Goal: Task Accomplishment & Management: Manage account settings

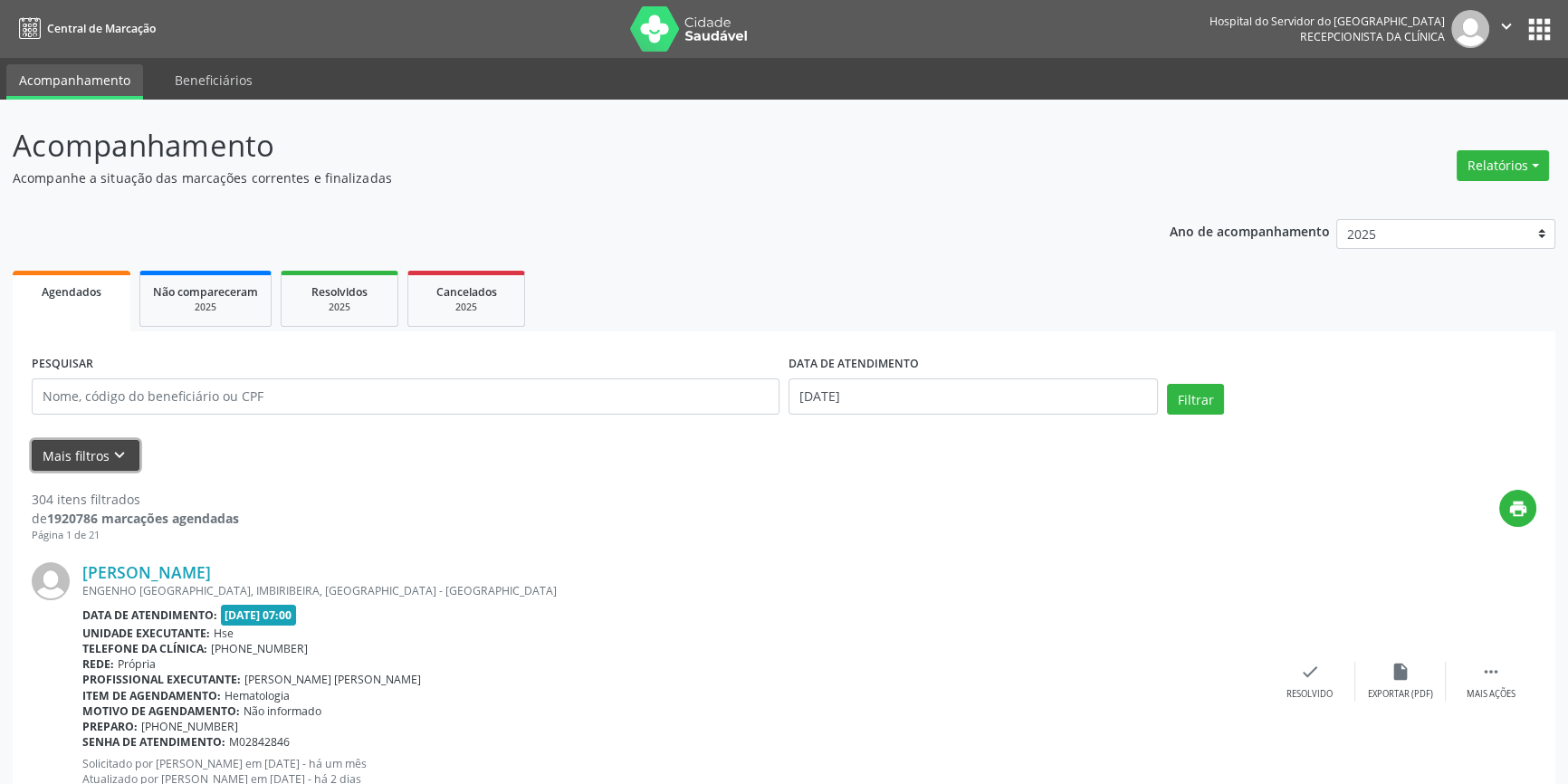
click at [101, 447] on button "Mais filtros keyboard_arrow_down" at bounding box center [85, 455] width 108 height 31
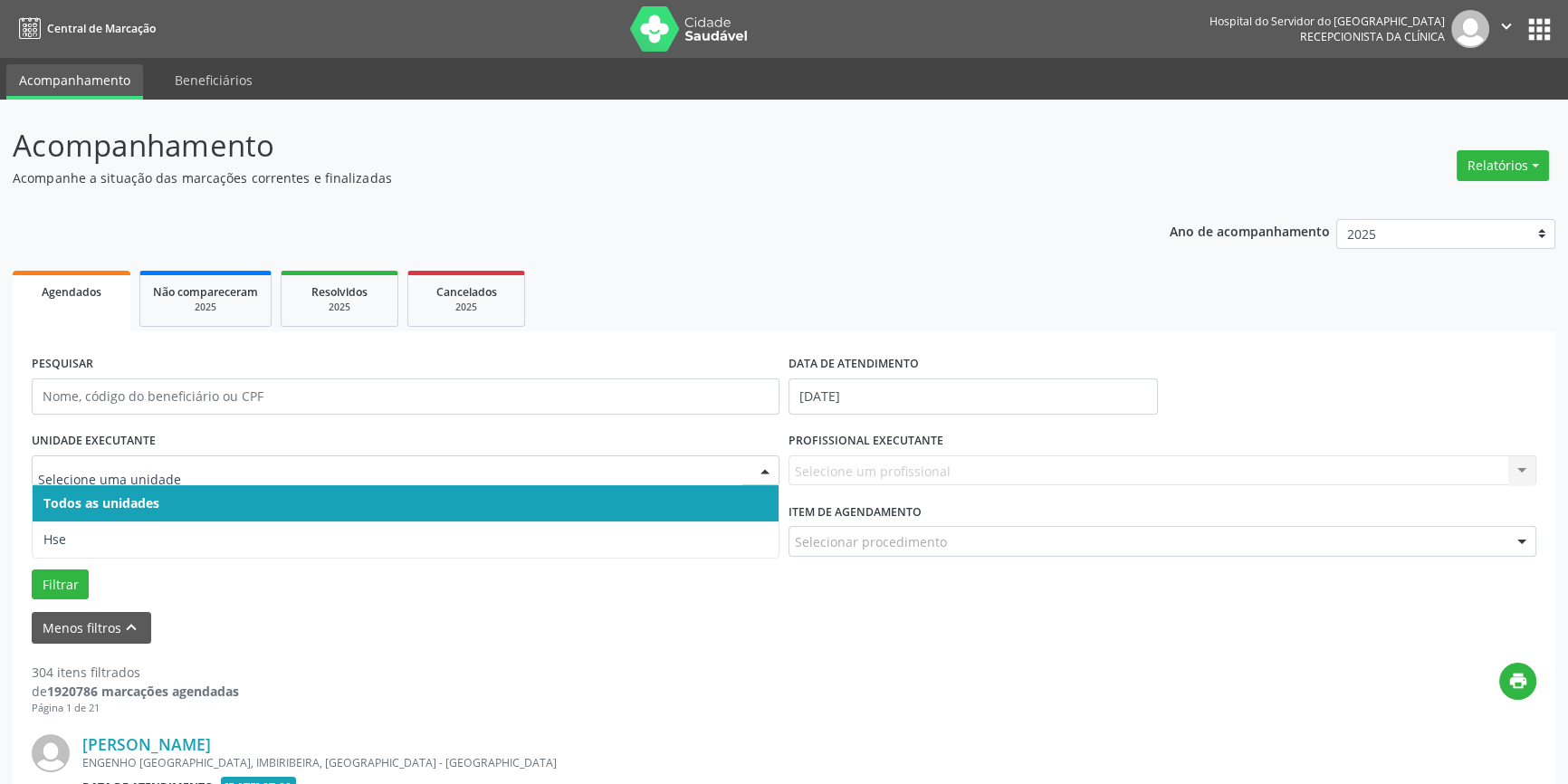
click at [763, 471] on div at bounding box center [765, 472] width 28 height 30
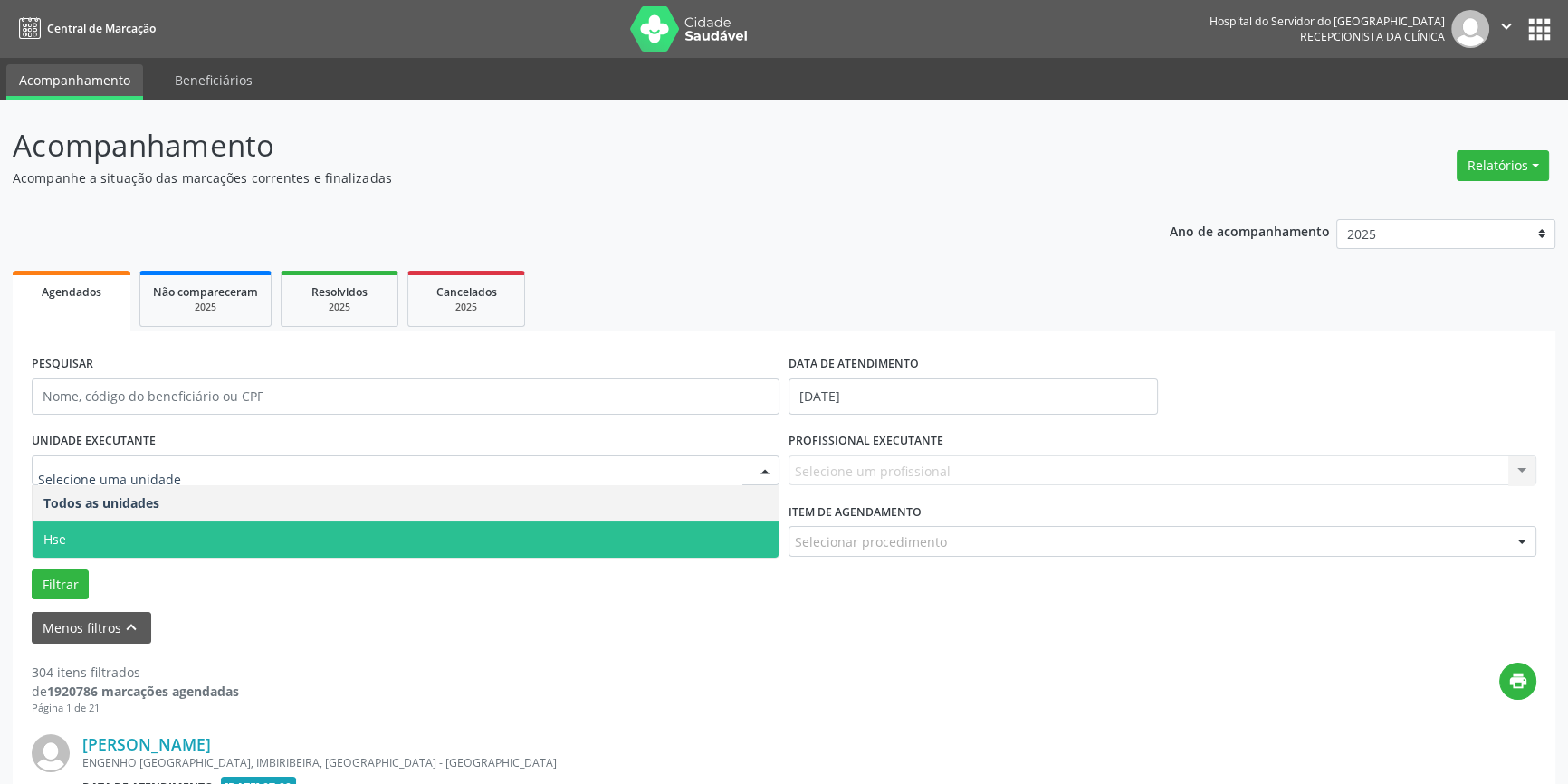
click at [749, 530] on span "Hse" at bounding box center [405, 540] width 746 height 36
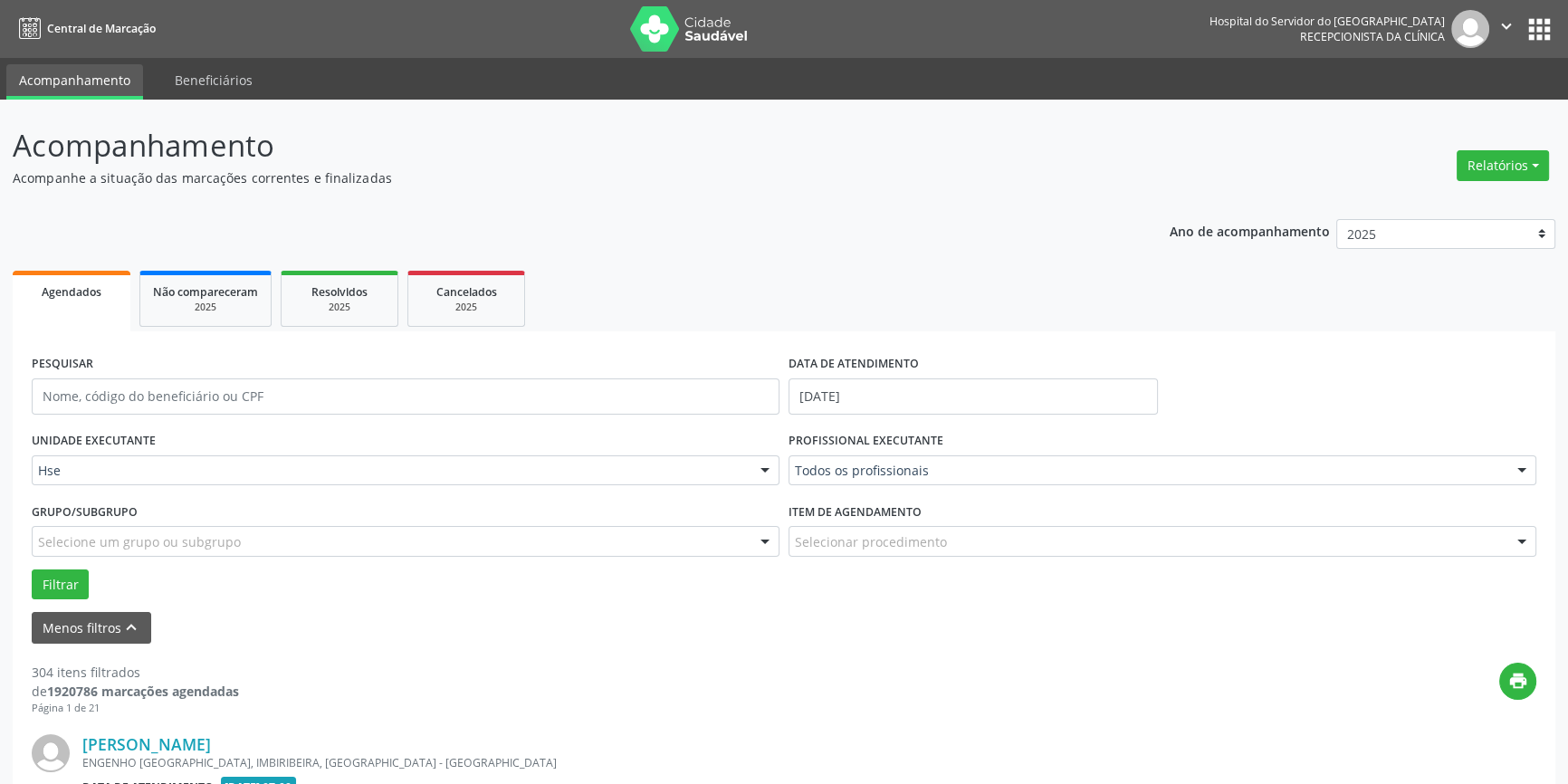
click at [1519, 467] on div at bounding box center [1522, 472] width 28 height 30
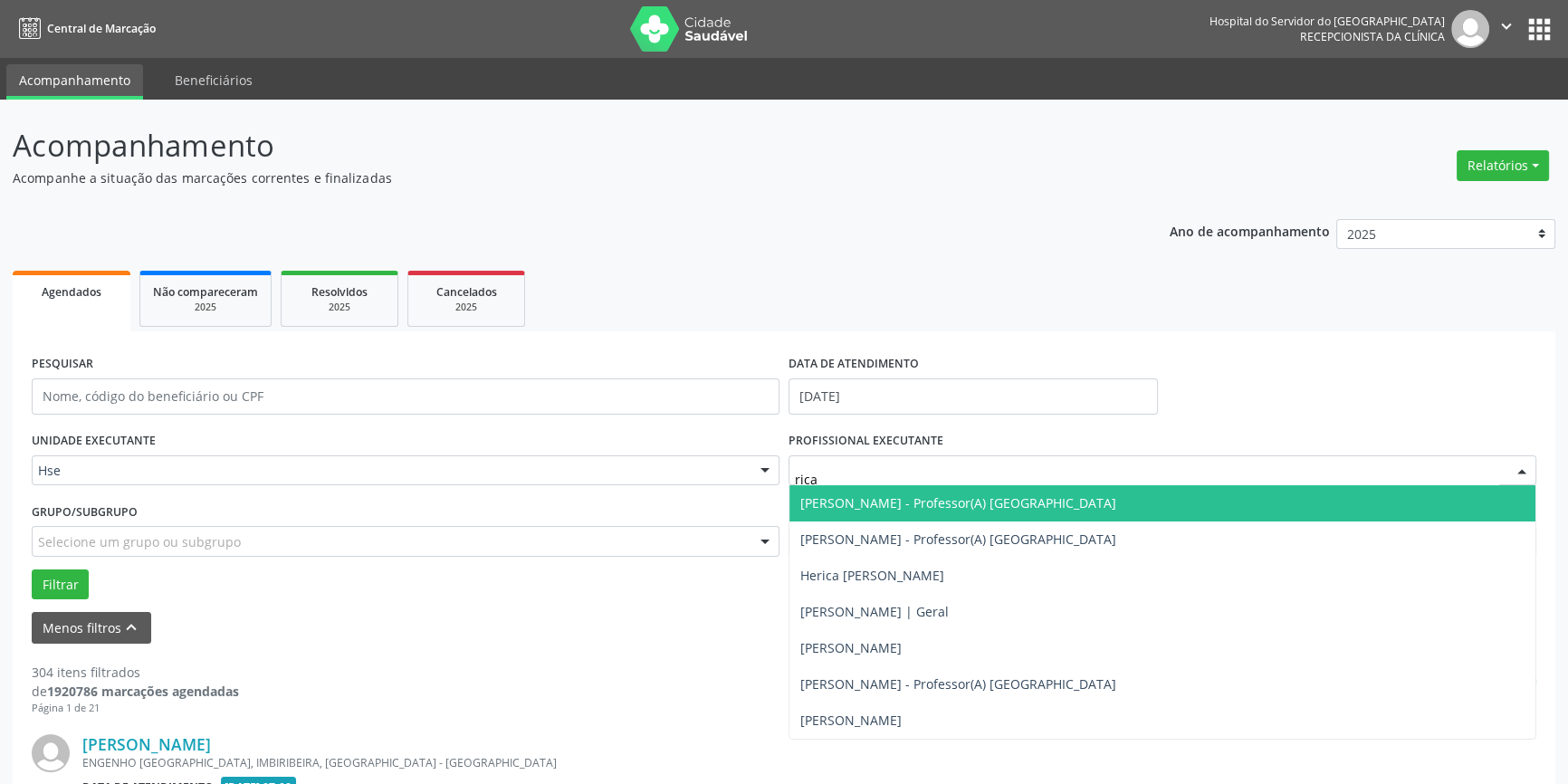
type input "ricar"
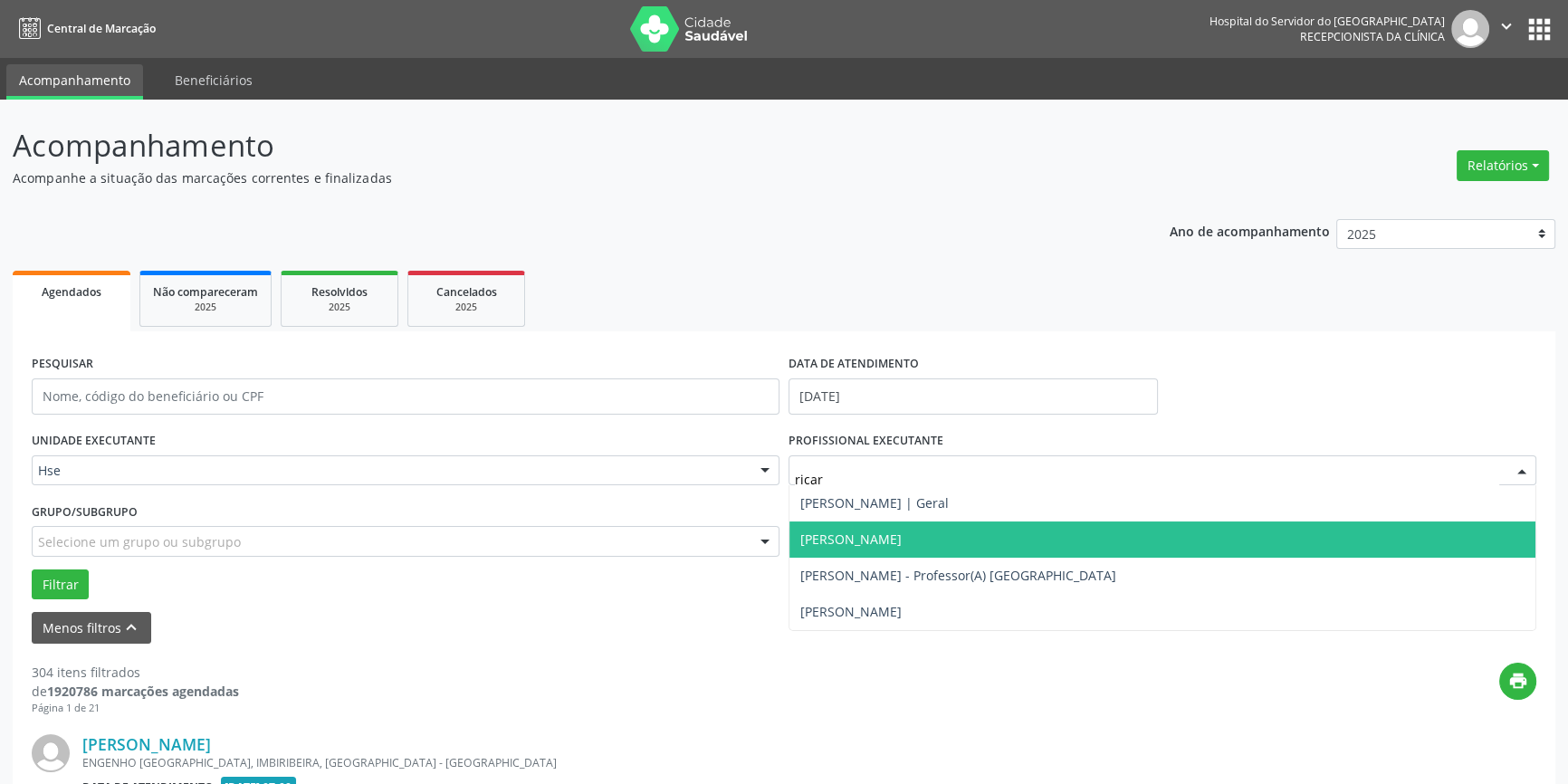
click at [924, 537] on span "[PERSON_NAME]" at bounding box center [1162, 540] width 746 height 36
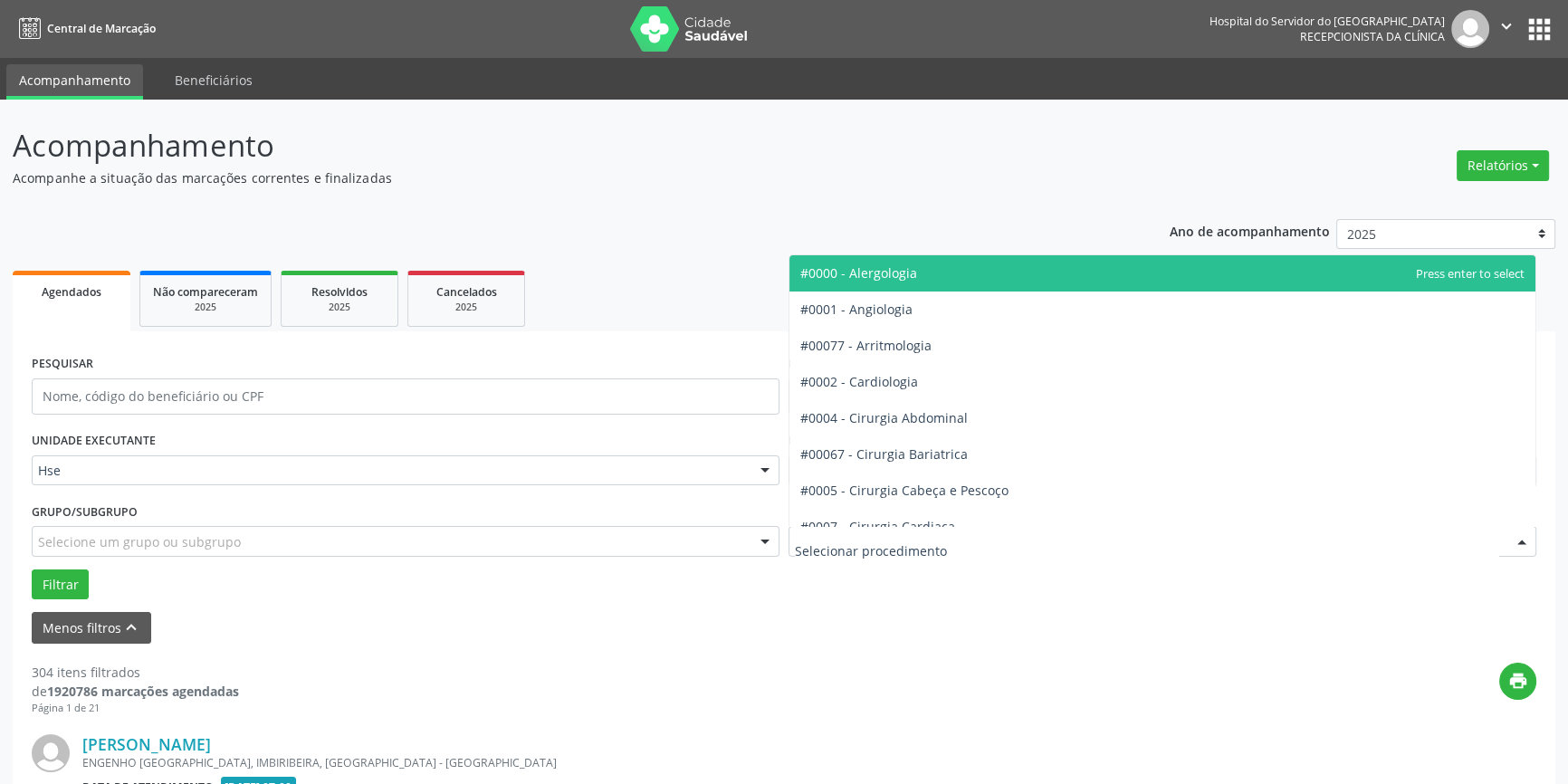
click at [1521, 541] on div at bounding box center [1522, 542] width 28 height 30
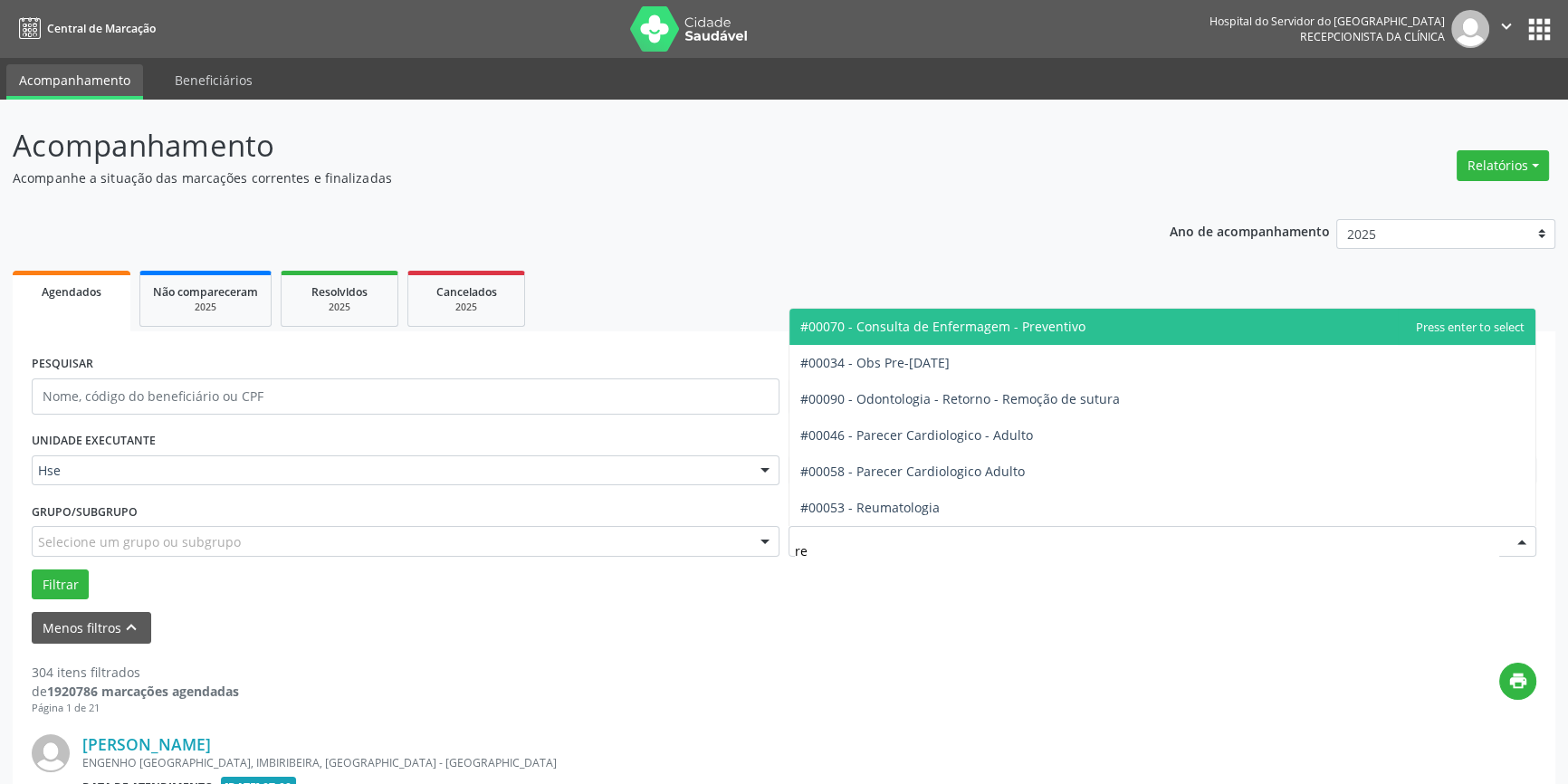
type input "reu"
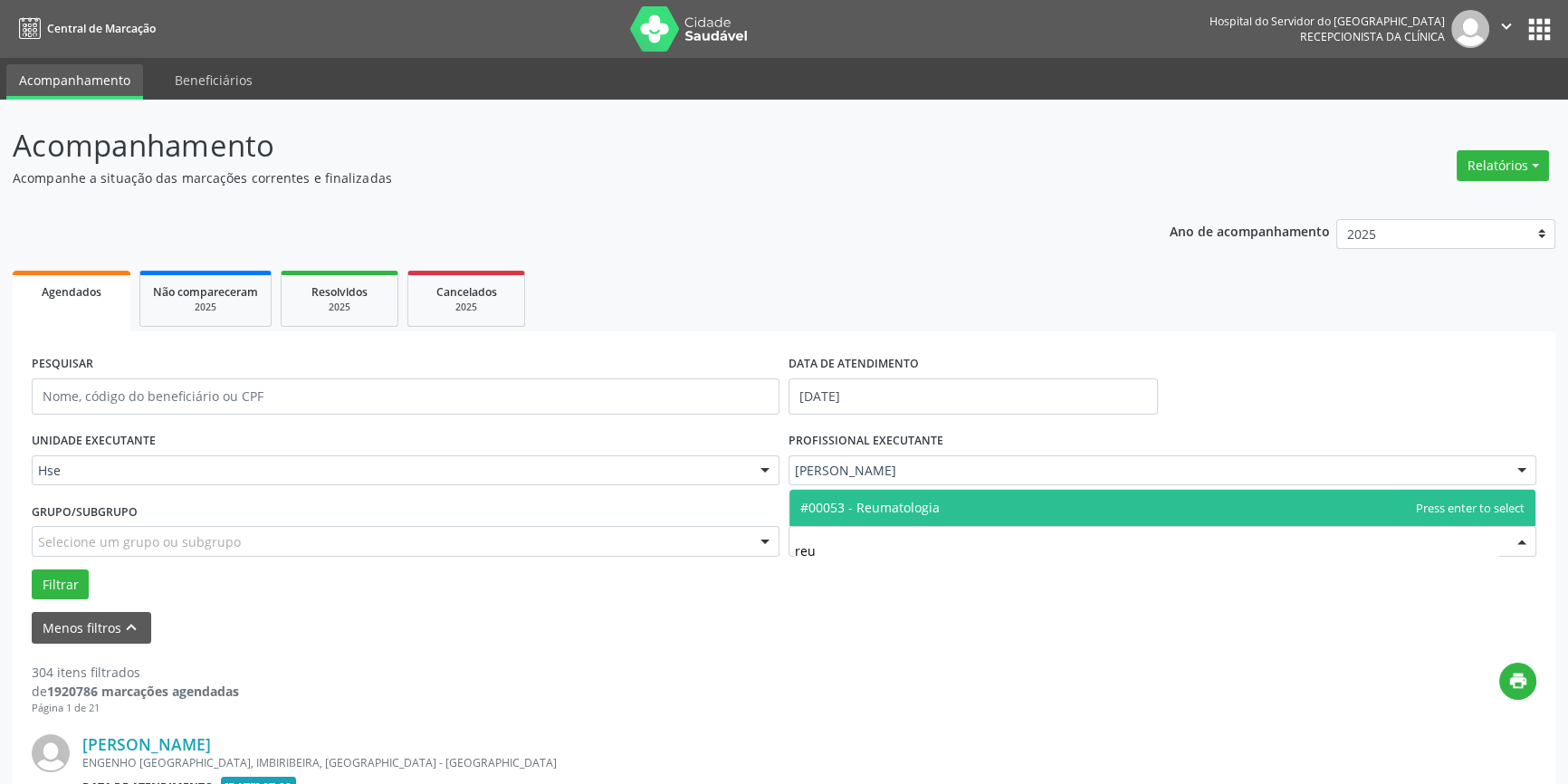
click at [933, 503] on span "#00053 - Reumatologia" at bounding box center [870, 508] width 139 height 17
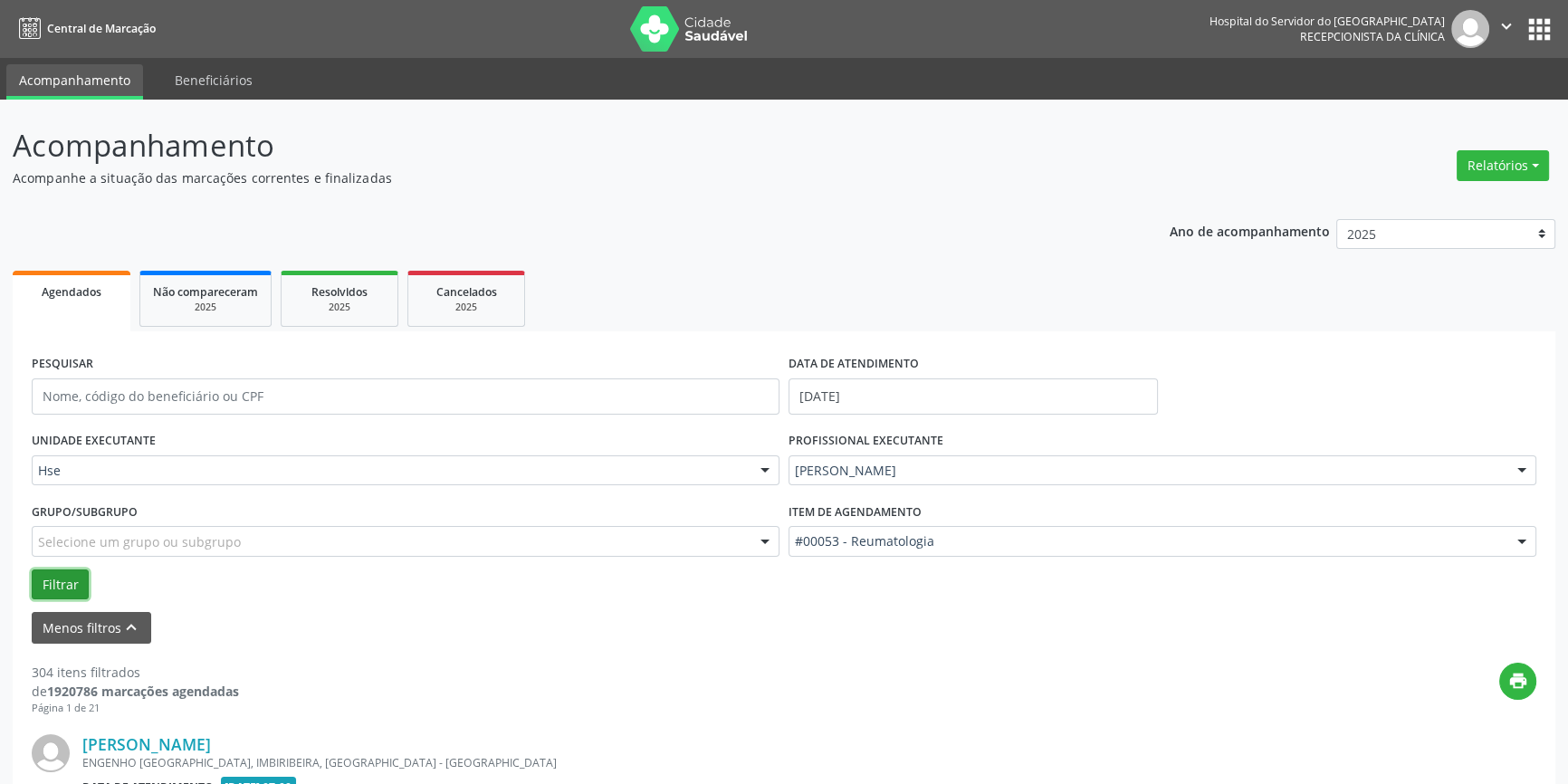
click at [52, 573] on button "Filtrar" at bounding box center [60, 585] width 57 height 30
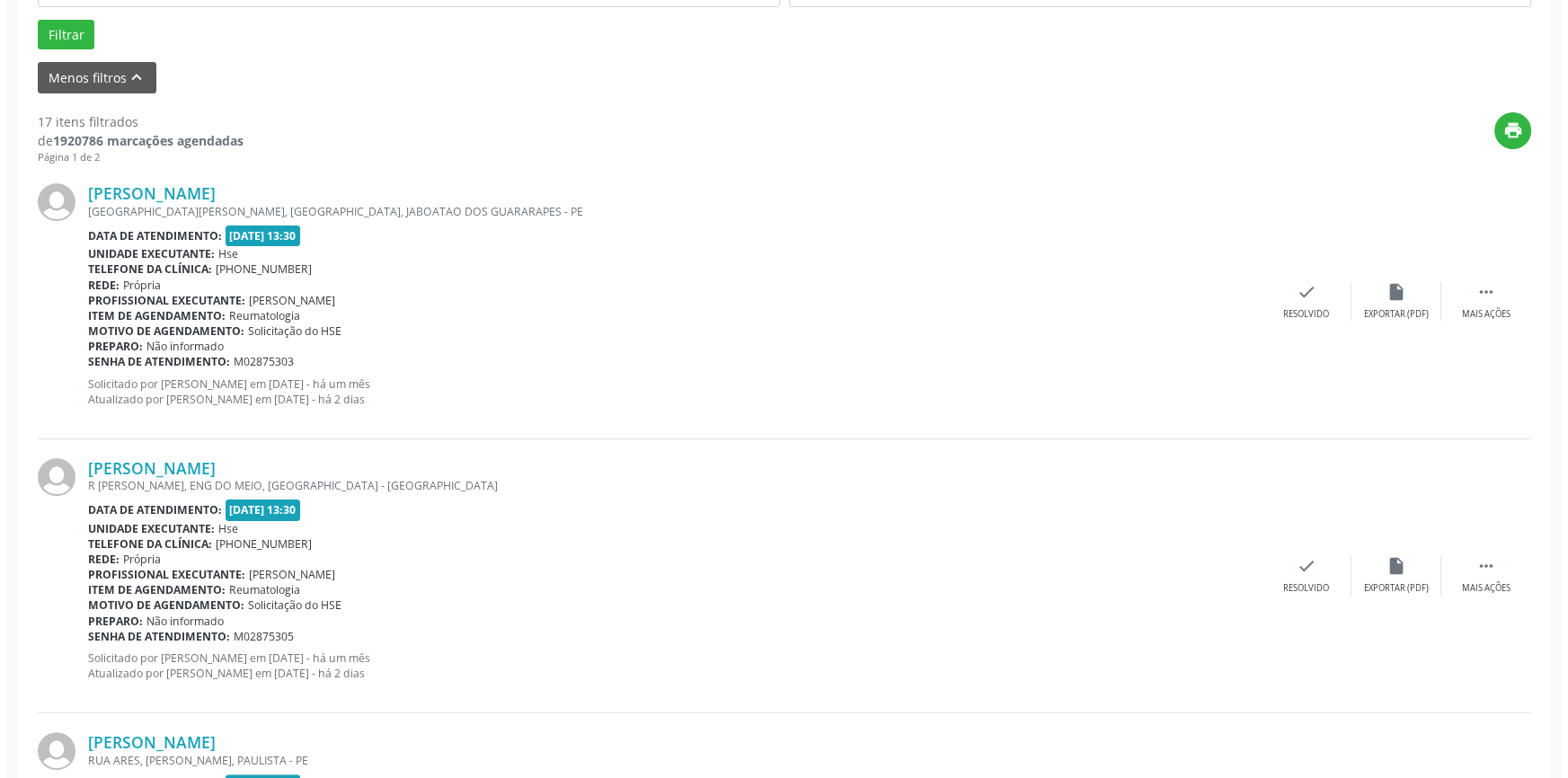
scroll to position [562, 0]
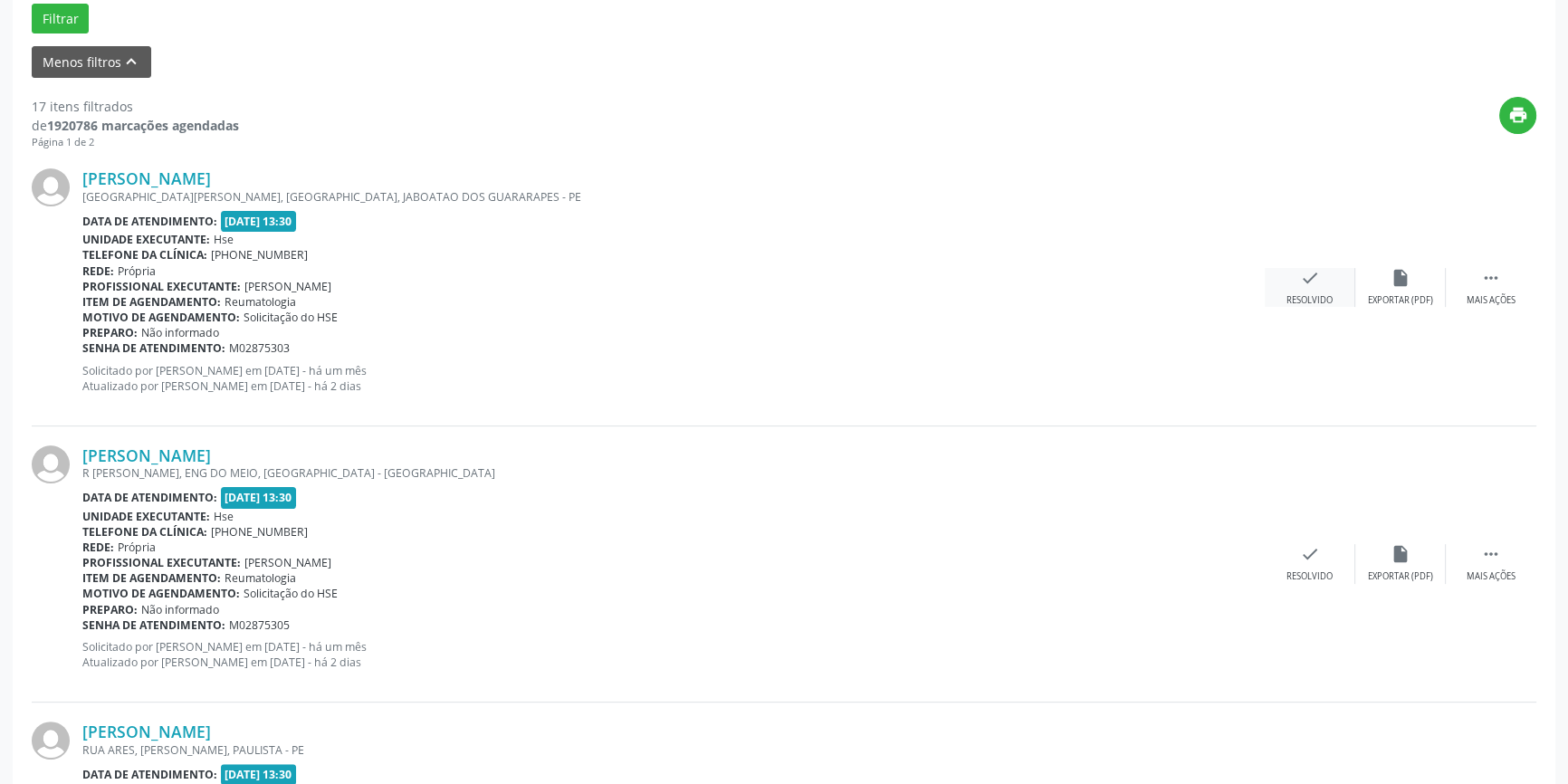
click at [1310, 281] on icon "check" at bounding box center [1310, 277] width 20 height 20
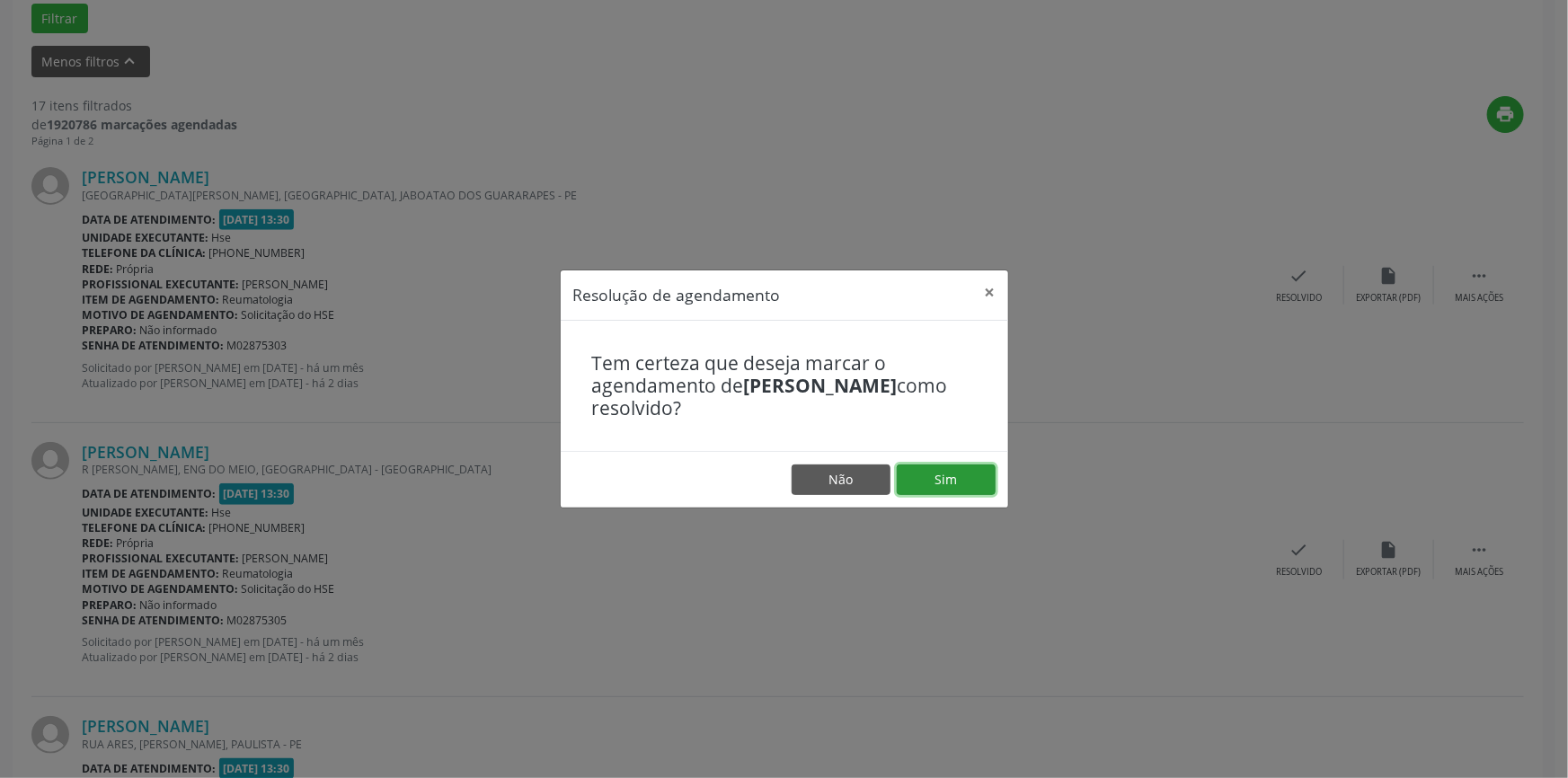
click at [953, 479] on button "Sim" at bounding box center [946, 479] width 99 height 30
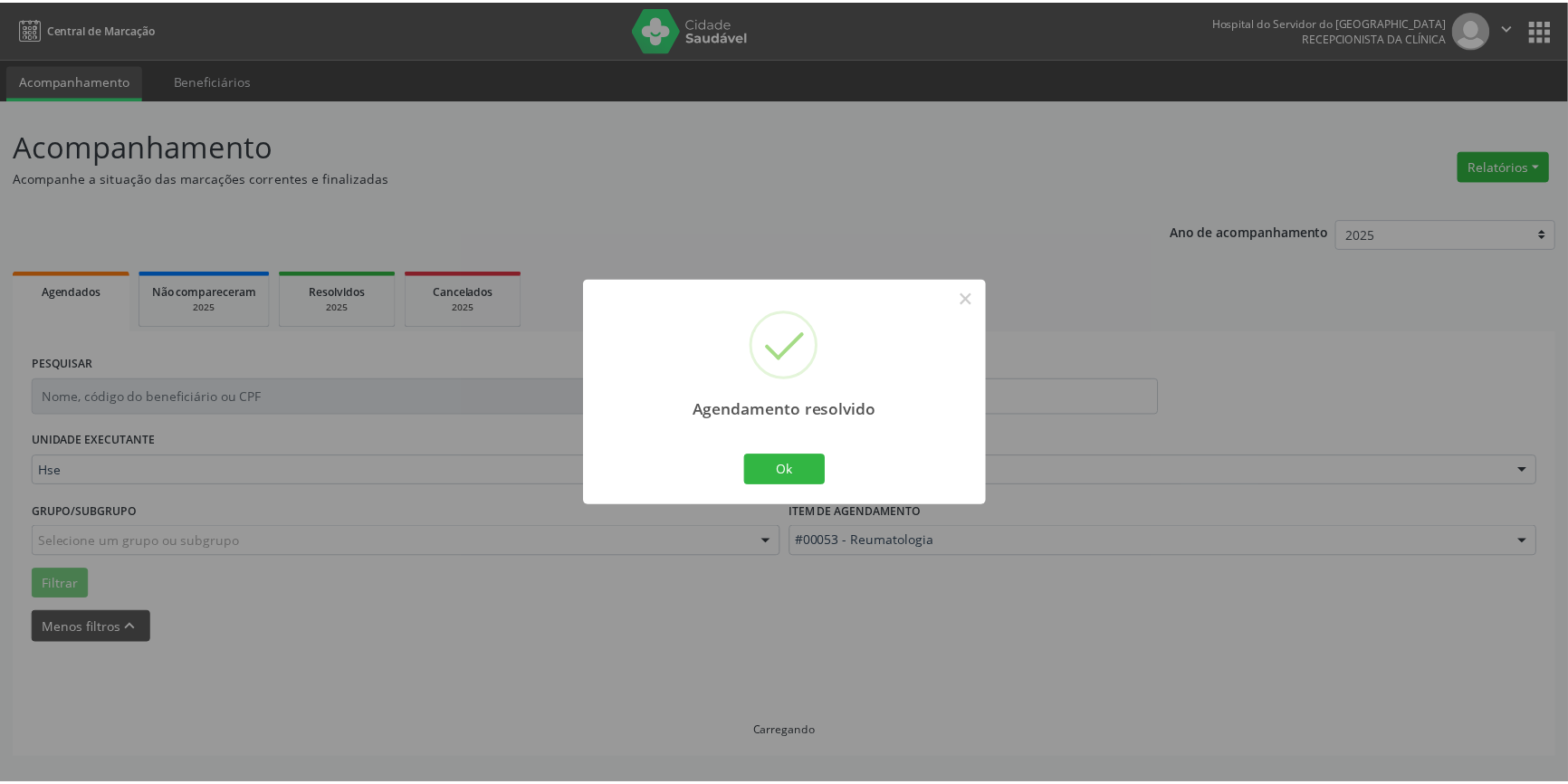
scroll to position [0, 0]
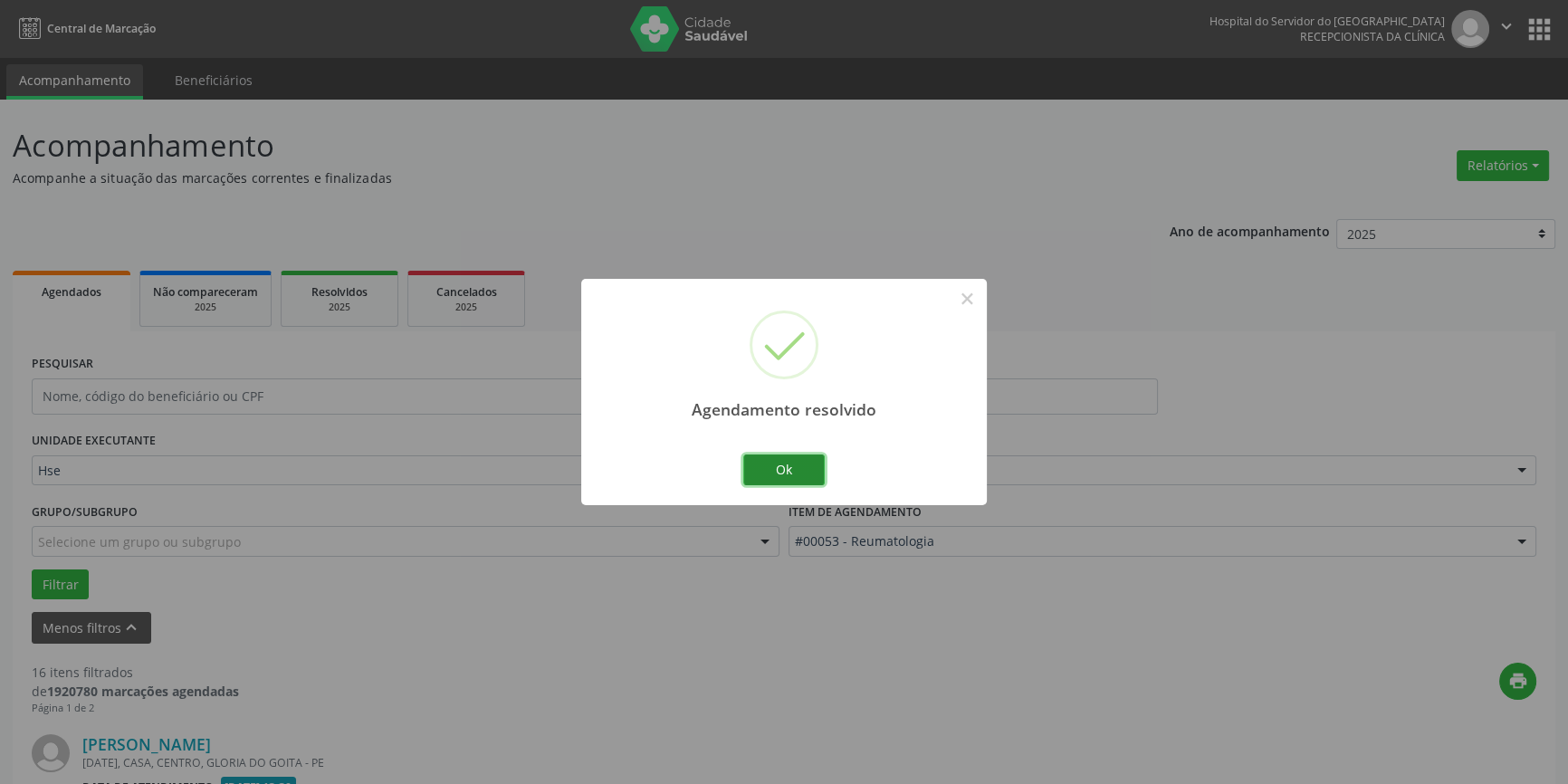
click at [799, 471] on button "Ok" at bounding box center [784, 470] width 82 height 30
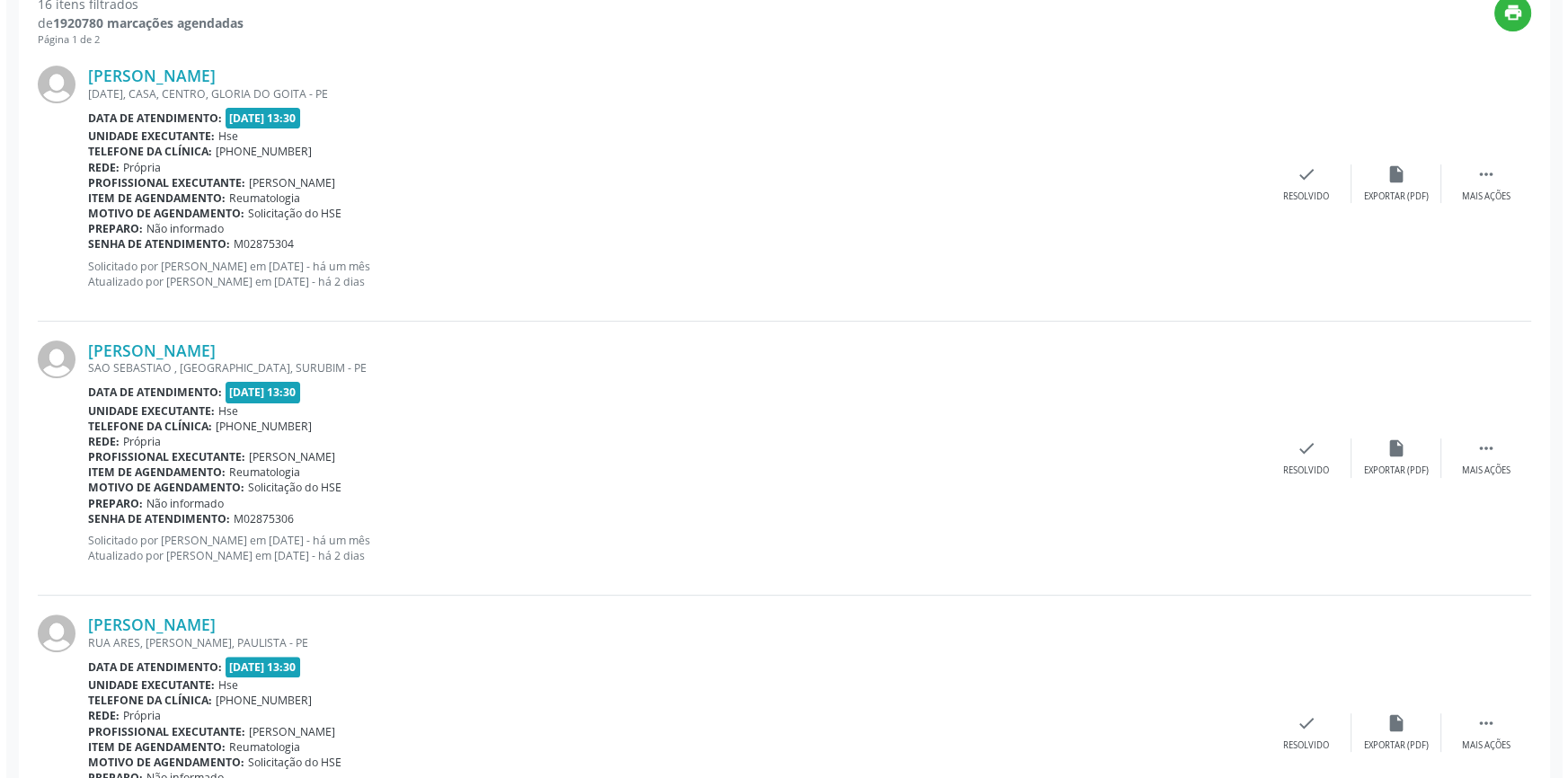
scroll to position [668, 0]
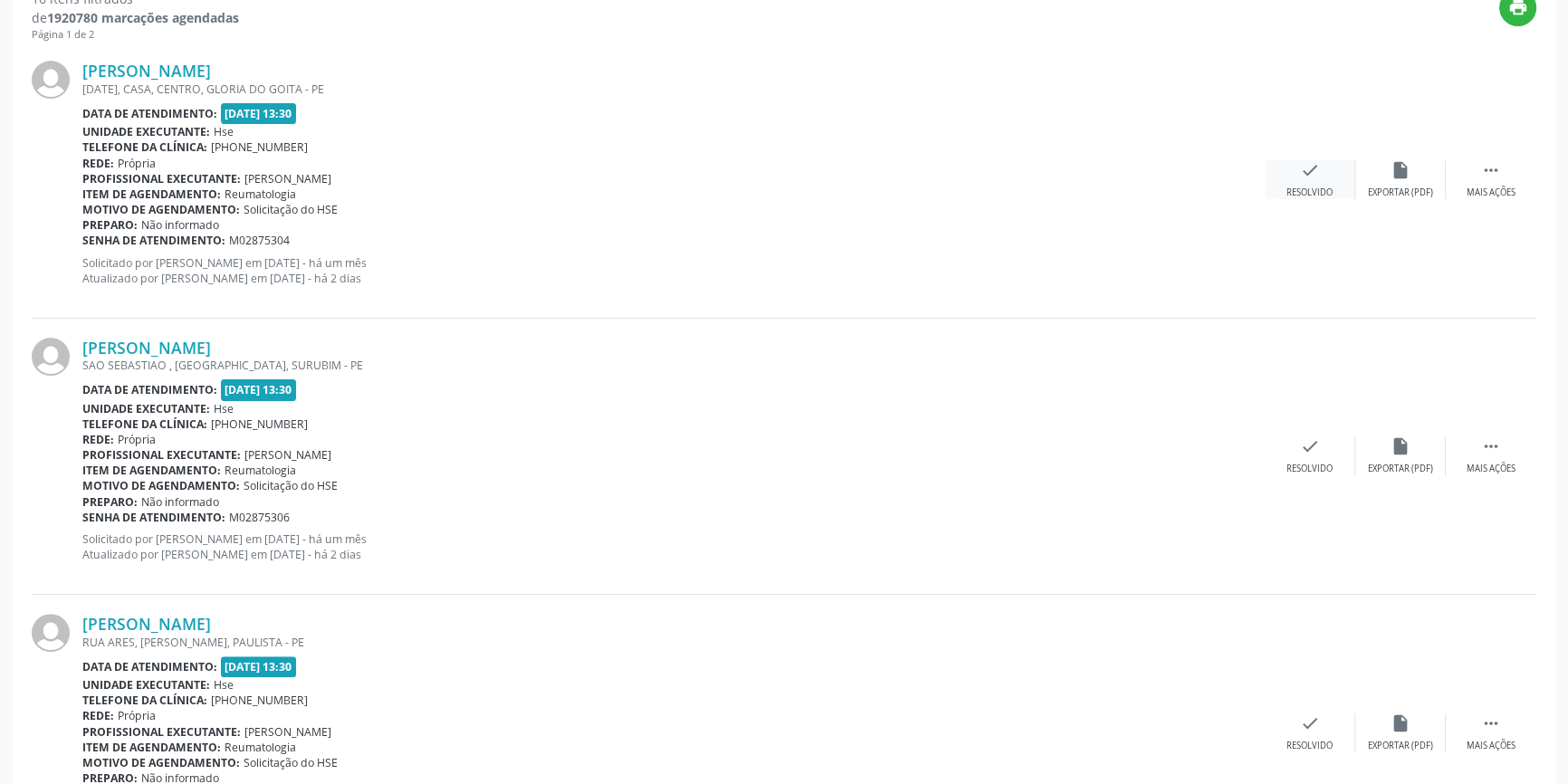
click at [1317, 173] on icon "check" at bounding box center [1310, 170] width 20 height 20
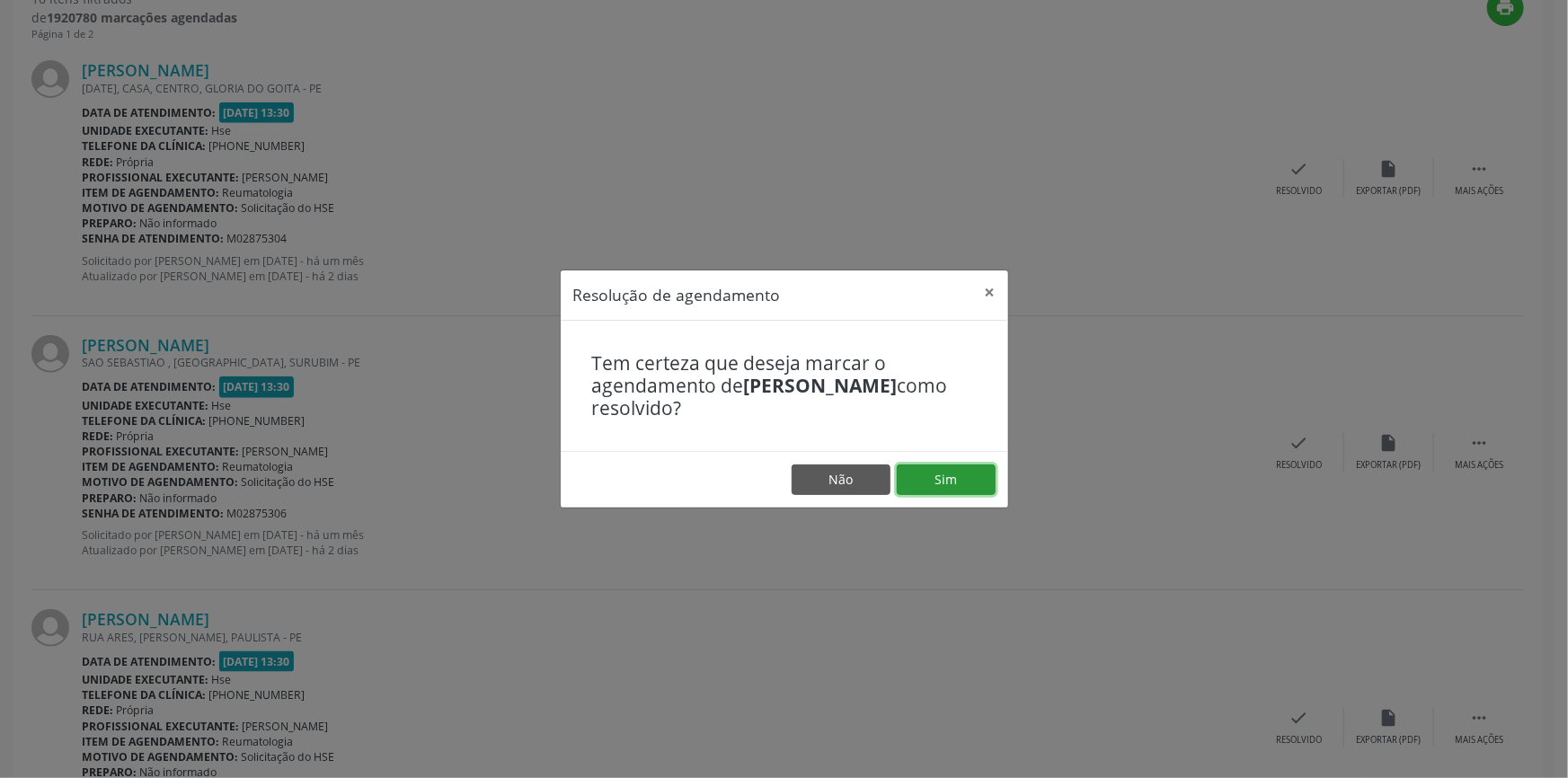
click at [918, 481] on button "Sim" at bounding box center [946, 479] width 99 height 30
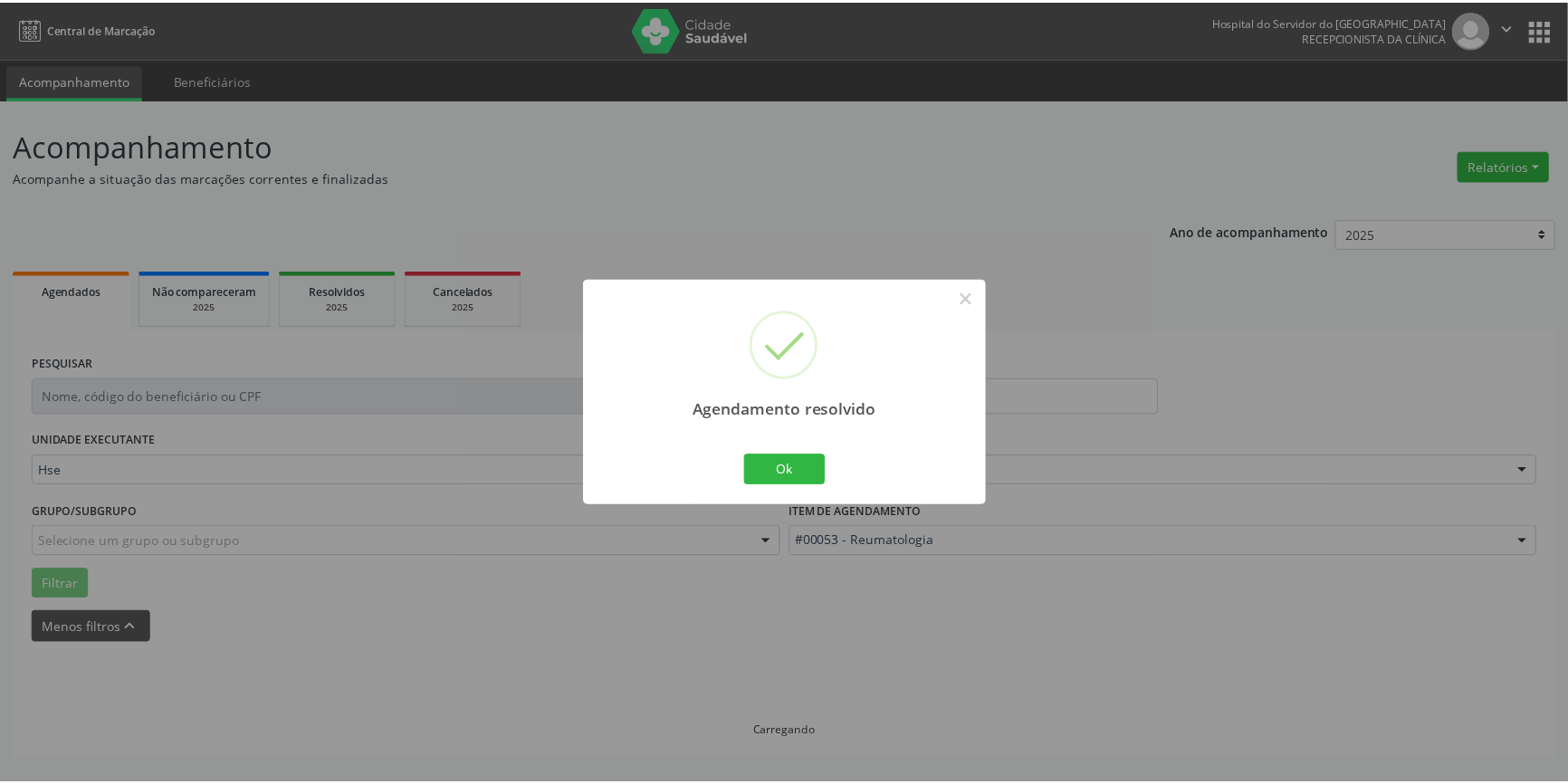
scroll to position [0, 0]
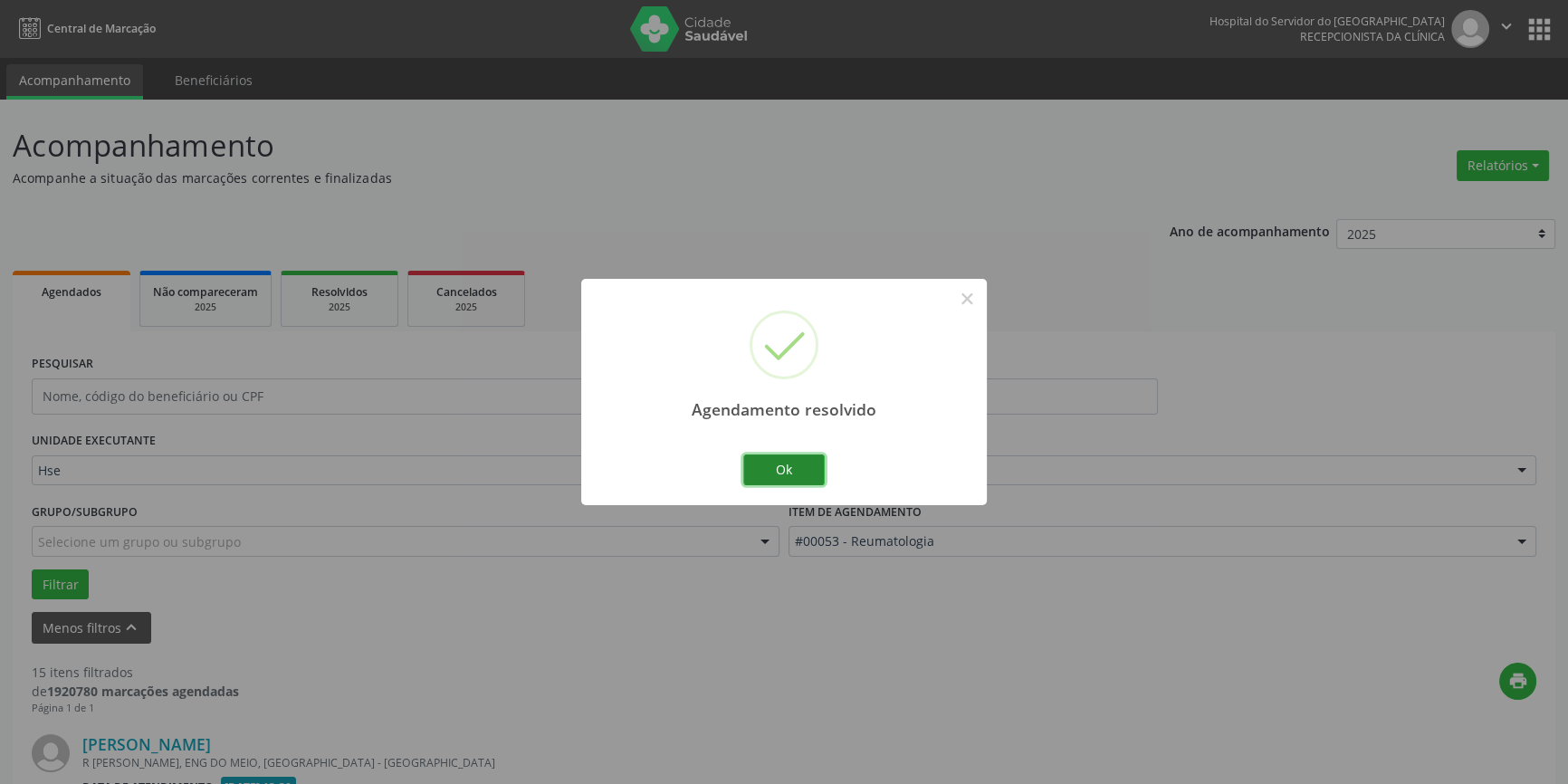
click at [798, 470] on button "Ok" at bounding box center [784, 470] width 82 height 30
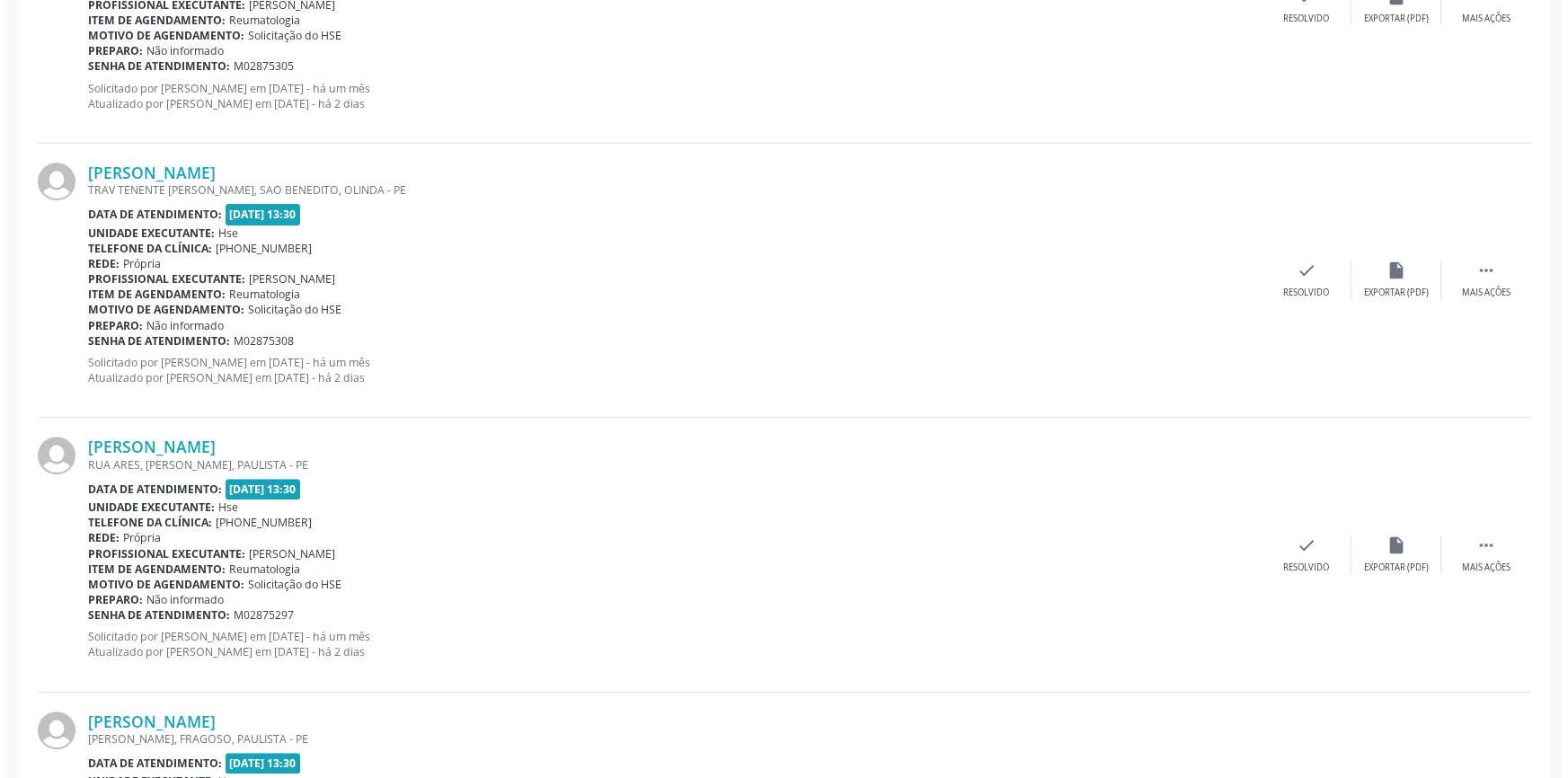
scroll to position [709, 0]
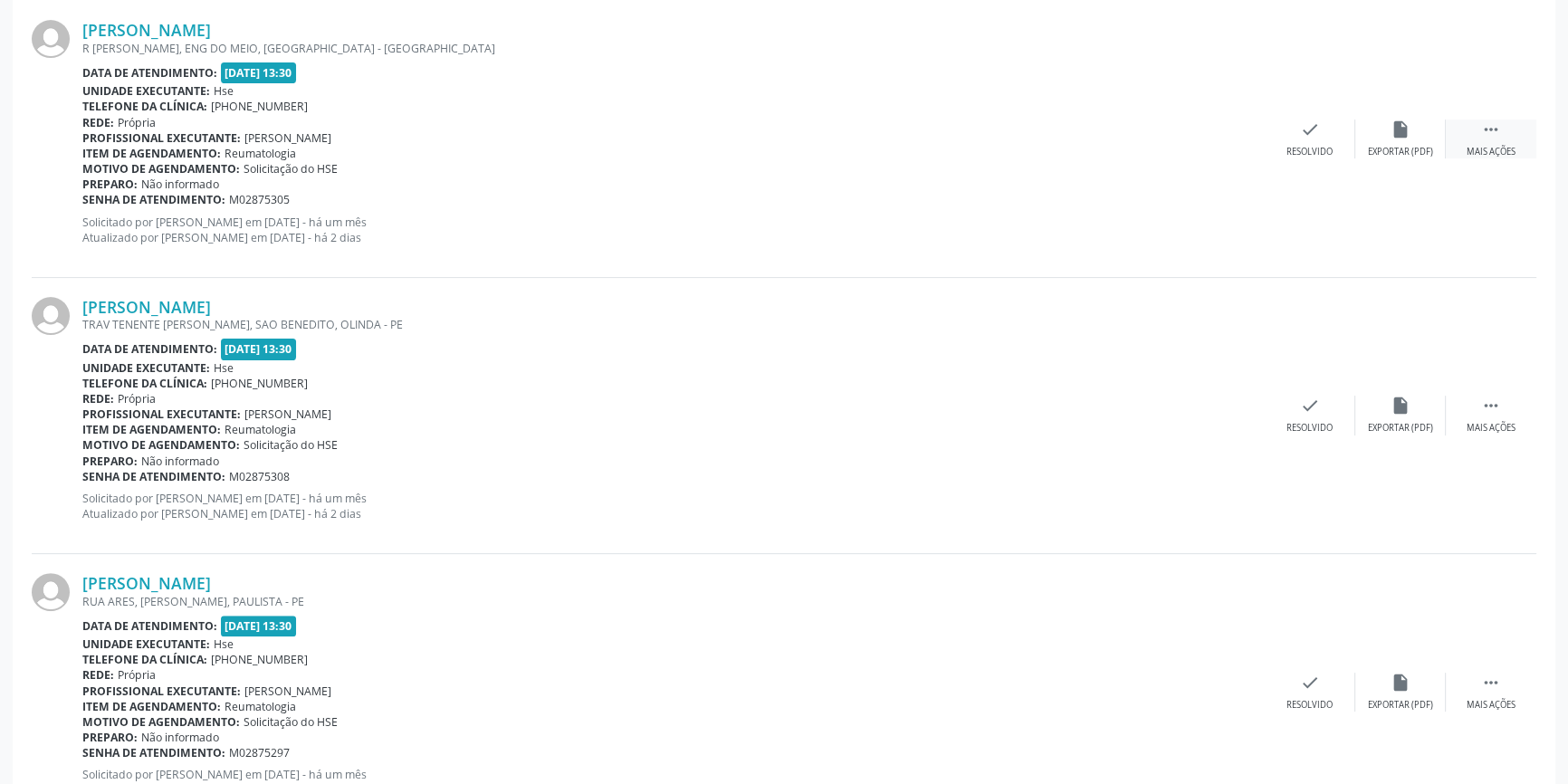
click at [1513, 135] on div " Mais ações" at bounding box center [1491, 138] width 90 height 39
click at [1399, 118] on div "[PERSON_NAME] R [PERSON_NAME], ENG DO MEIO, RECIFE - PE Data de atendimento: [D…" at bounding box center [784, 139] width 1505 height 276
click at [1402, 133] on icon "alarm_off" at bounding box center [1400, 129] width 20 height 20
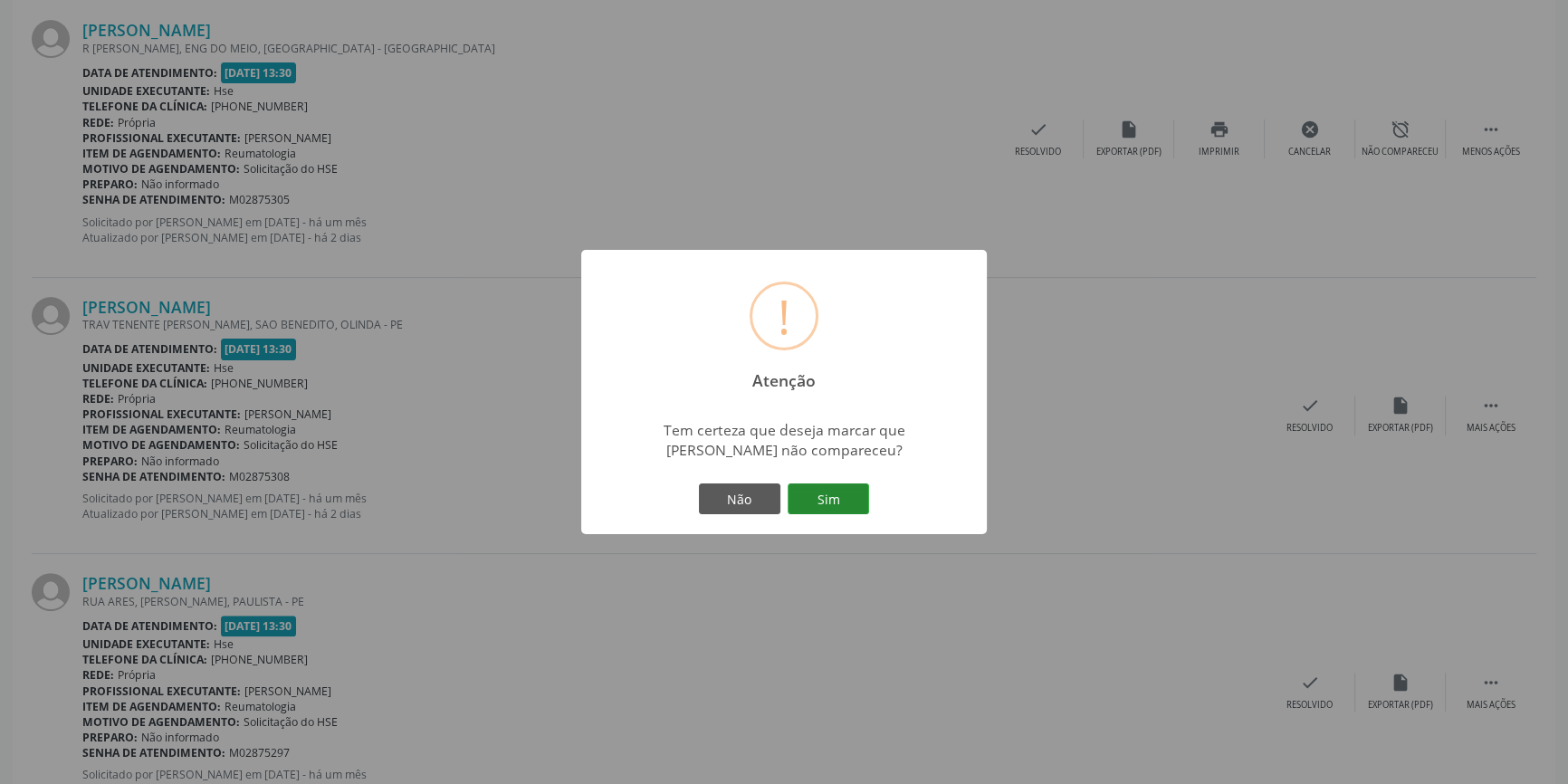
click at [843, 490] on button "Sim" at bounding box center [829, 499] width 82 height 30
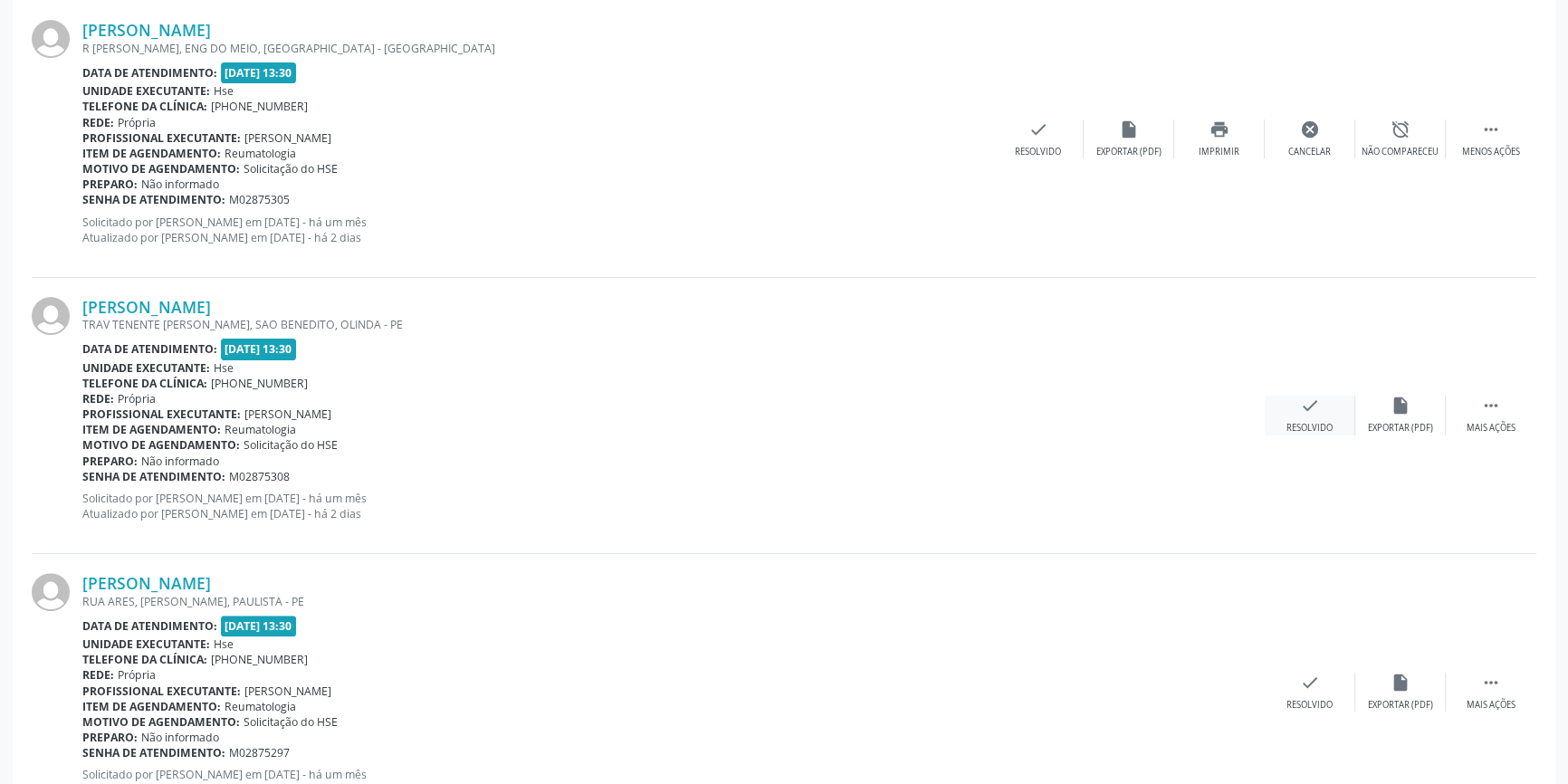
click at [1313, 405] on icon "check" at bounding box center [1310, 405] width 20 height 20
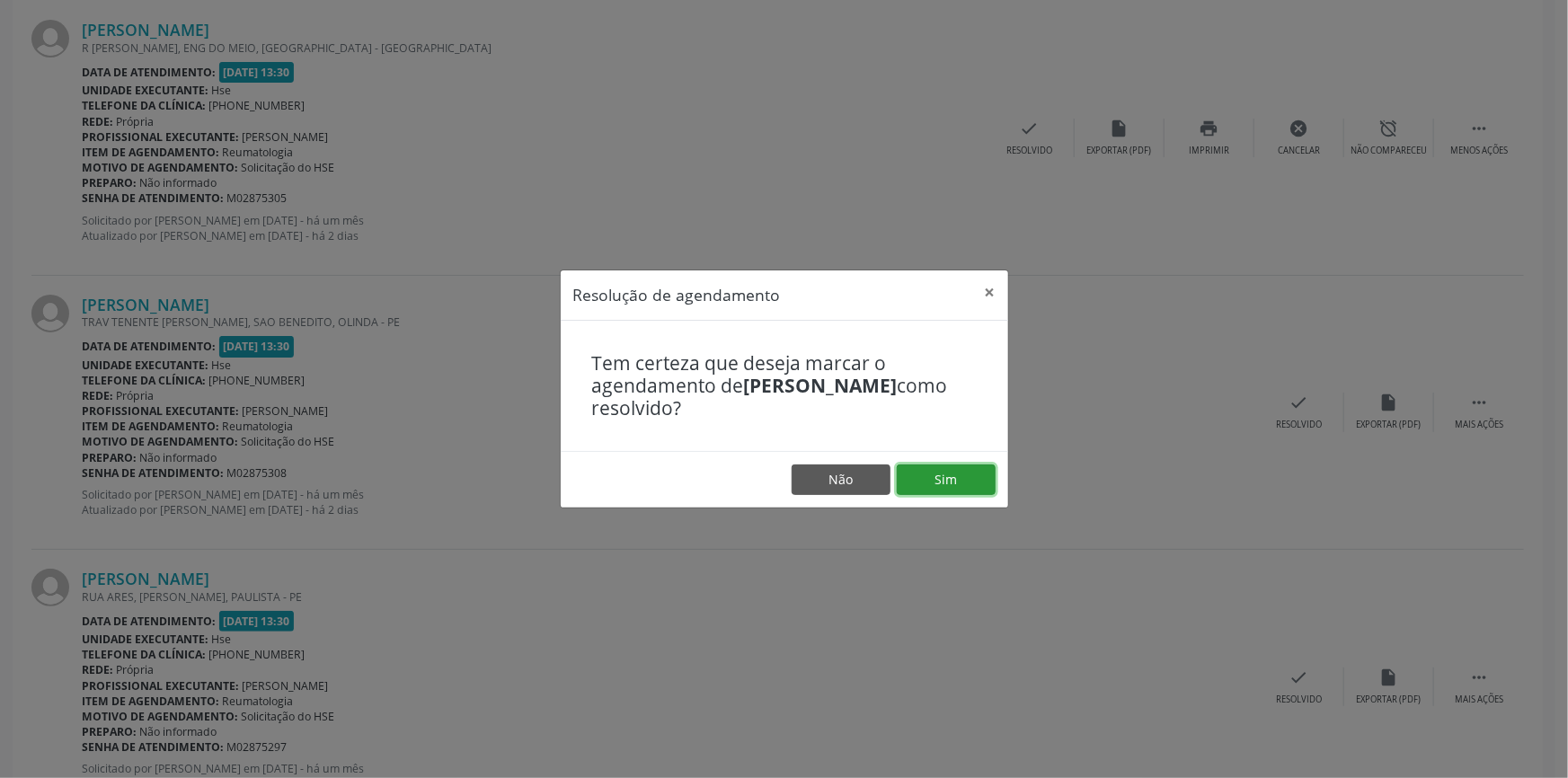
click at [967, 478] on button "Sim" at bounding box center [946, 479] width 99 height 30
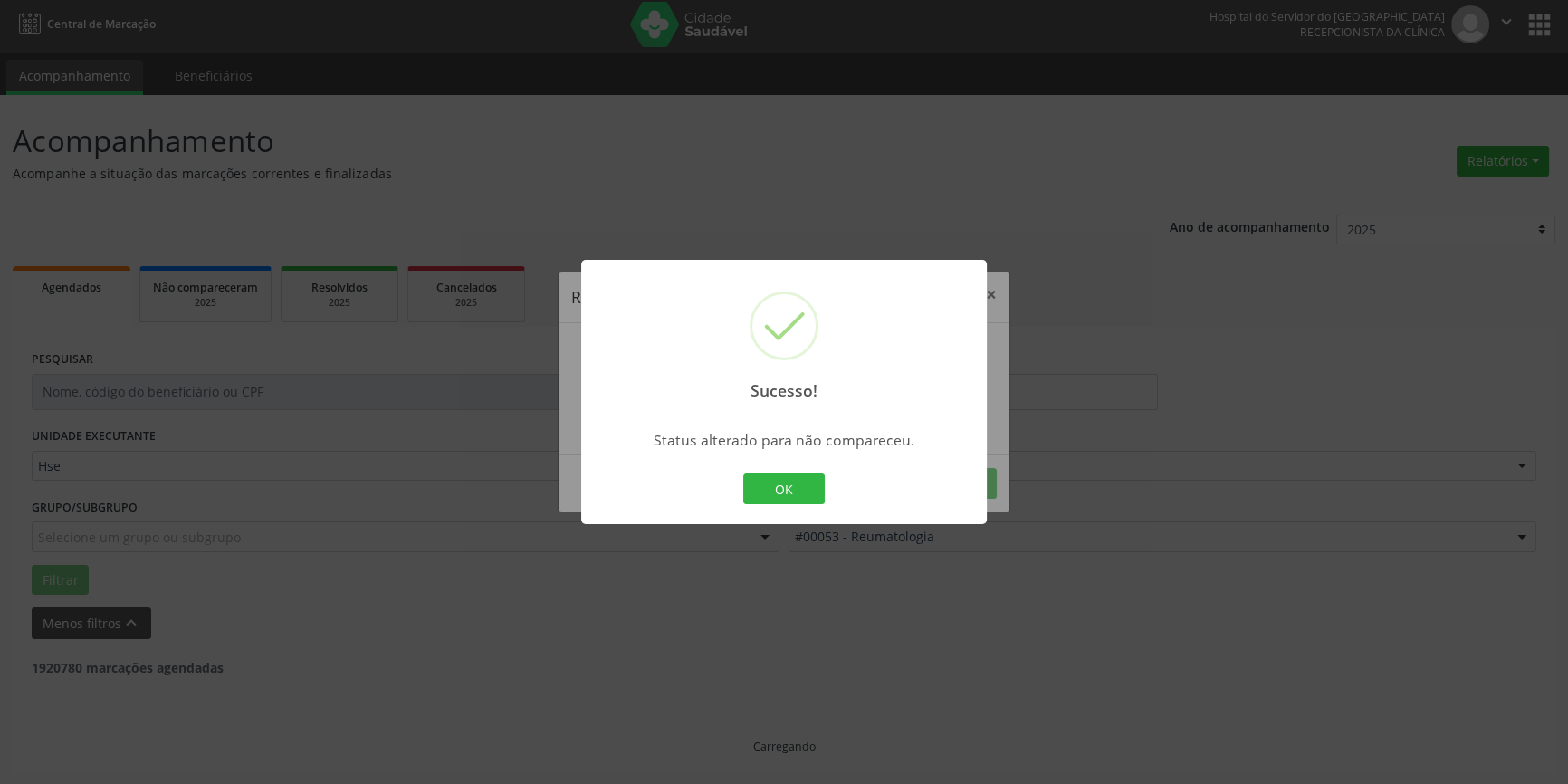
scroll to position [0, 0]
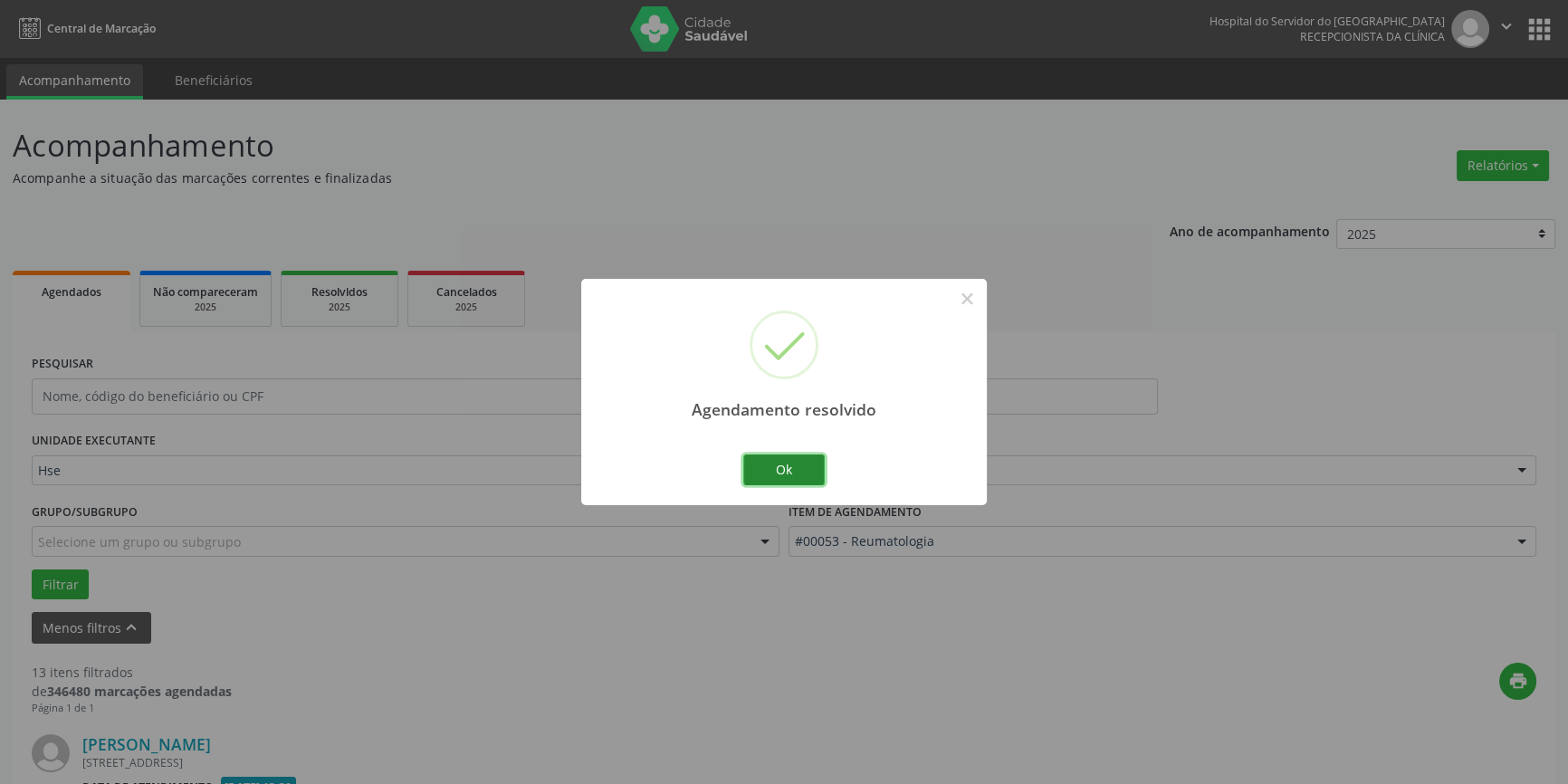
click at [806, 464] on button "Ok" at bounding box center [784, 470] width 82 height 30
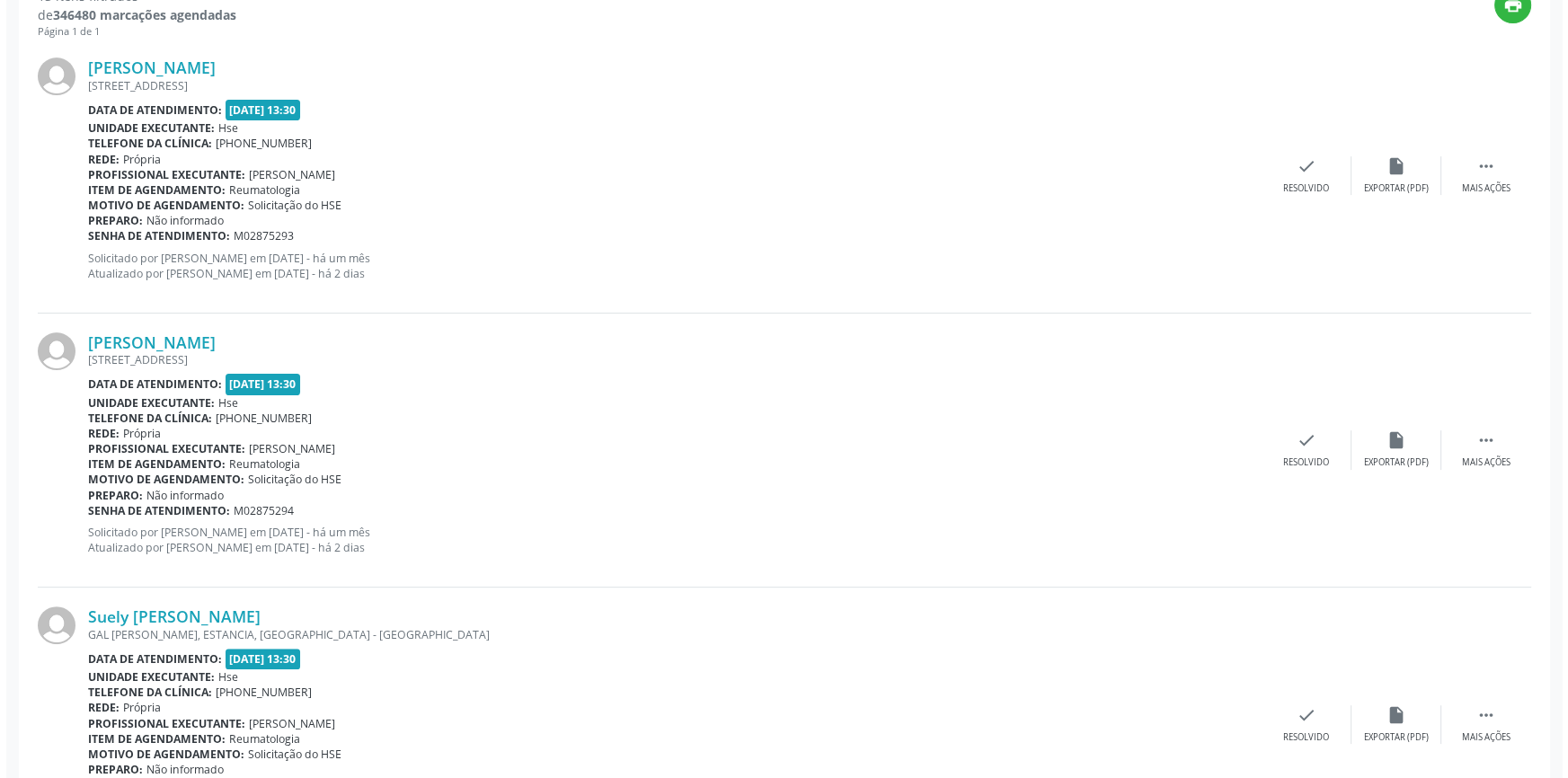
scroll to position [703, 0]
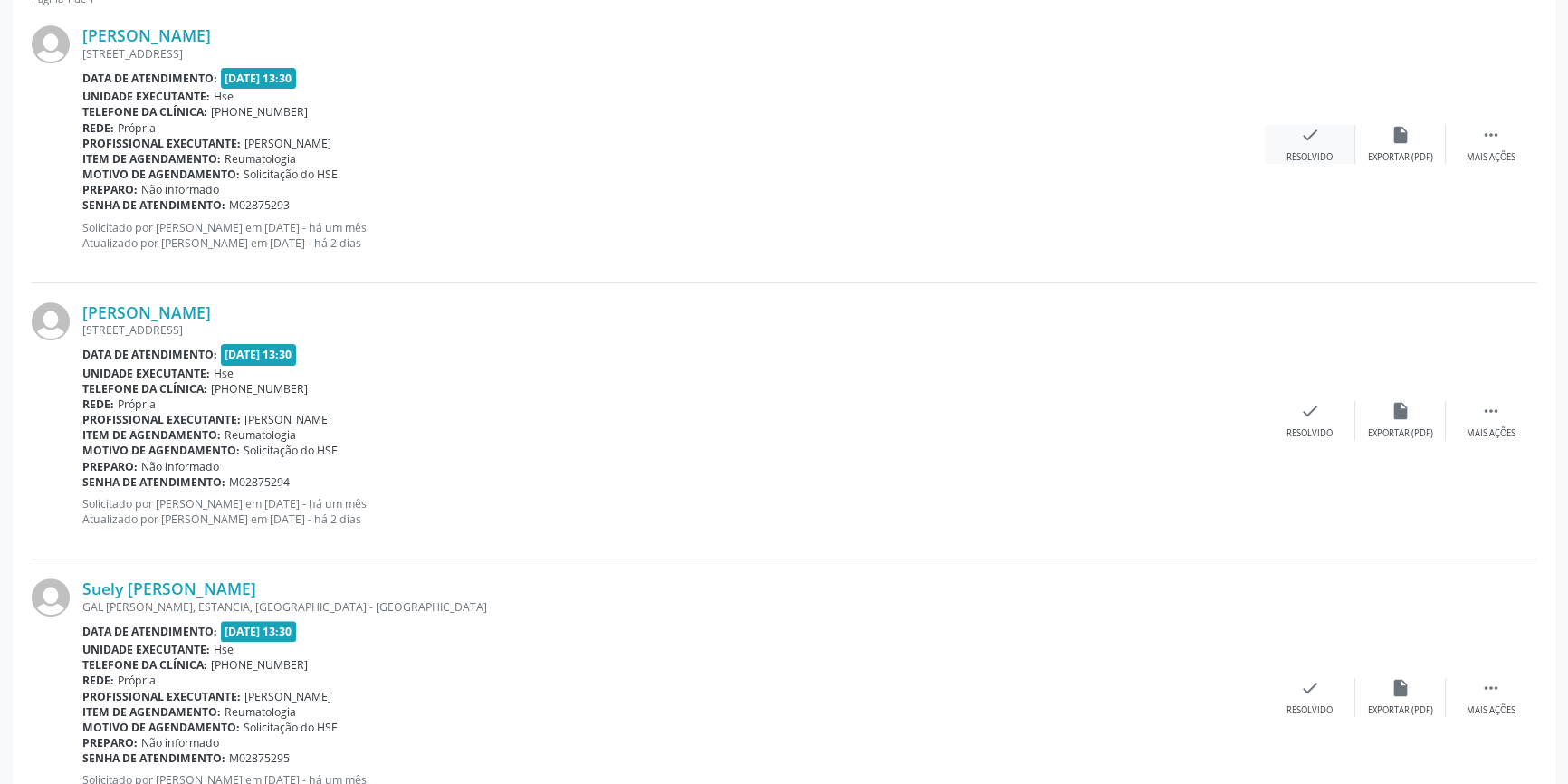
click at [1336, 145] on div "check Resolvido" at bounding box center [1310, 144] width 90 height 39
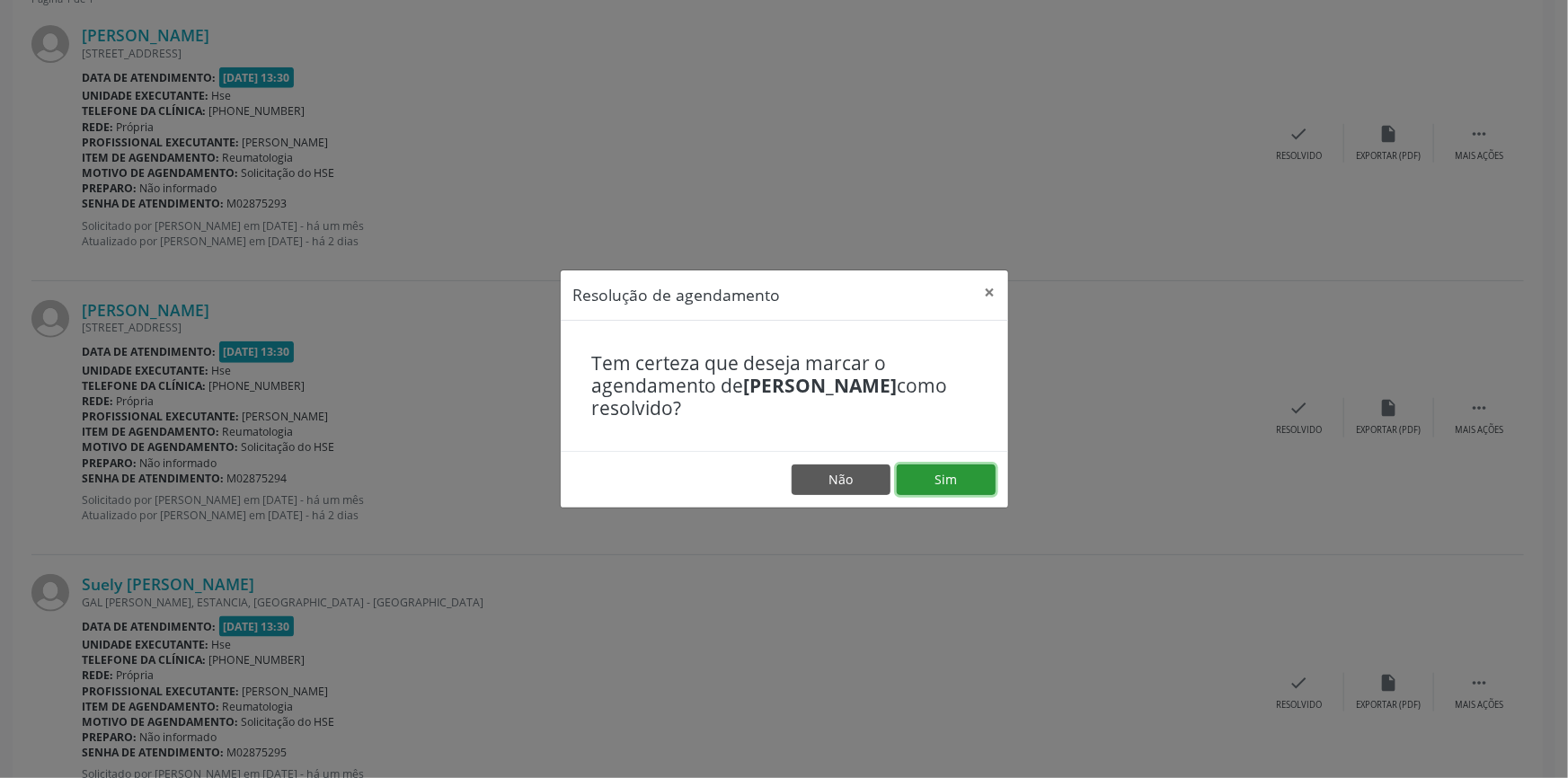
click at [954, 474] on button "Sim" at bounding box center [946, 479] width 99 height 30
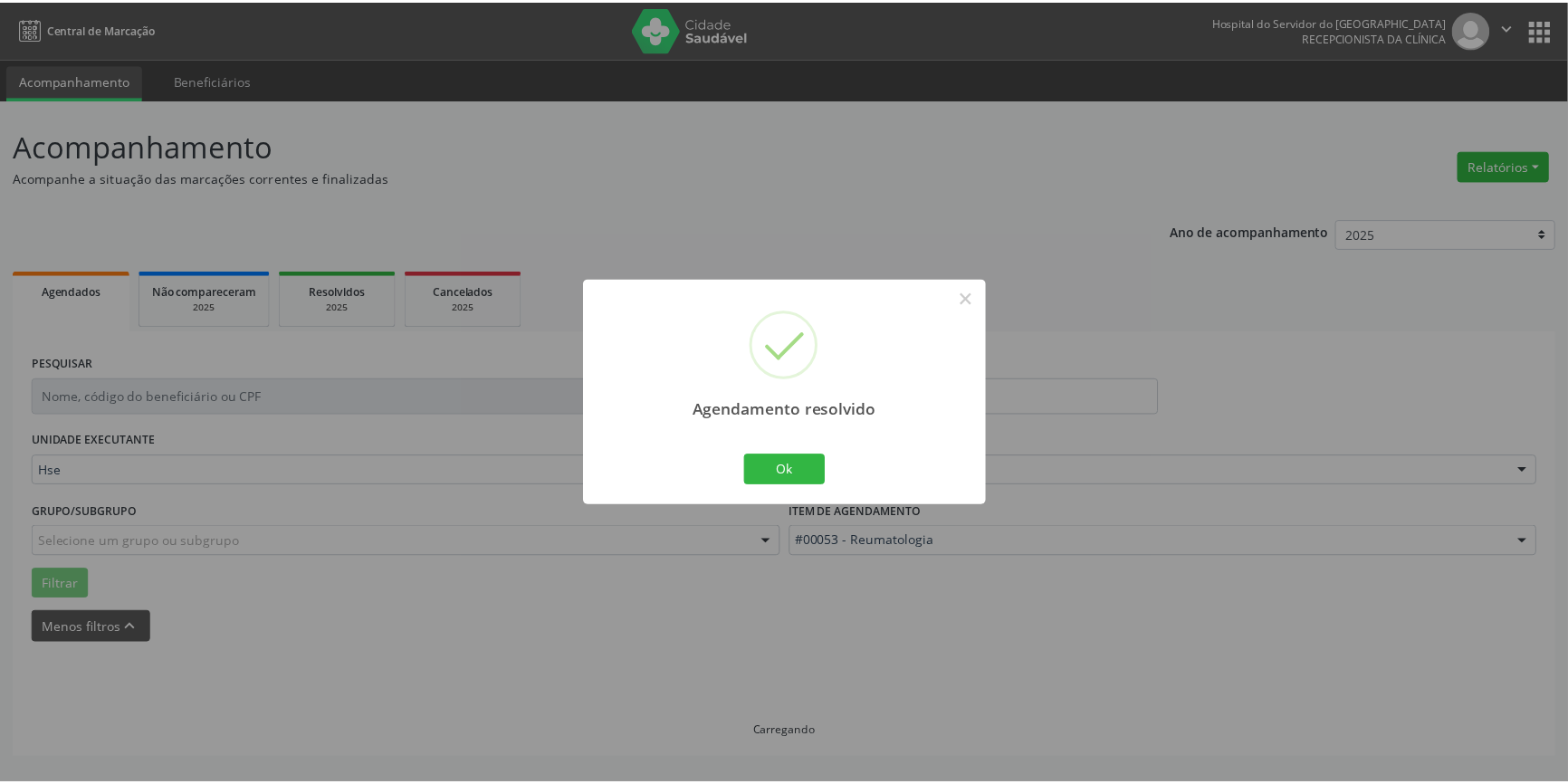
scroll to position [0, 0]
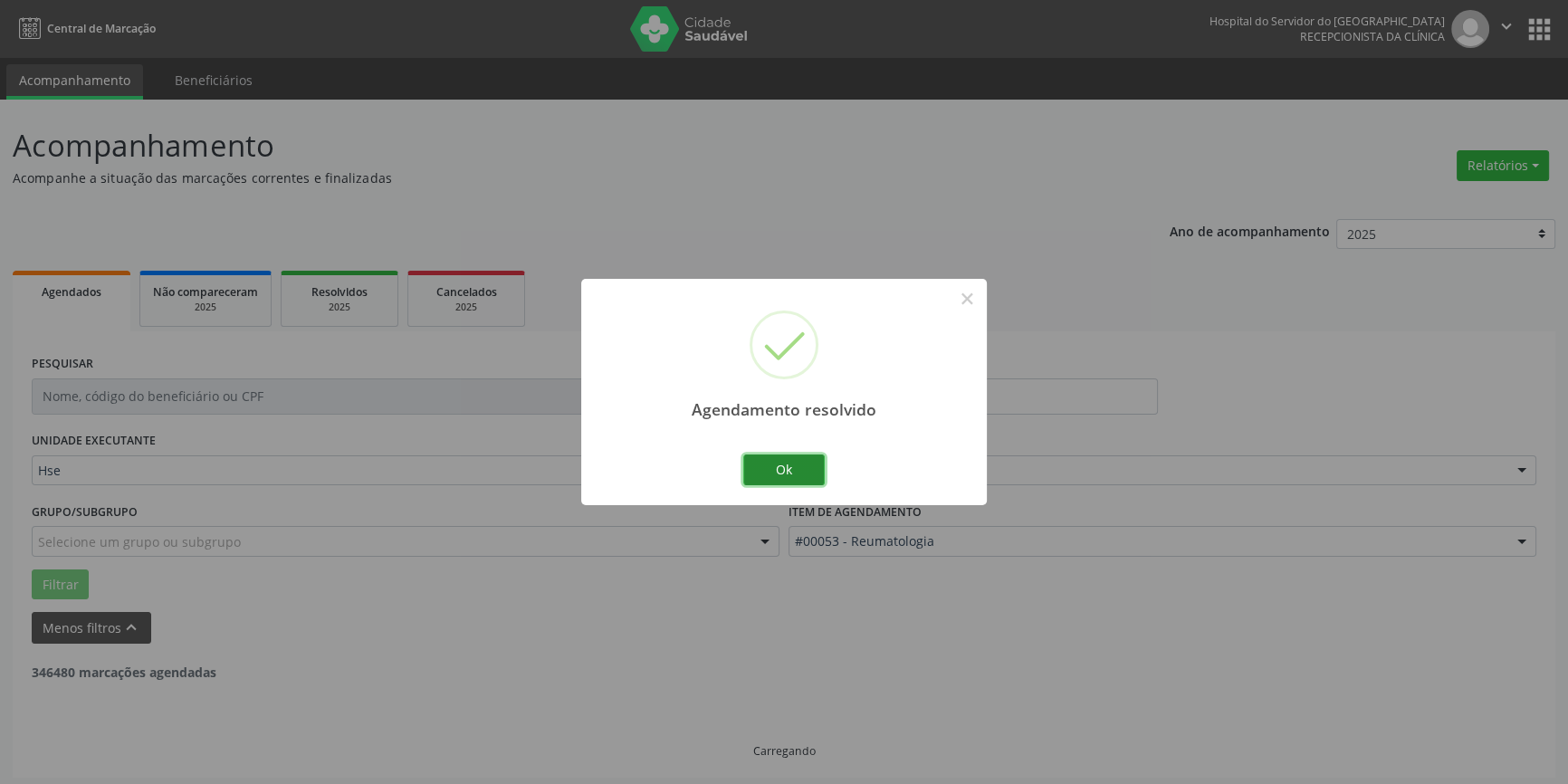
click at [793, 459] on button "Ok" at bounding box center [784, 470] width 82 height 30
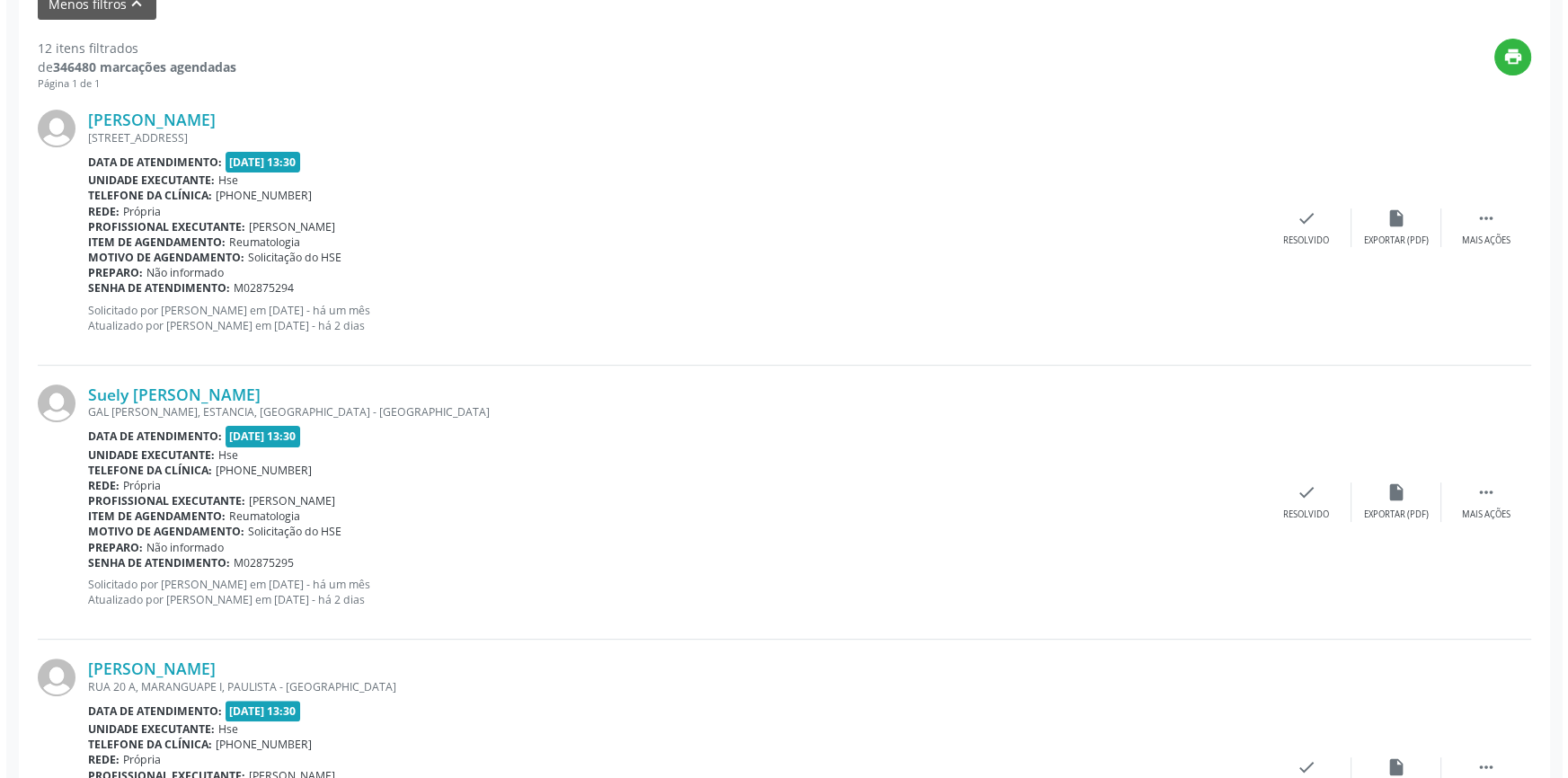
scroll to position [631, 0]
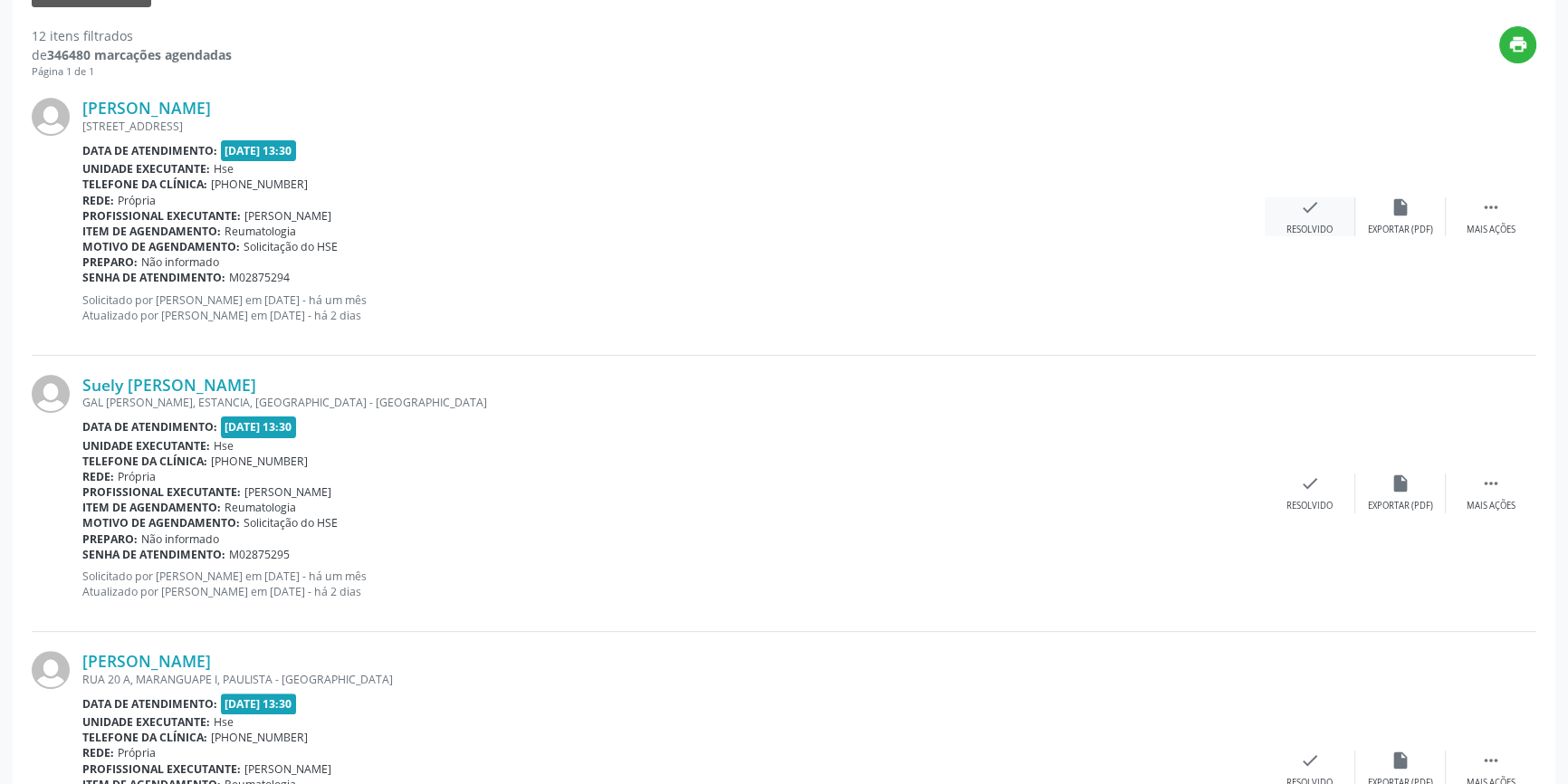
click at [1325, 217] on div "check Resolvido" at bounding box center [1310, 216] width 90 height 39
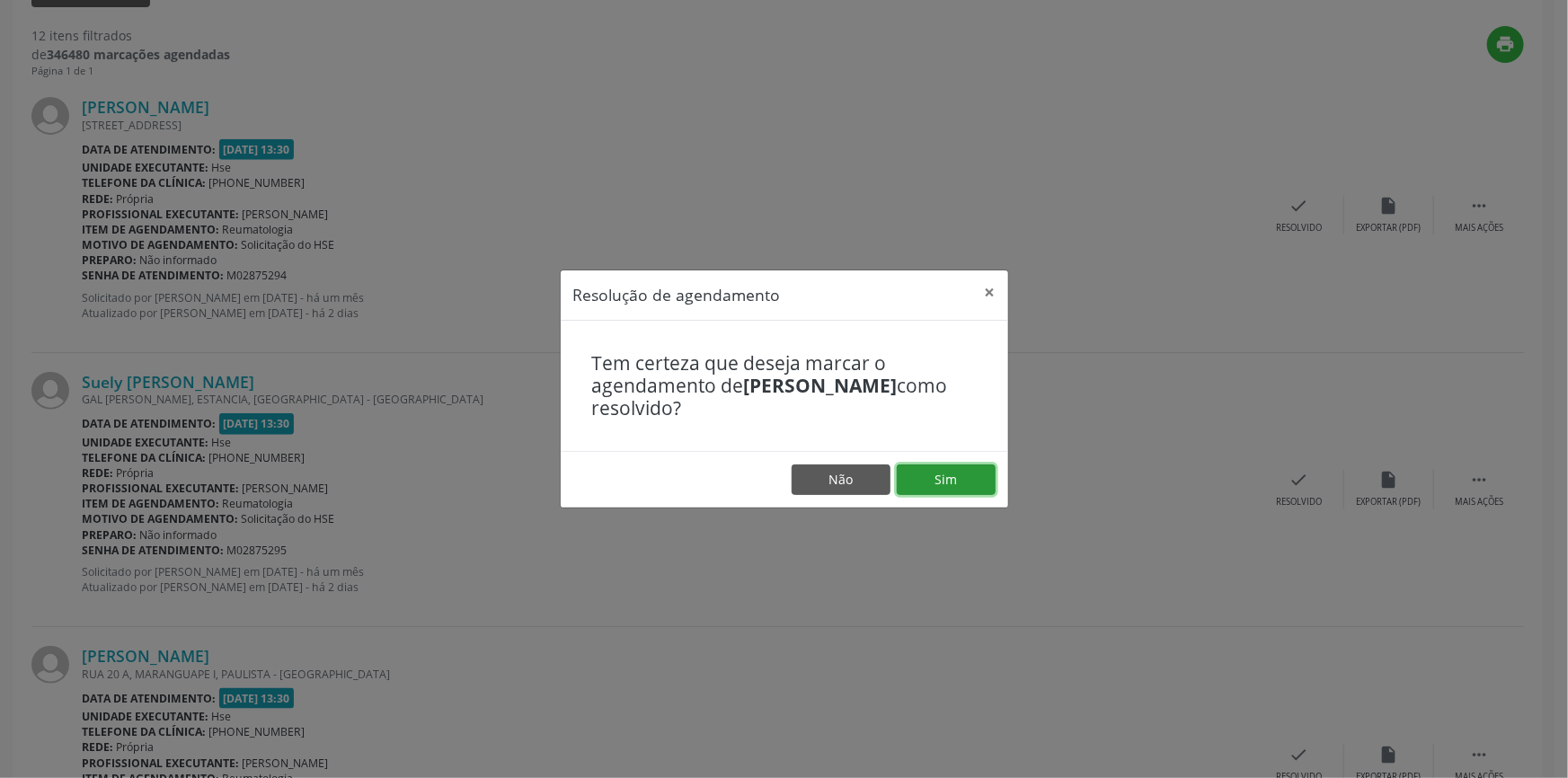
click at [936, 478] on button "Sim" at bounding box center [946, 479] width 99 height 30
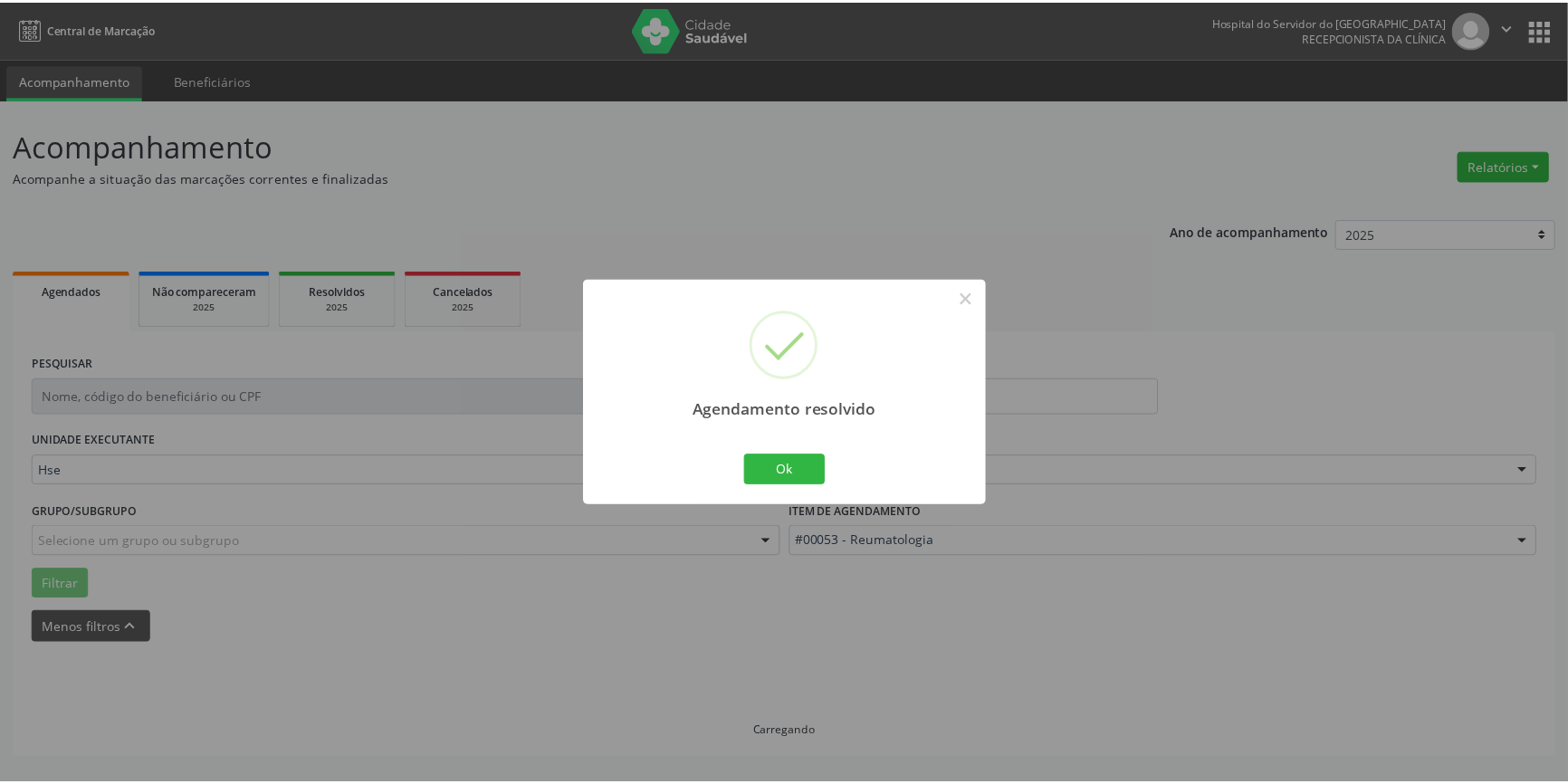
scroll to position [0, 0]
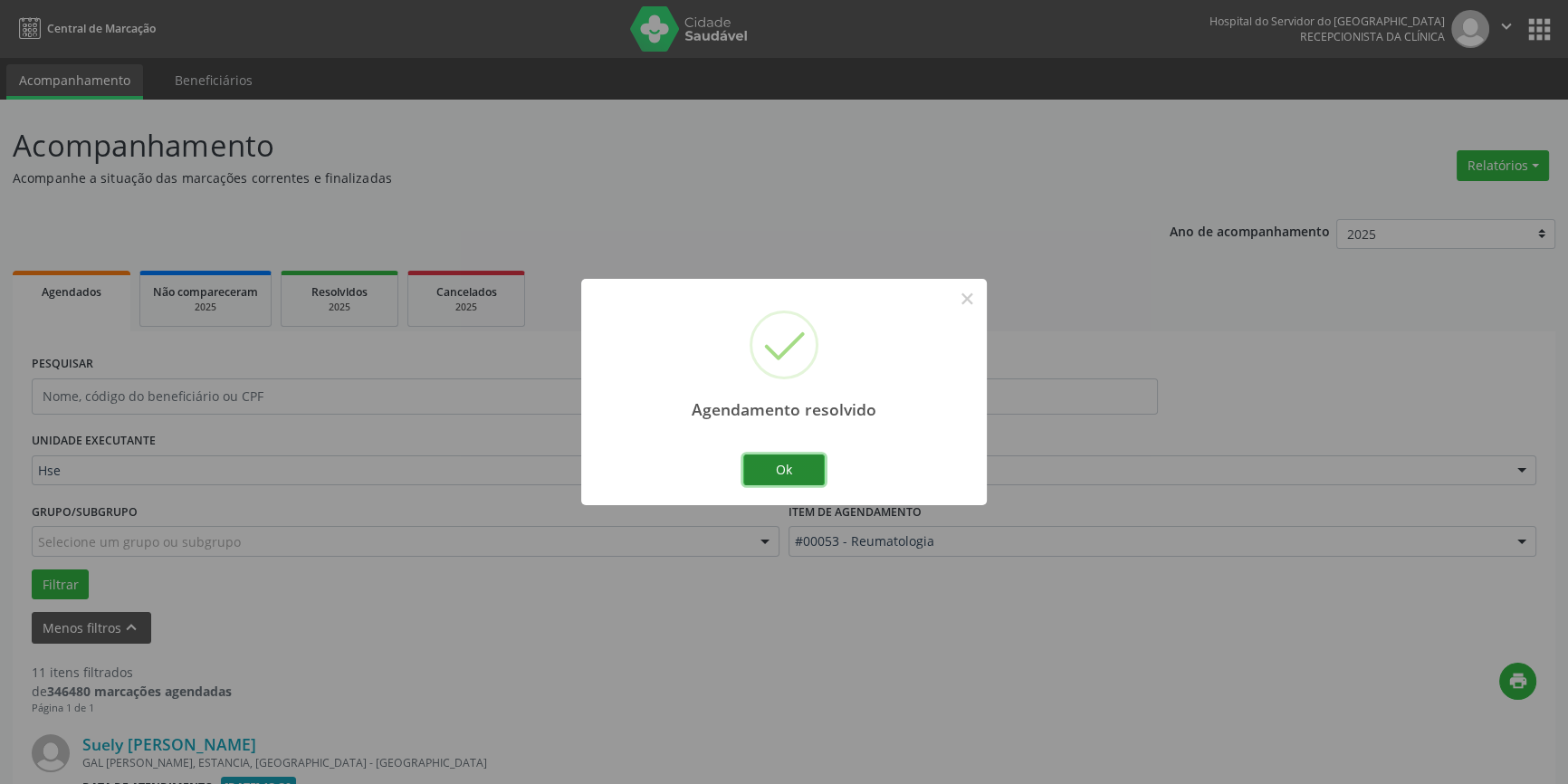
click at [796, 468] on button "Ok" at bounding box center [784, 470] width 82 height 30
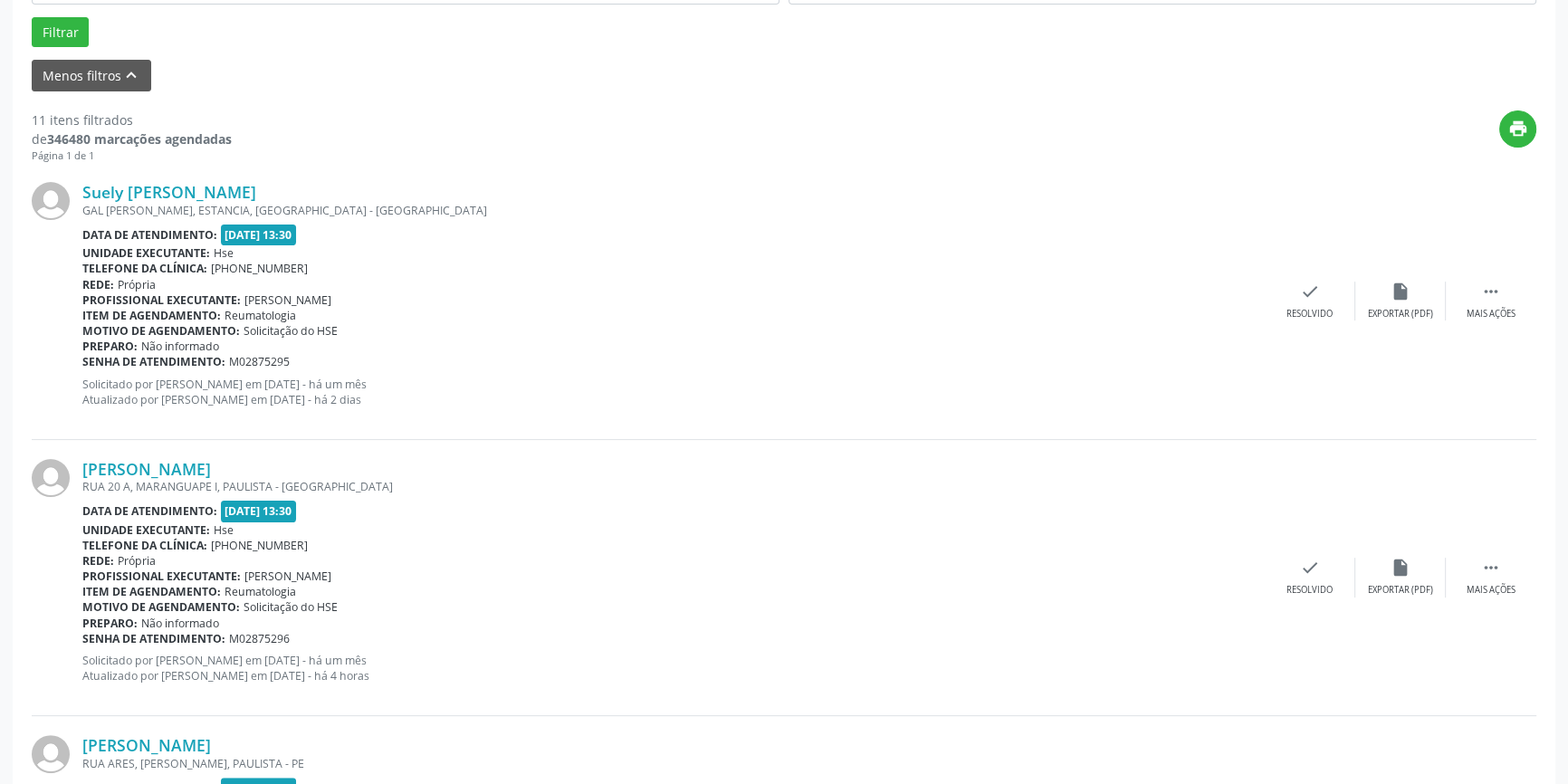
scroll to position [570, 0]
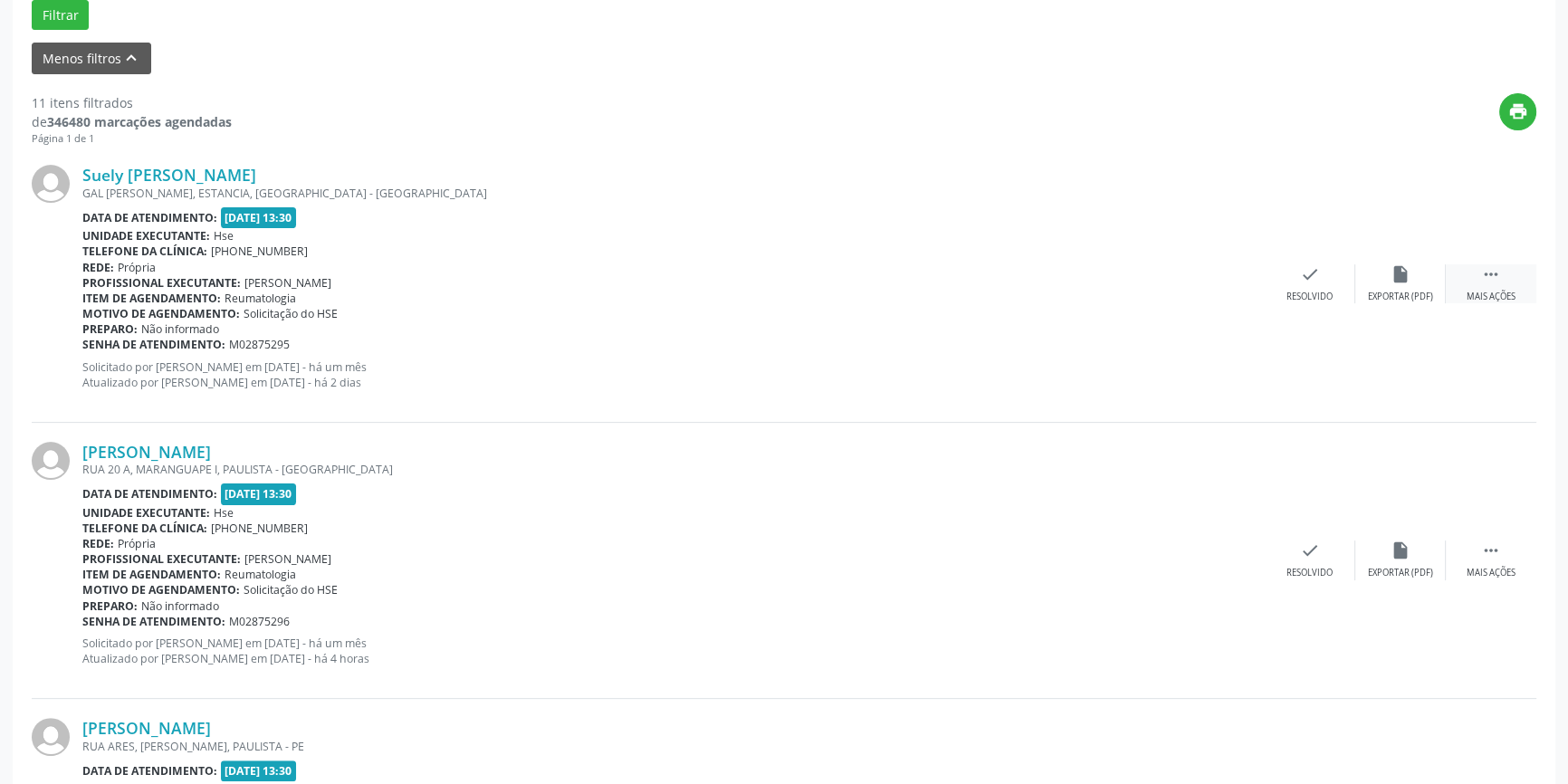
click at [1490, 279] on icon "" at bounding box center [1491, 274] width 20 height 20
click at [1403, 275] on icon "alarm_off" at bounding box center [1400, 274] width 20 height 20
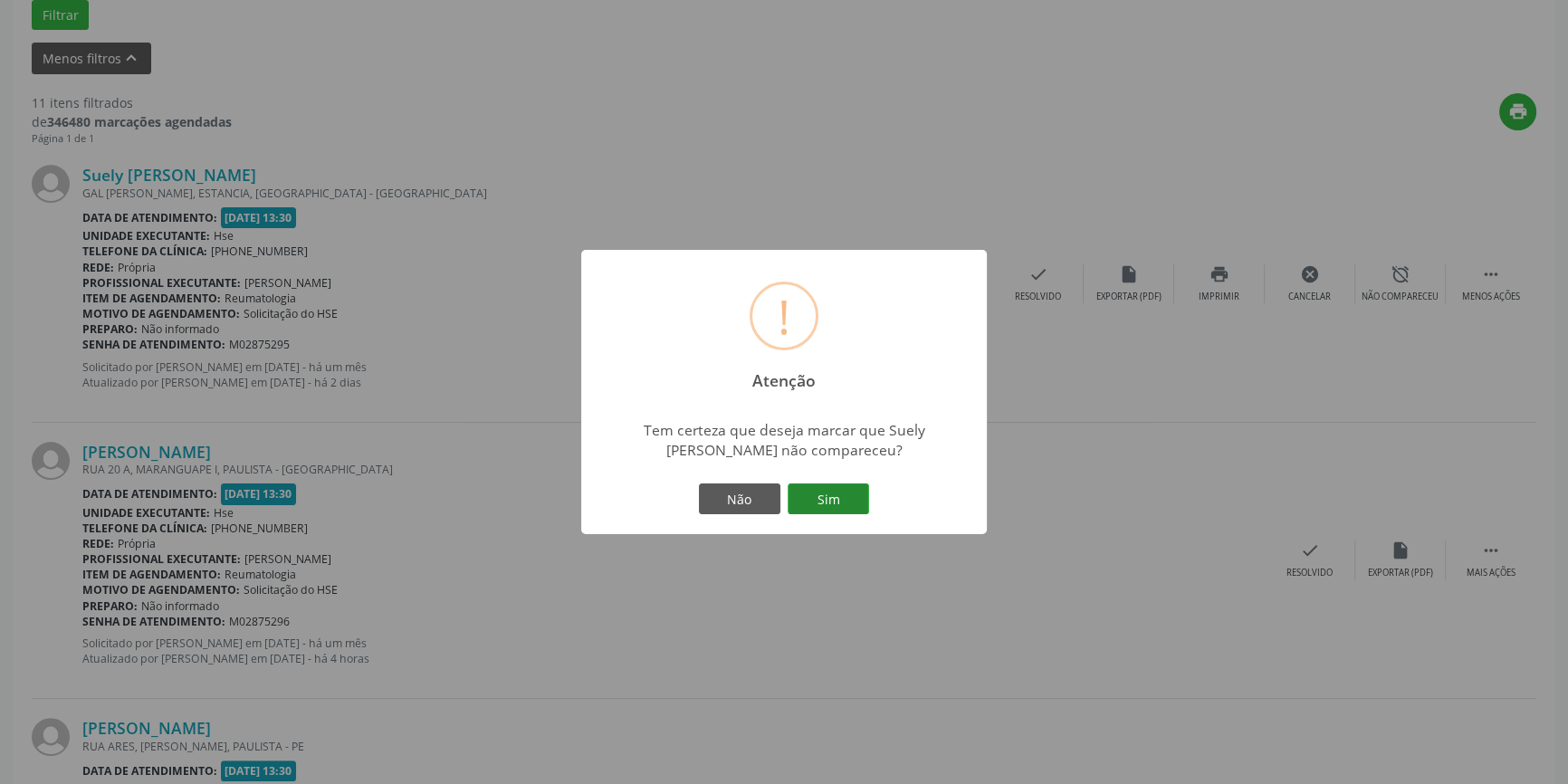
click at [838, 497] on button "Sim" at bounding box center [829, 499] width 82 height 30
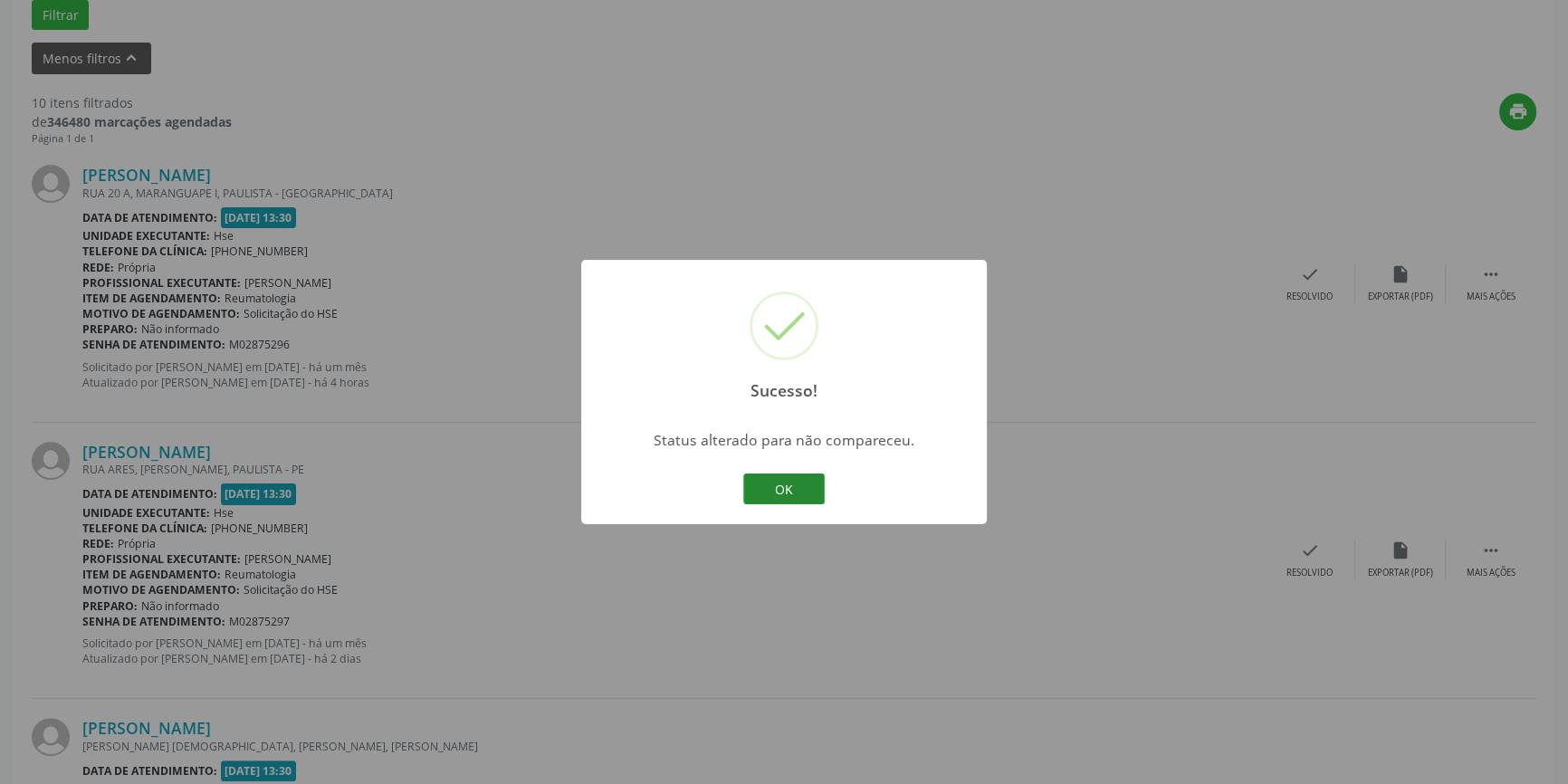
click at [801, 479] on button "OK" at bounding box center [784, 489] width 82 height 30
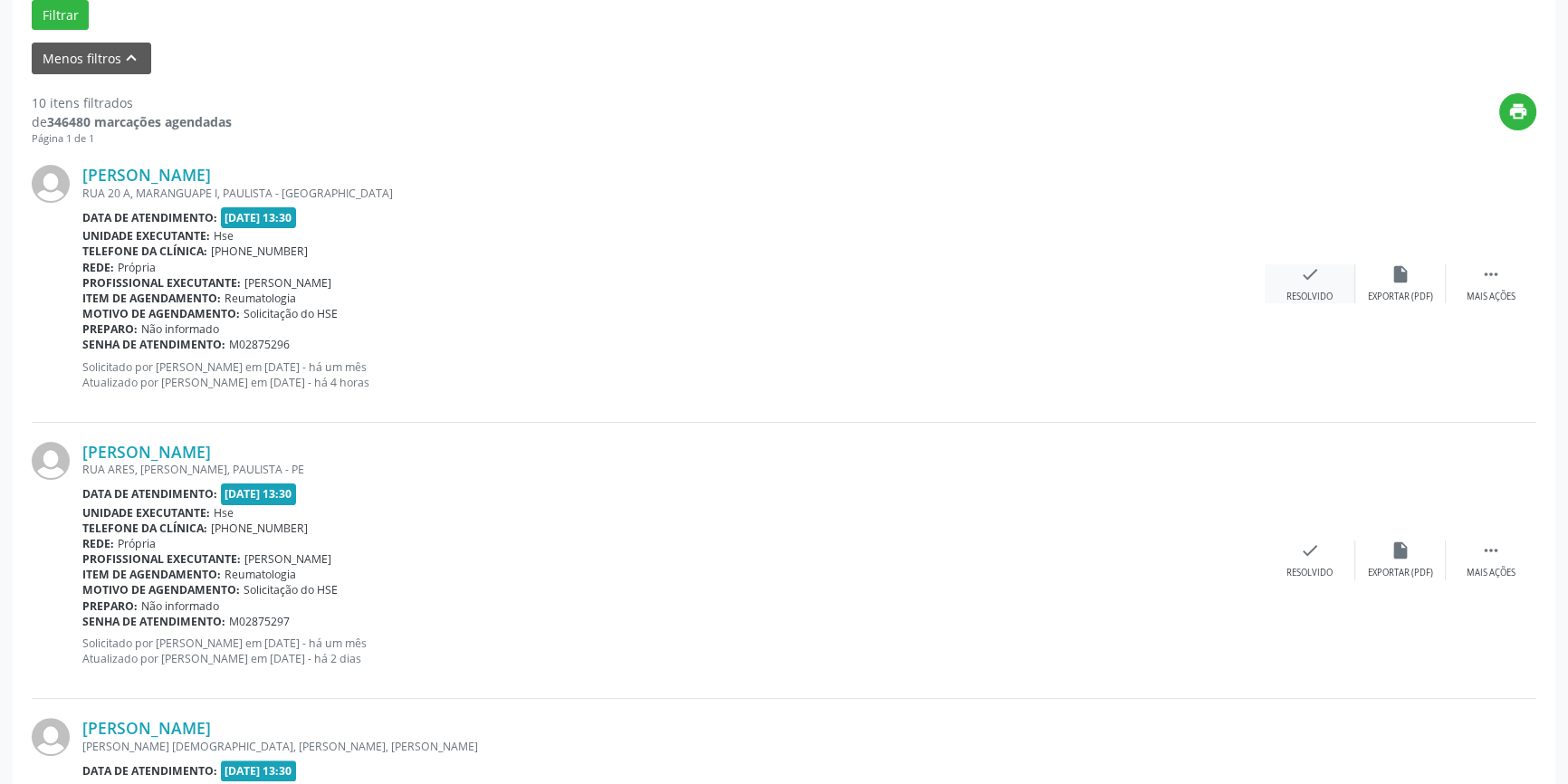
click at [1325, 280] on div "check Resolvido" at bounding box center [1310, 284] width 90 height 39
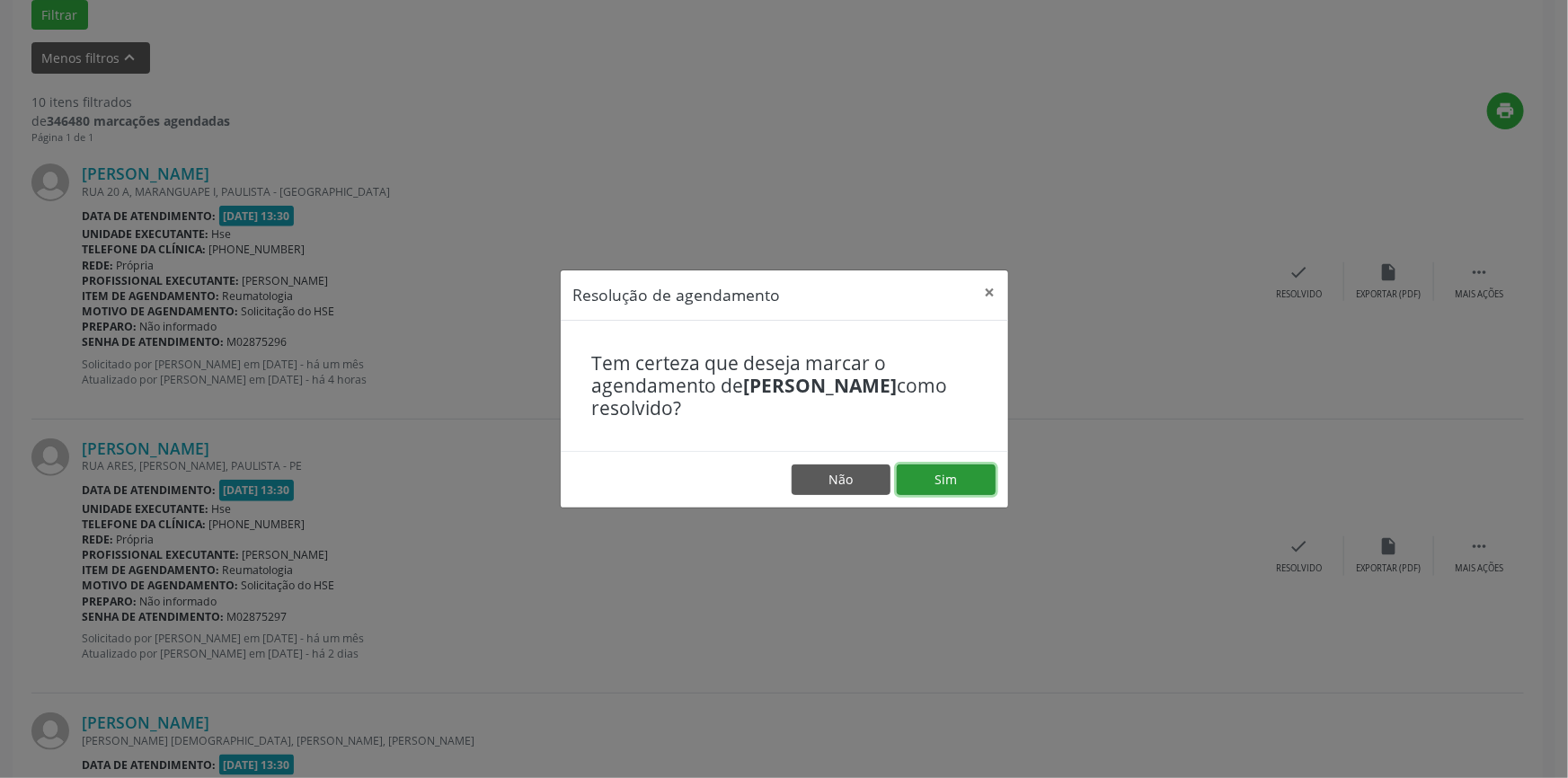
click at [950, 476] on button "Sim" at bounding box center [946, 479] width 99 height 30
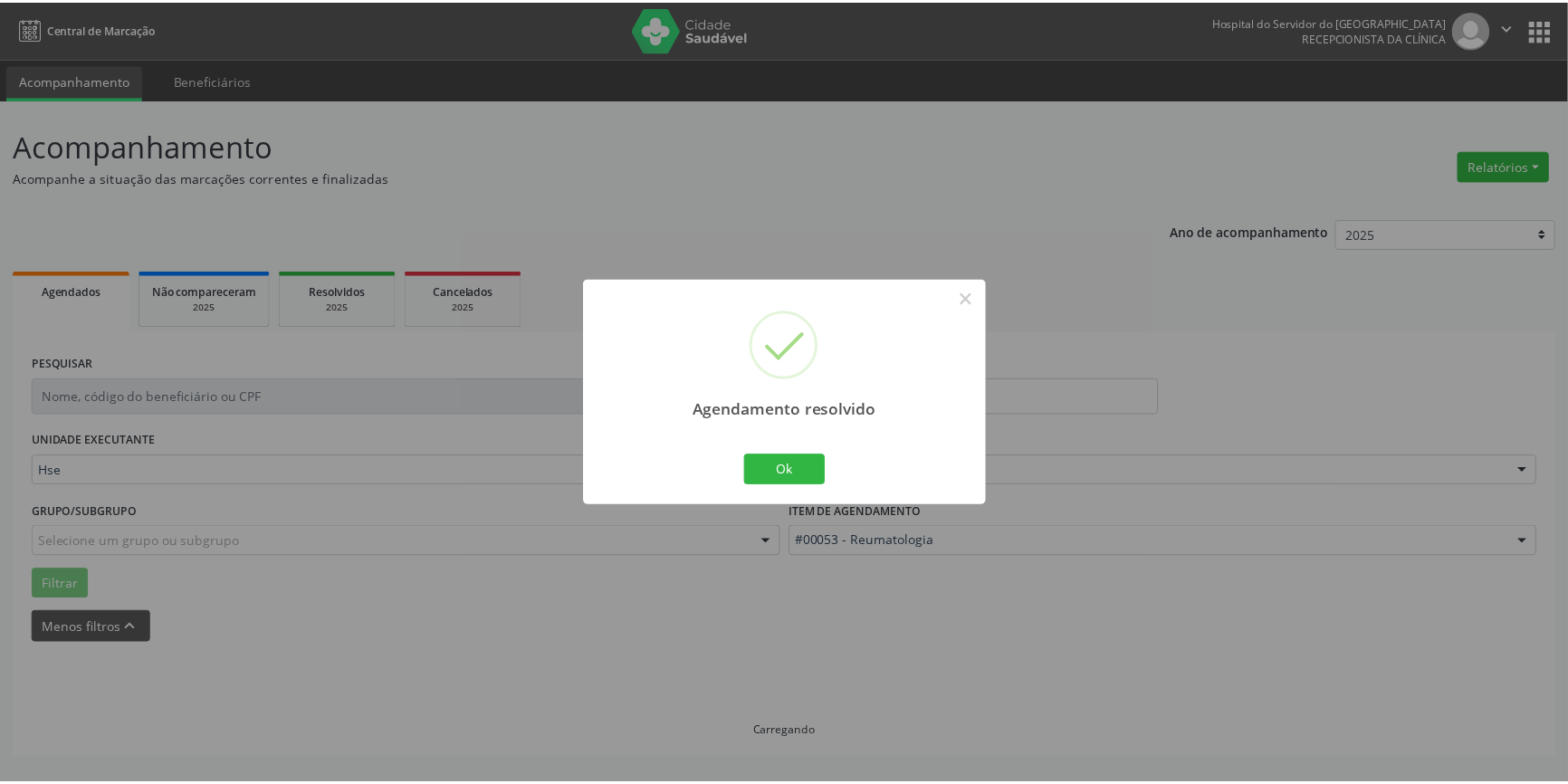
scroll to position [0, 0]
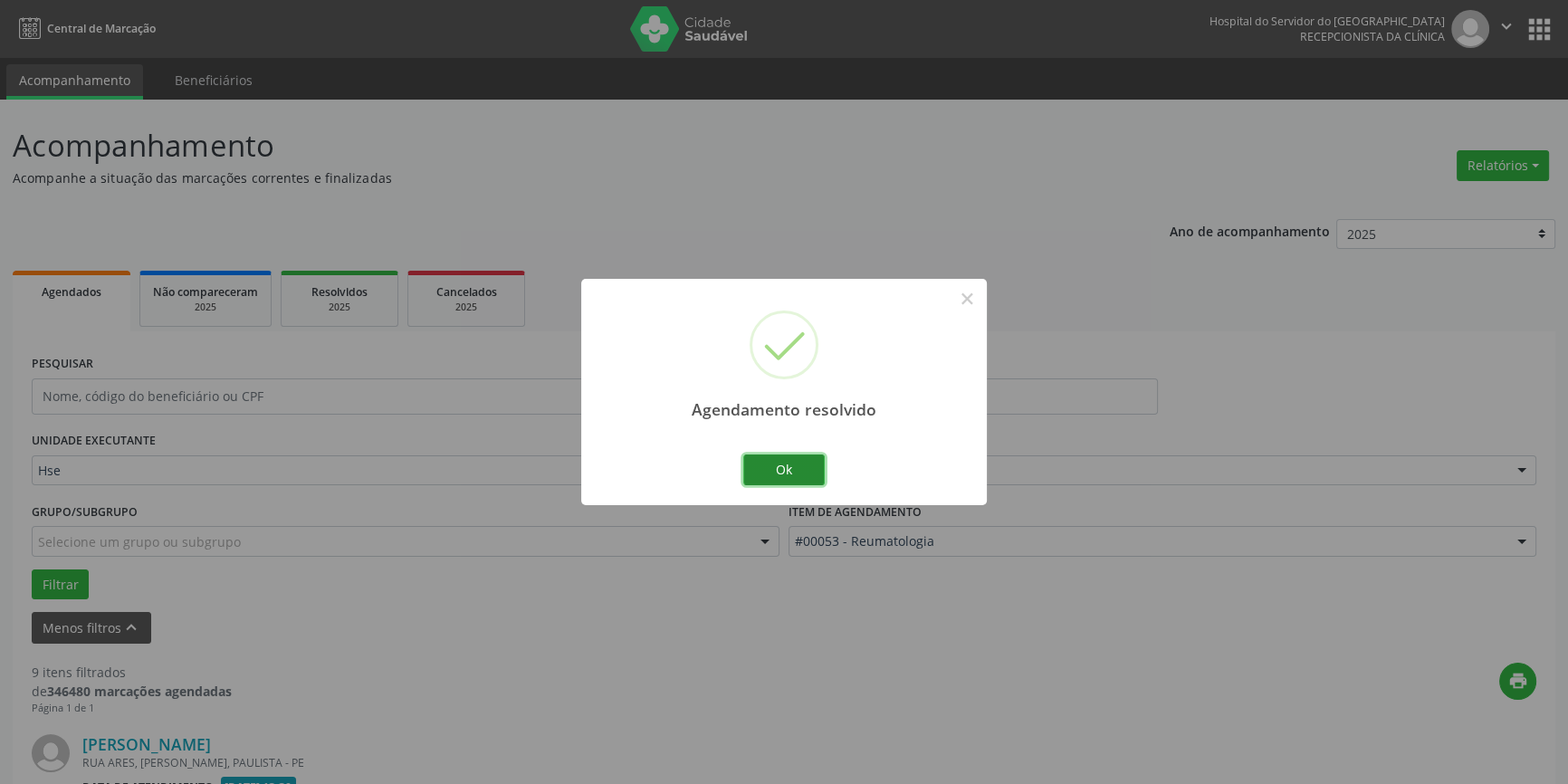
click at [790, 461] on button "Ok" at bounding box center [784, 470] width 82 height 30
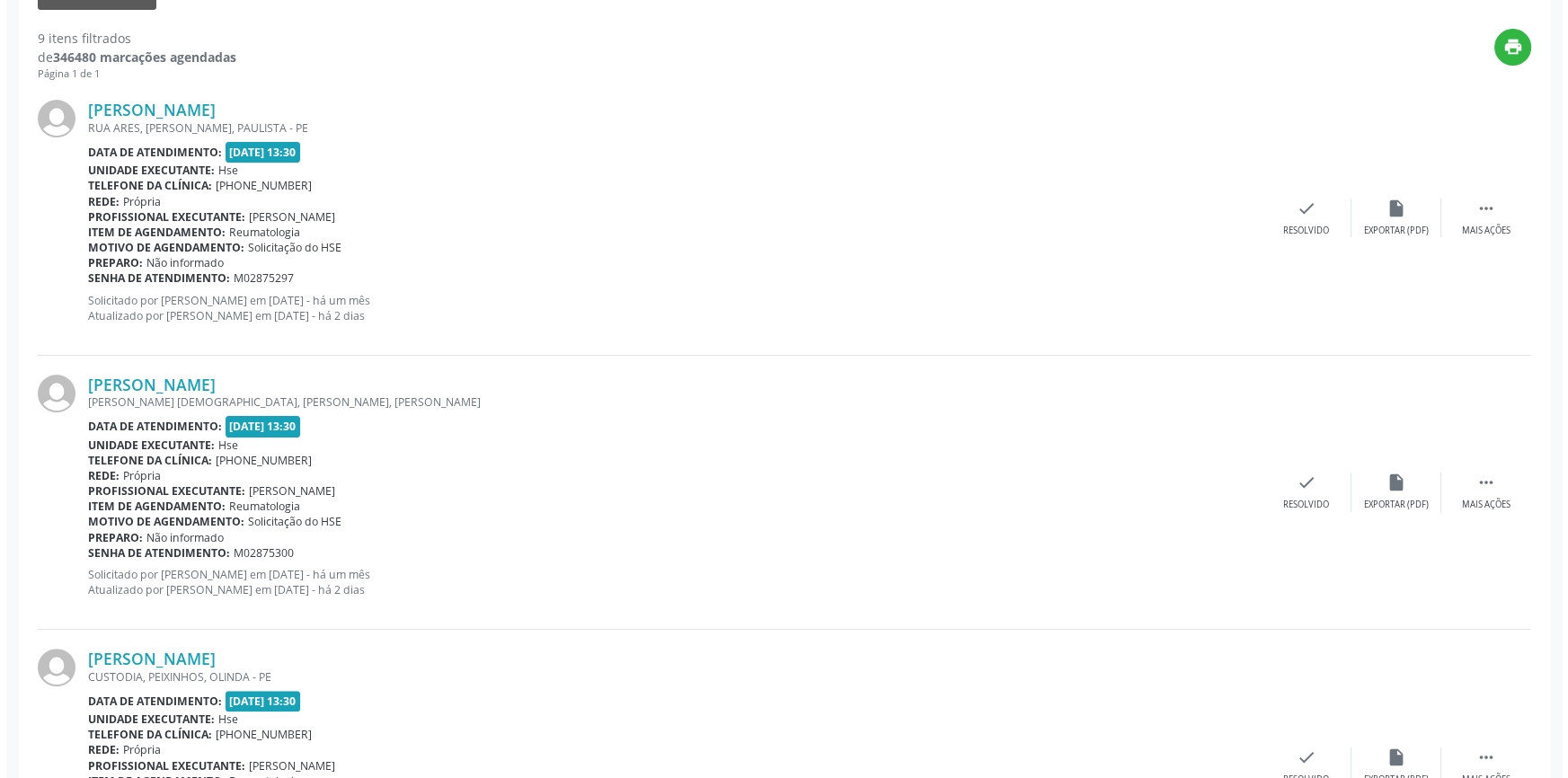
scroll to position [640, 0]
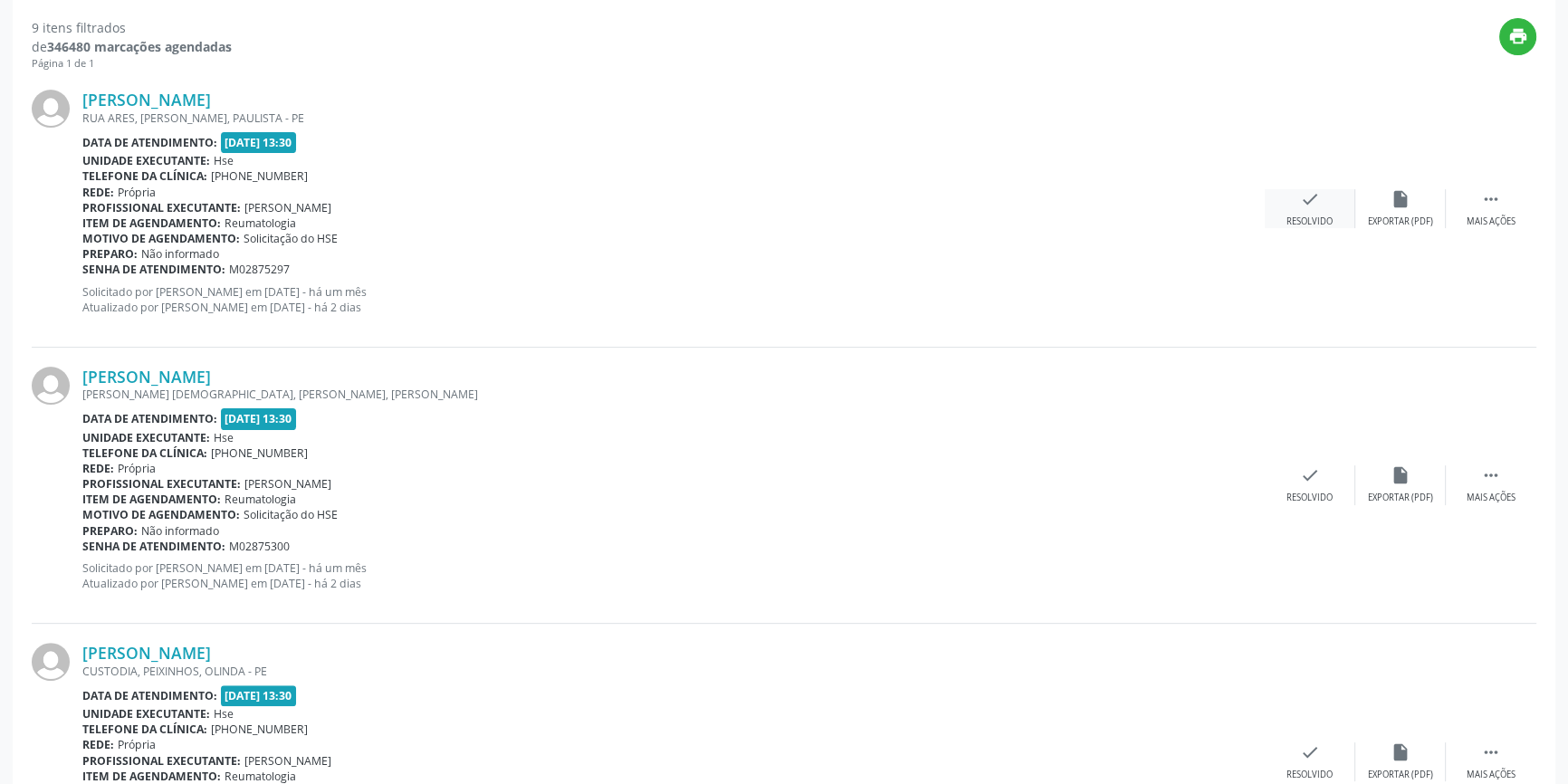
click at [1321, 202] on div "check Resolvido" at bounding box center [1310, 209] width 90 height 39
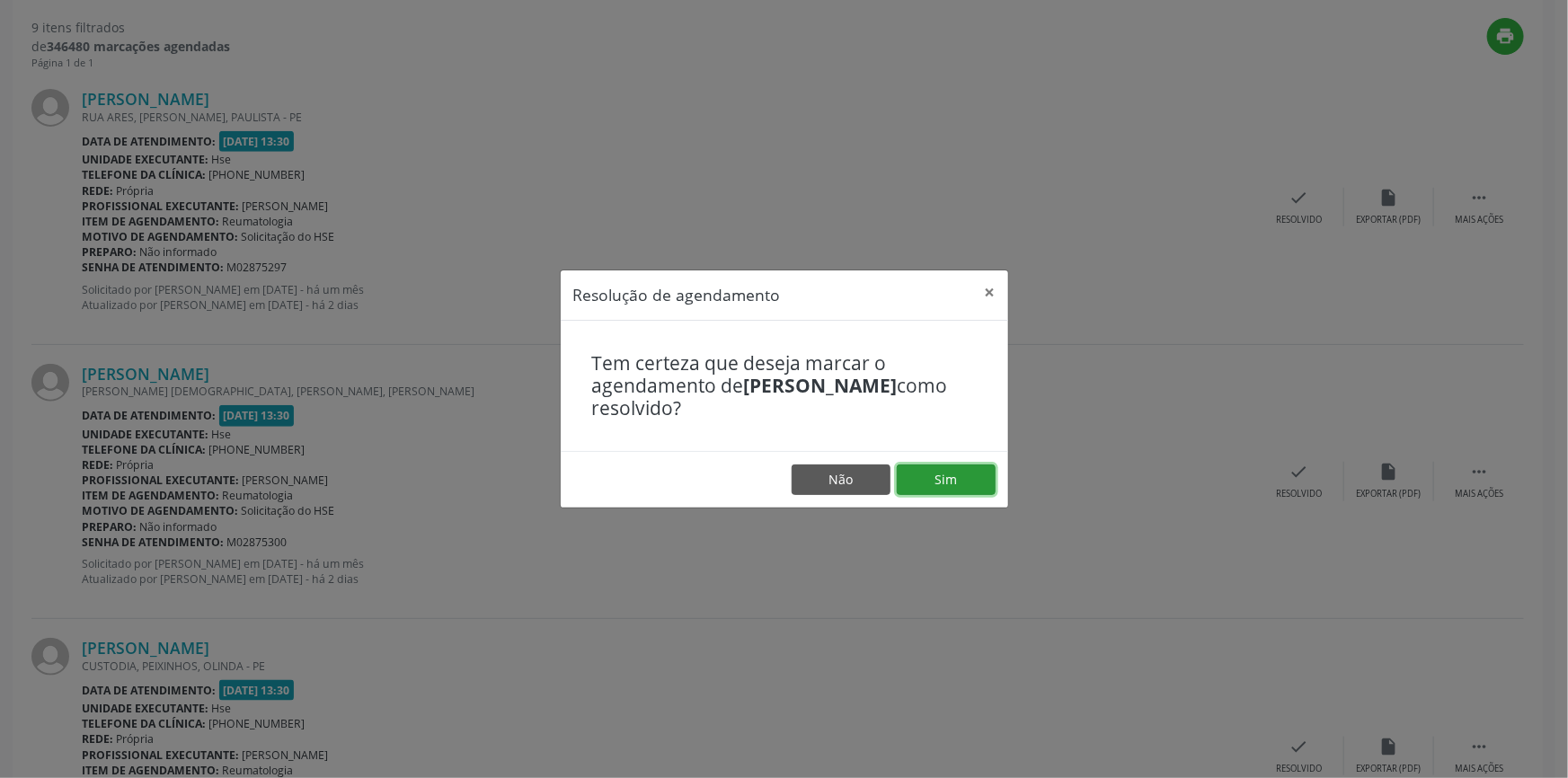
click at [969, 478] on button "Sim" at bounding box center [946, 479] width 99 height 30
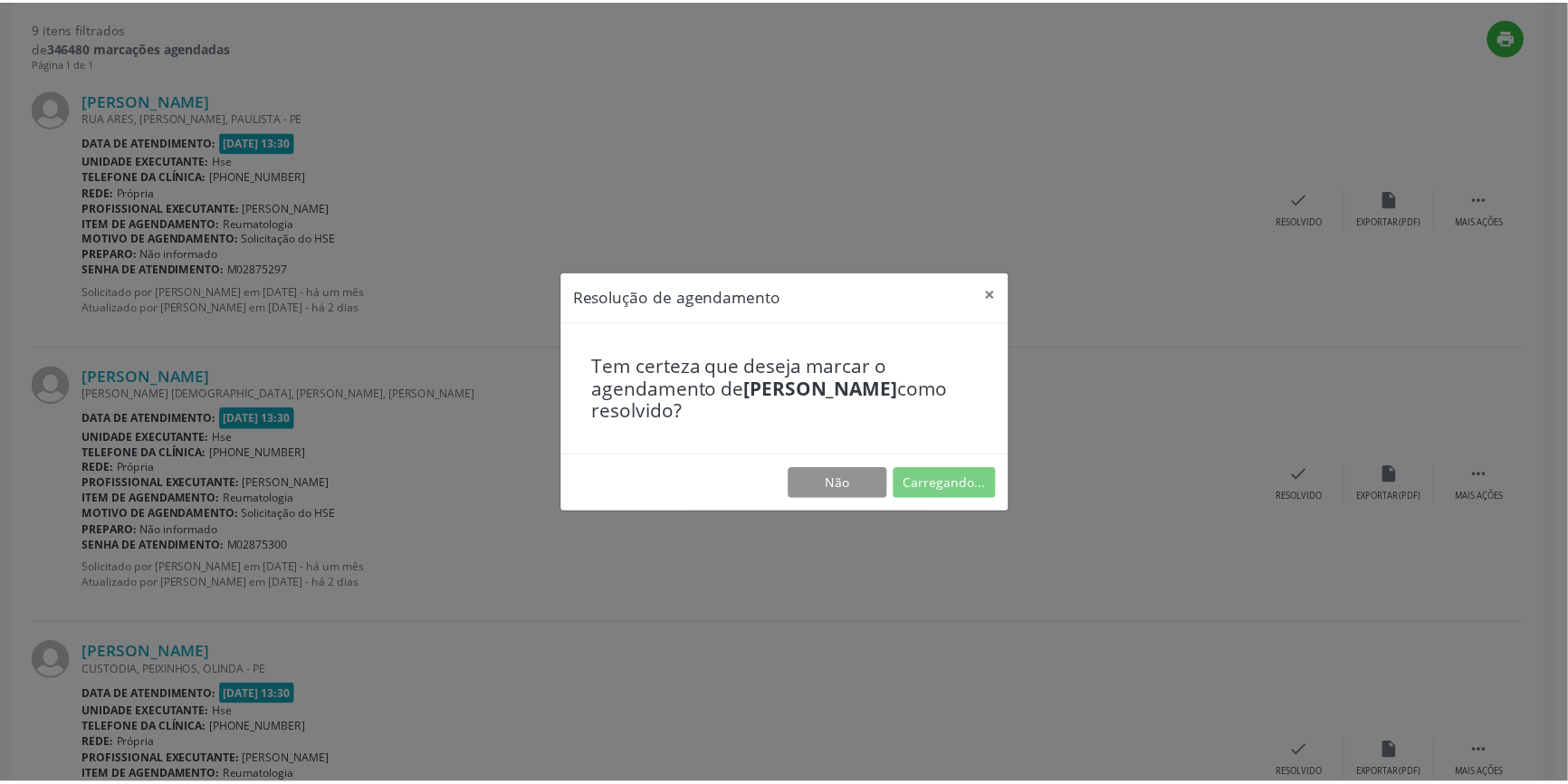
scroll to position [0, 0]
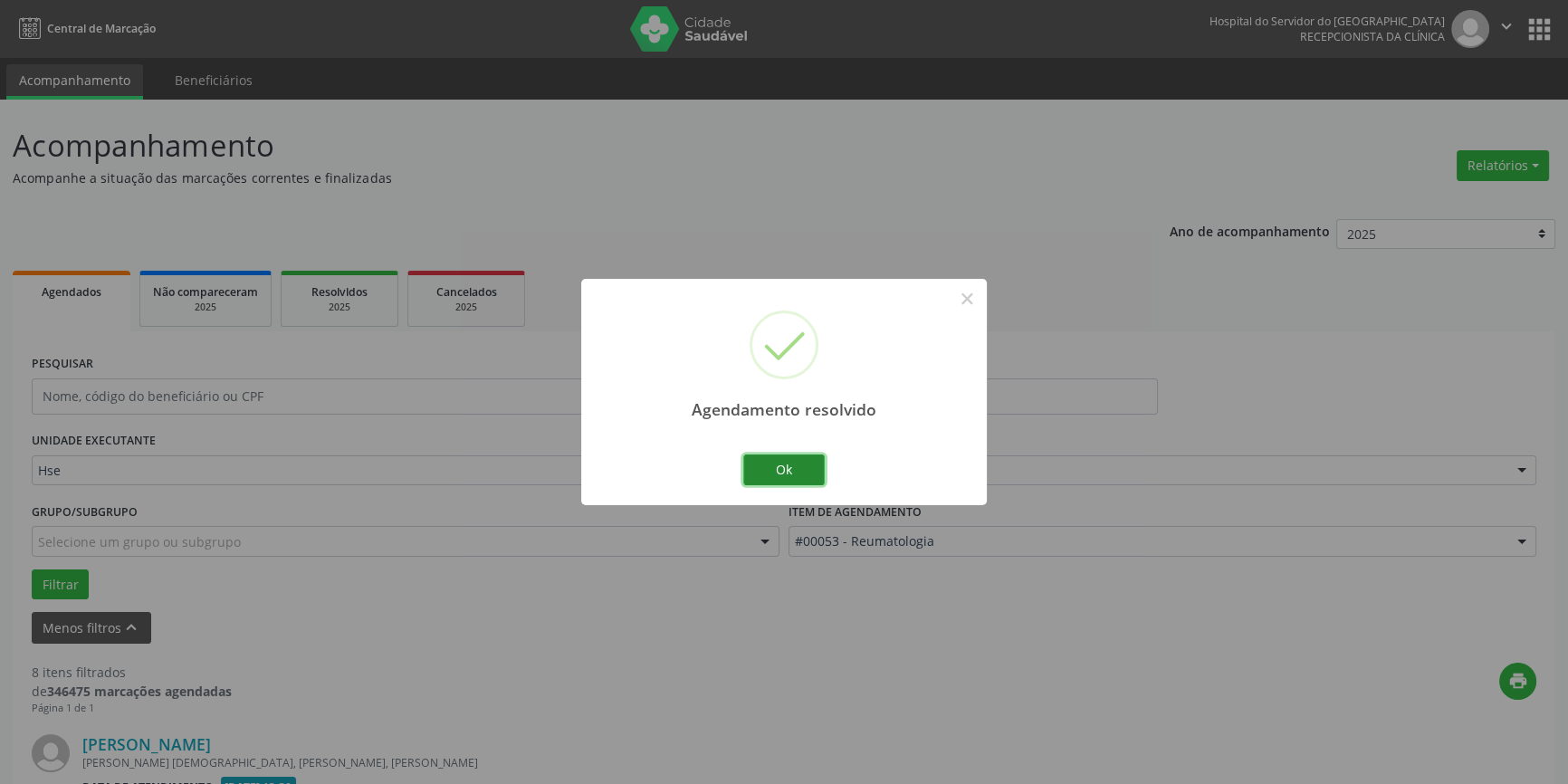
click at [811, 463] on button "Ok" at bounding box center [784, 470] width 82 height 30
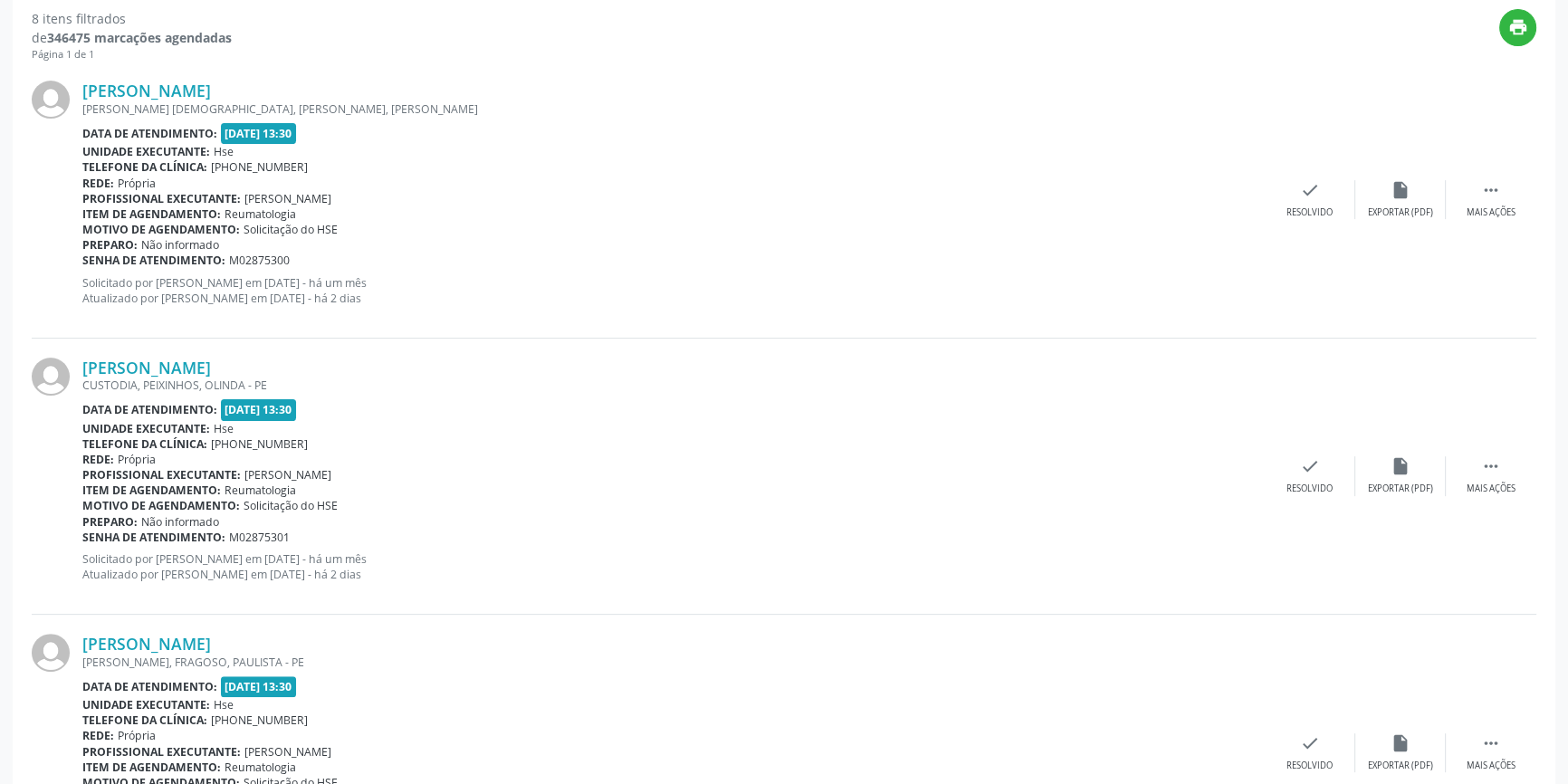
scroll to position [679, 0]
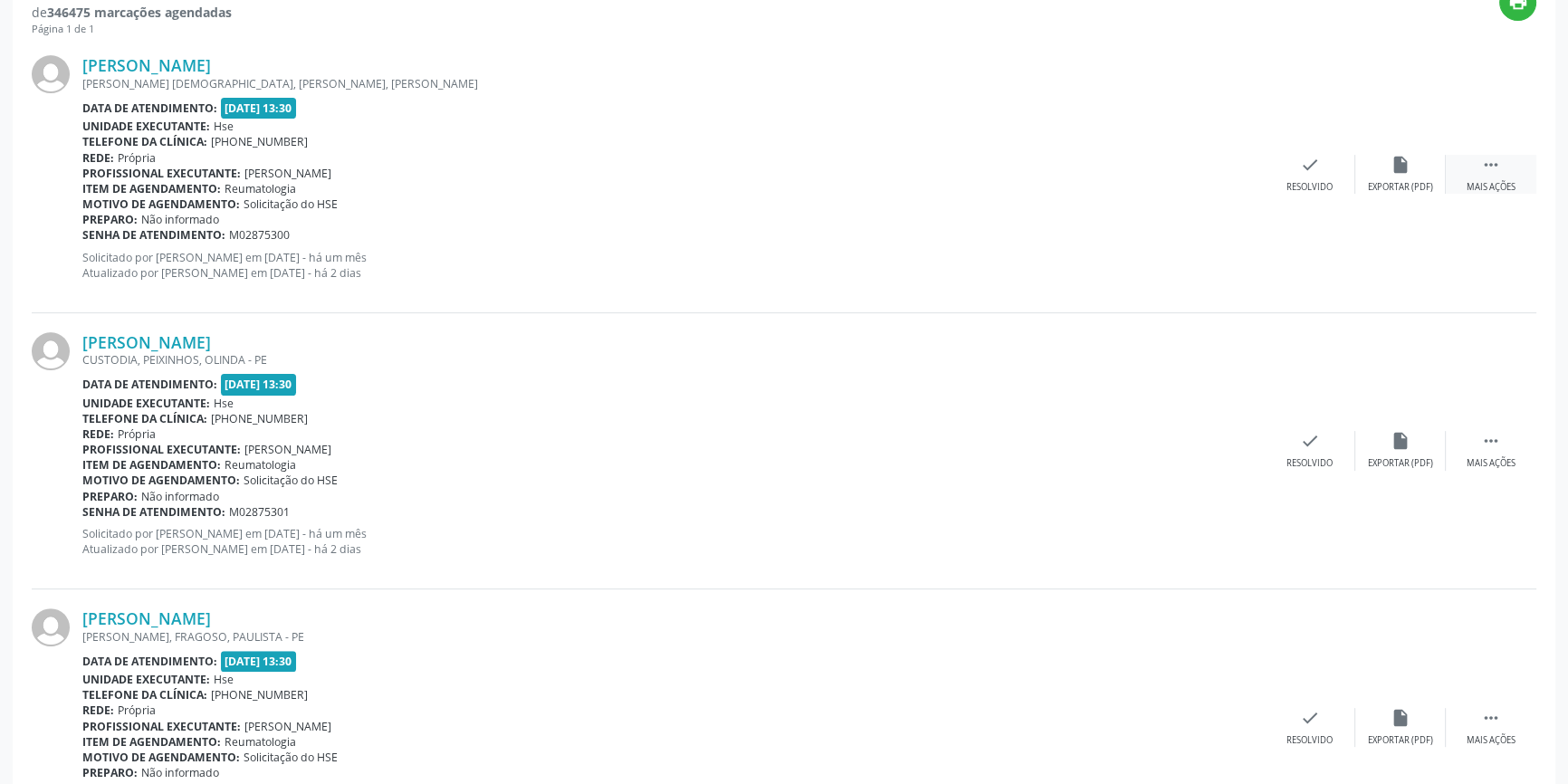
click at [1494, 163] on icon "" at bounding box center [1491, 165] width 20 height 20
click at [1401, 177] on div "alarm_off Não compareceu" at bounding box center [1400, 174] width 90 height 39
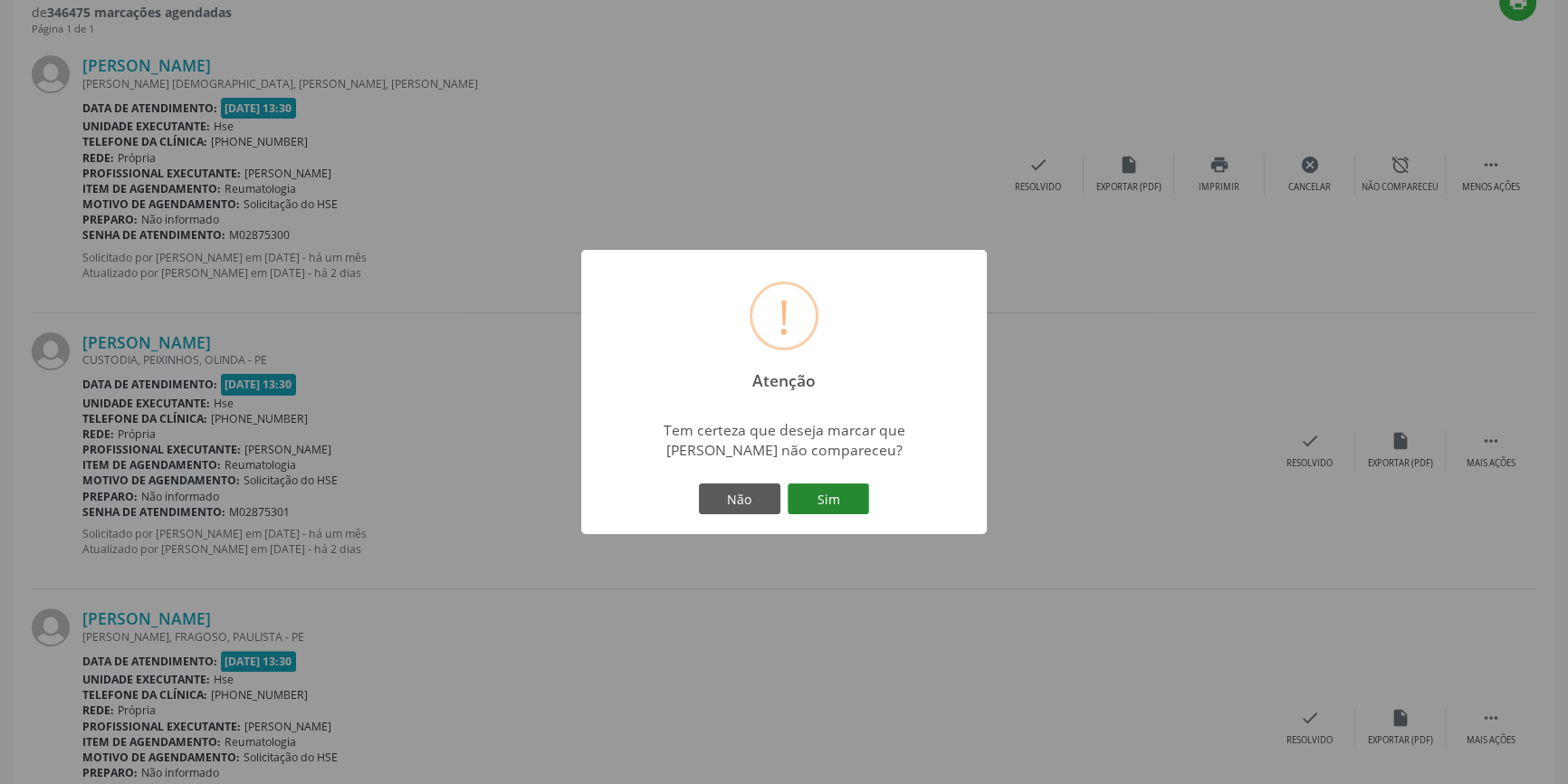
click at [851, 503] on button "Sim" at bounding box center [829, 499] width 82 height 30
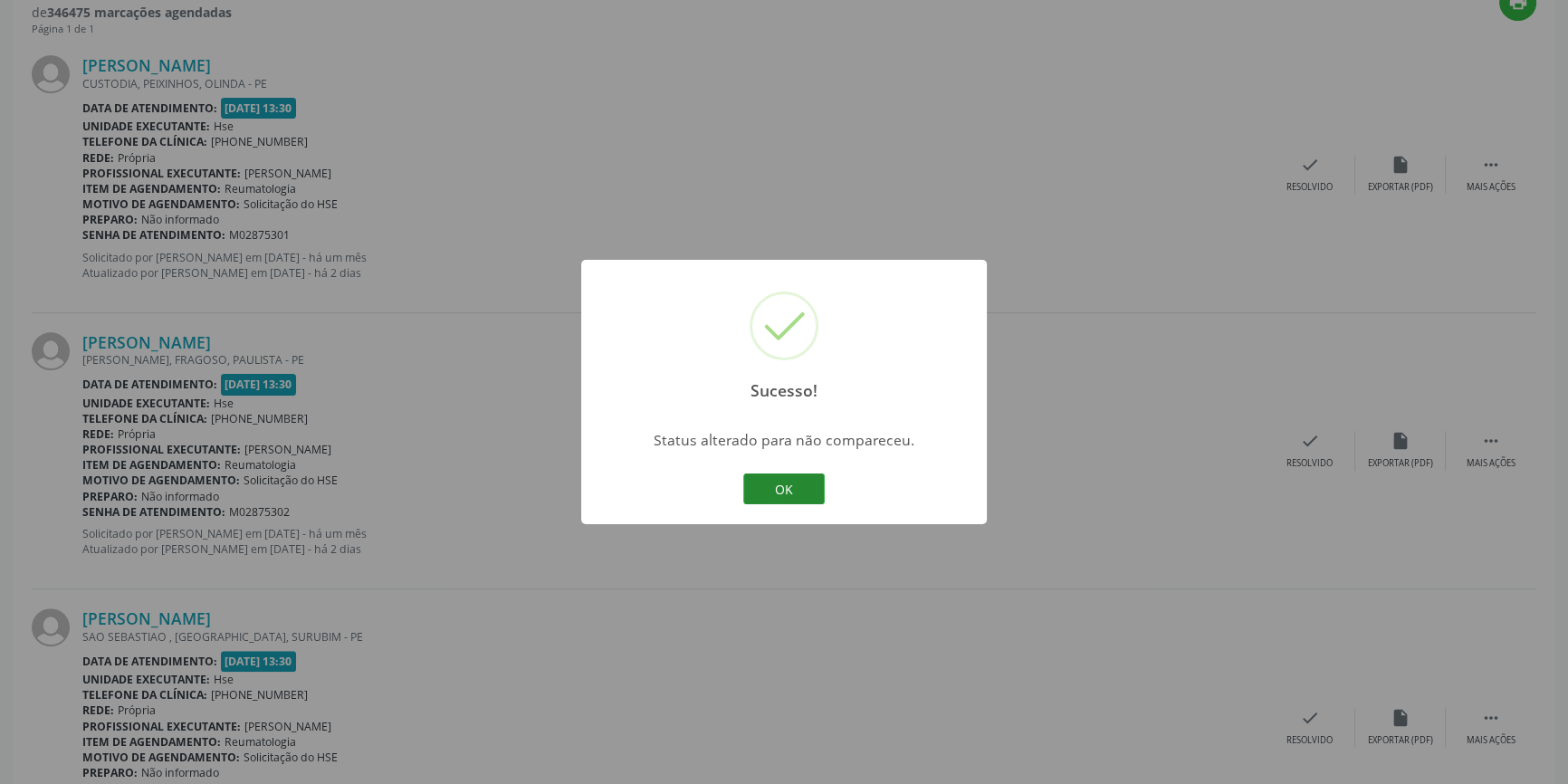
click at [796, 480] on button "OK" at bounding box center [784, 489] width 82 height 30
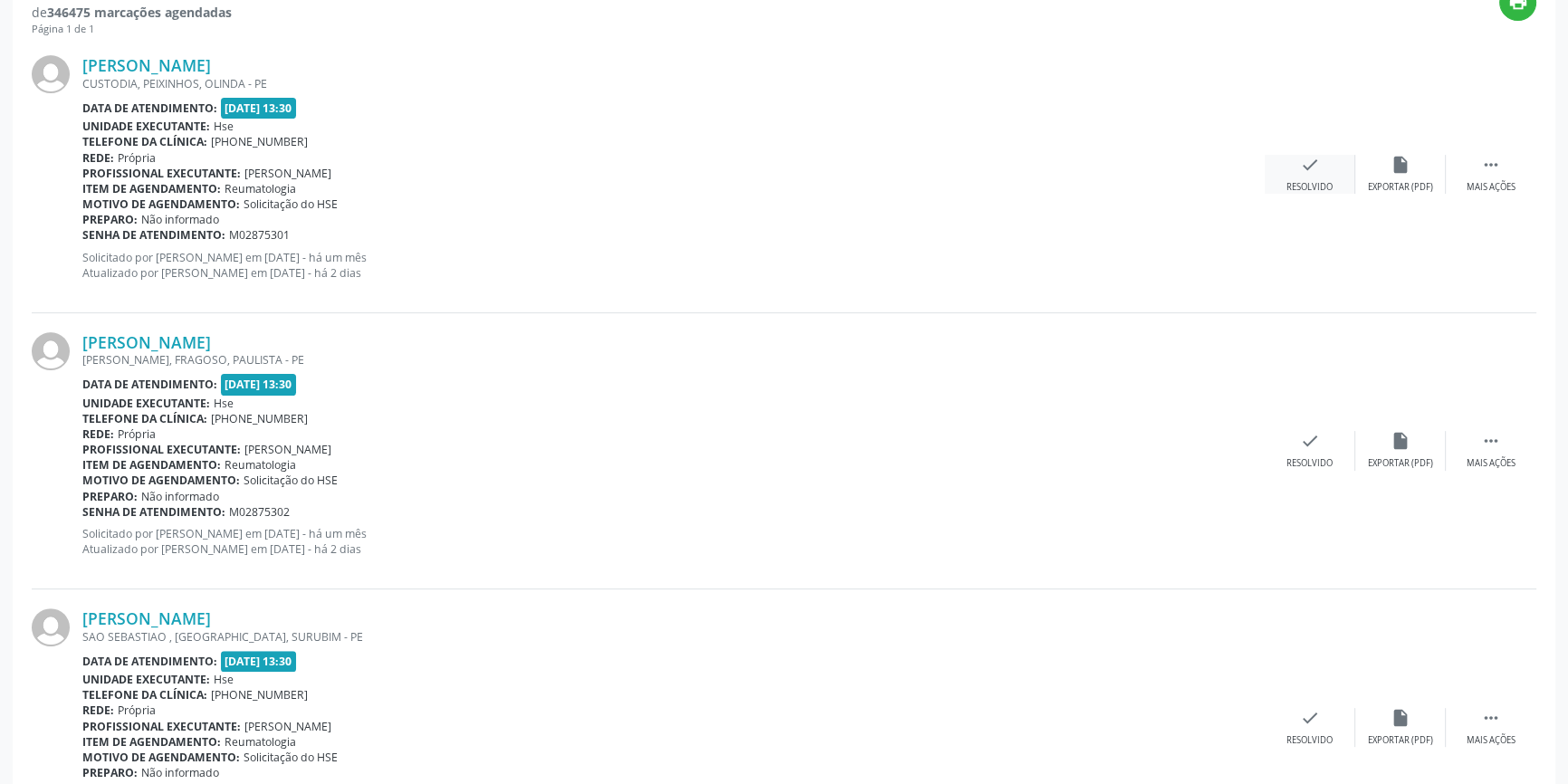
click at [1313, 175] on div "check Resolvido" at bounding box center [1310, 174] width 90 height 39
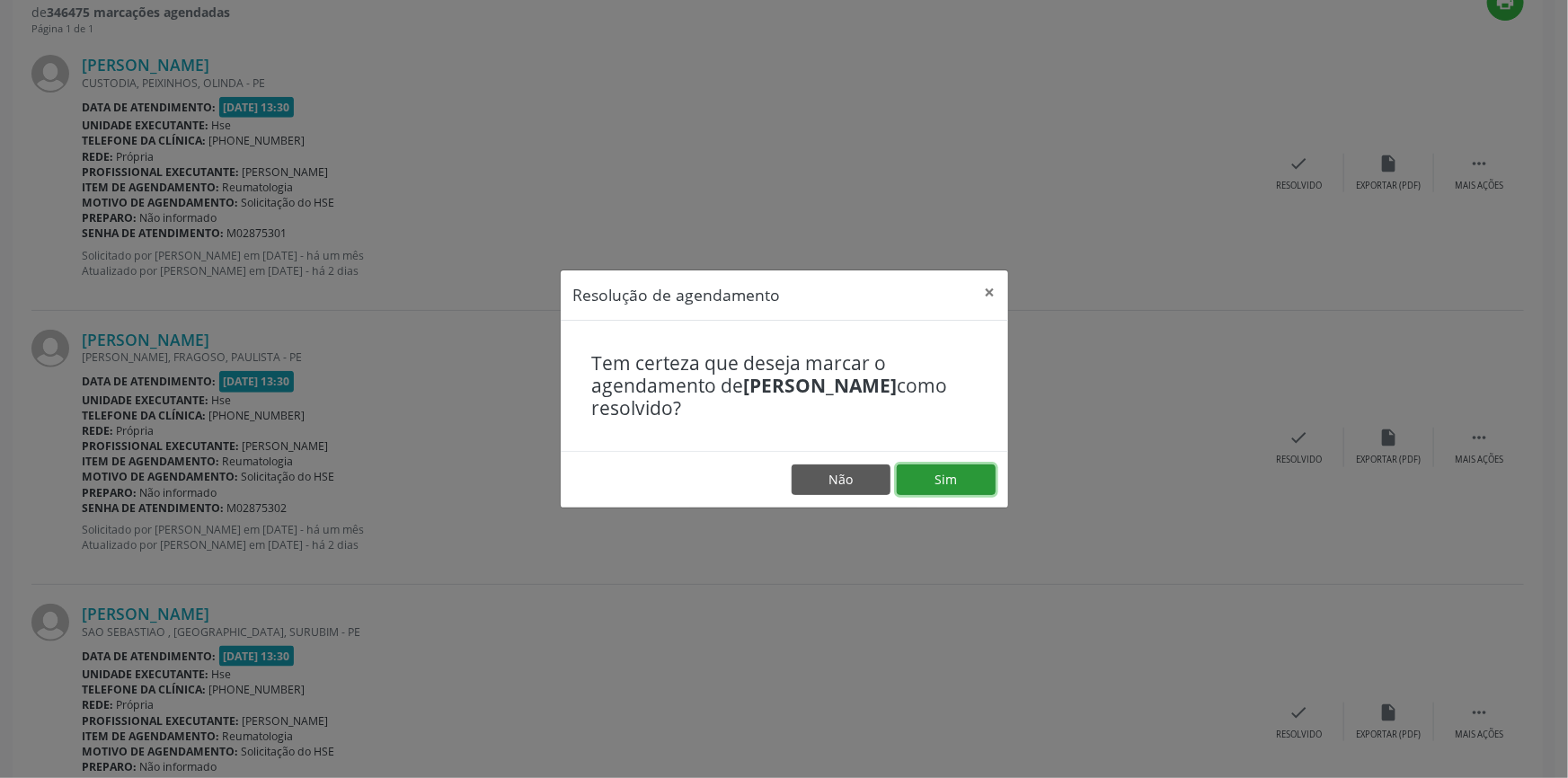
click at [954, 467] on button "Sim" at bounding box center [946, 479] width 99 height 30
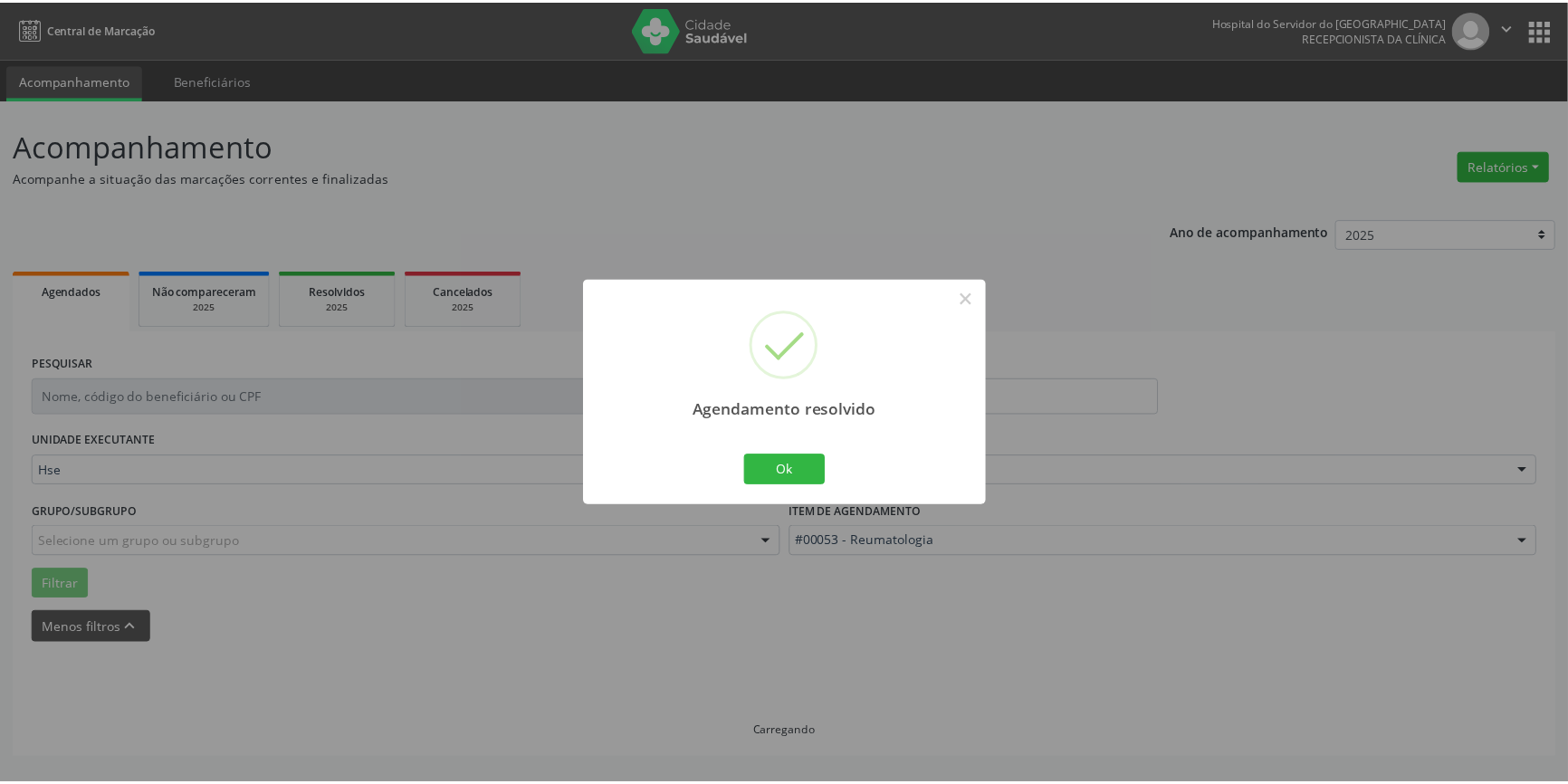
scroll to position [0, 0]
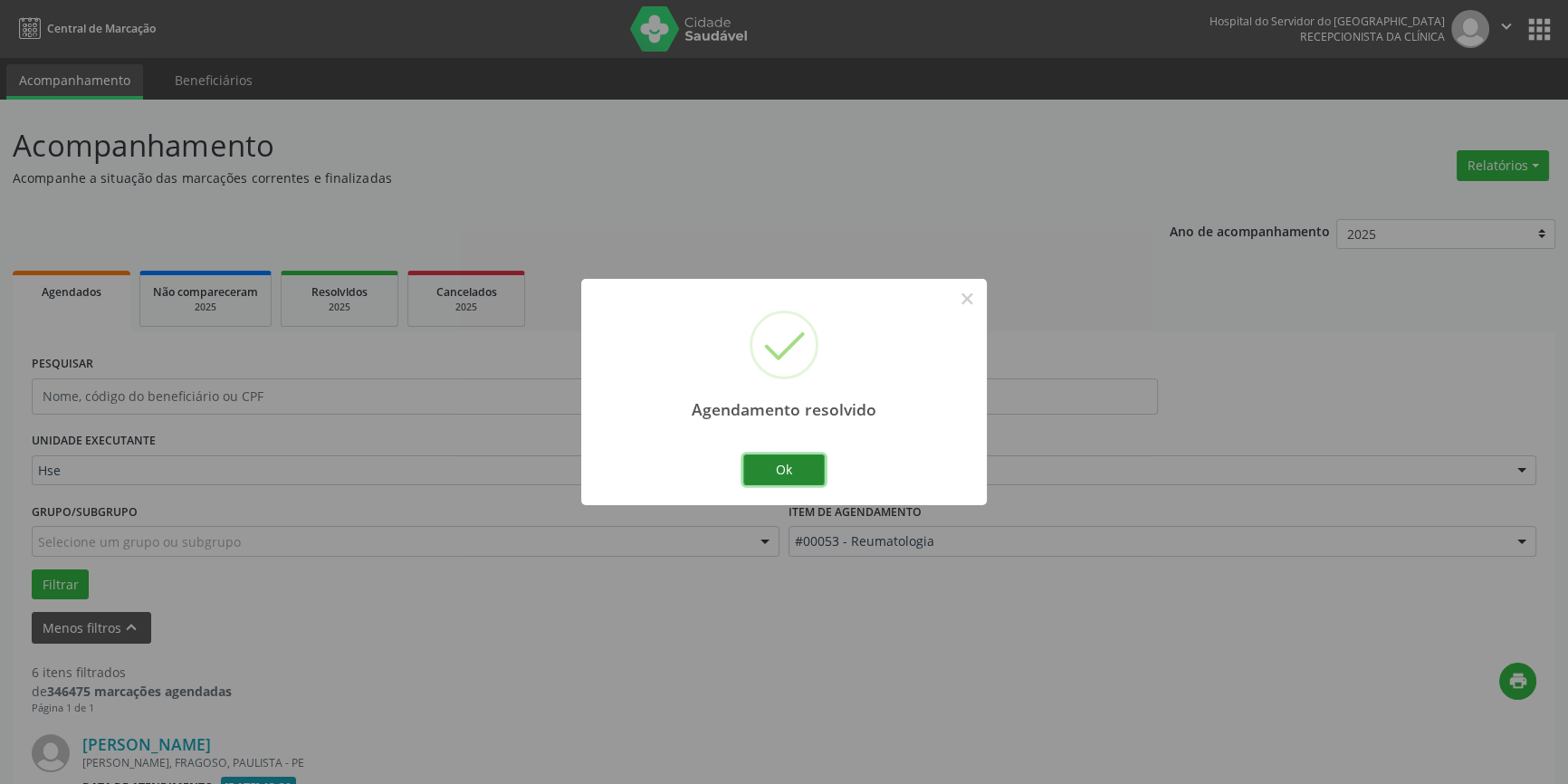
click at [796, 465] on button "Ok" at bounding box center [784, 470] width 82 height 30
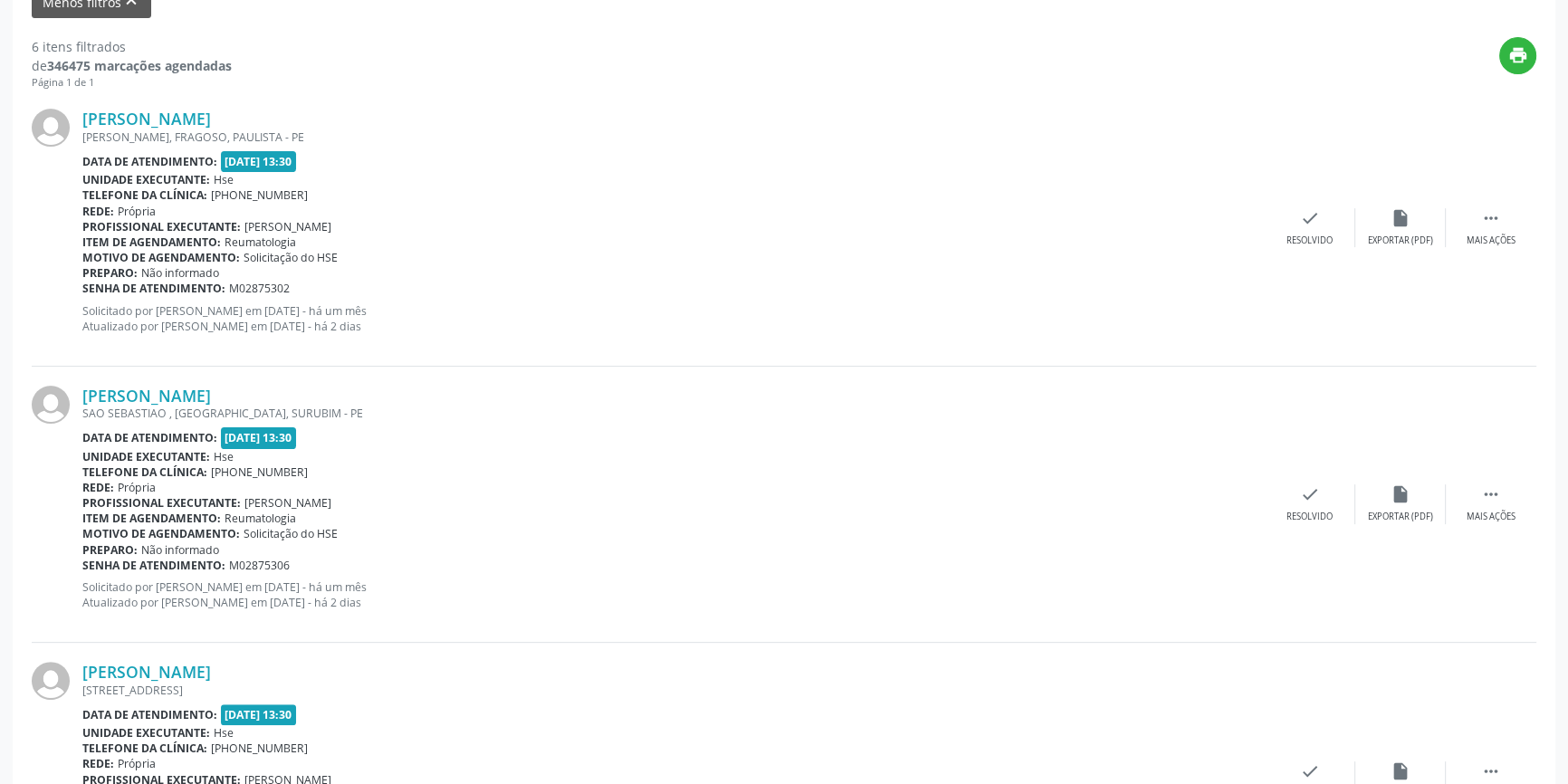
scroll to position [639, 0]
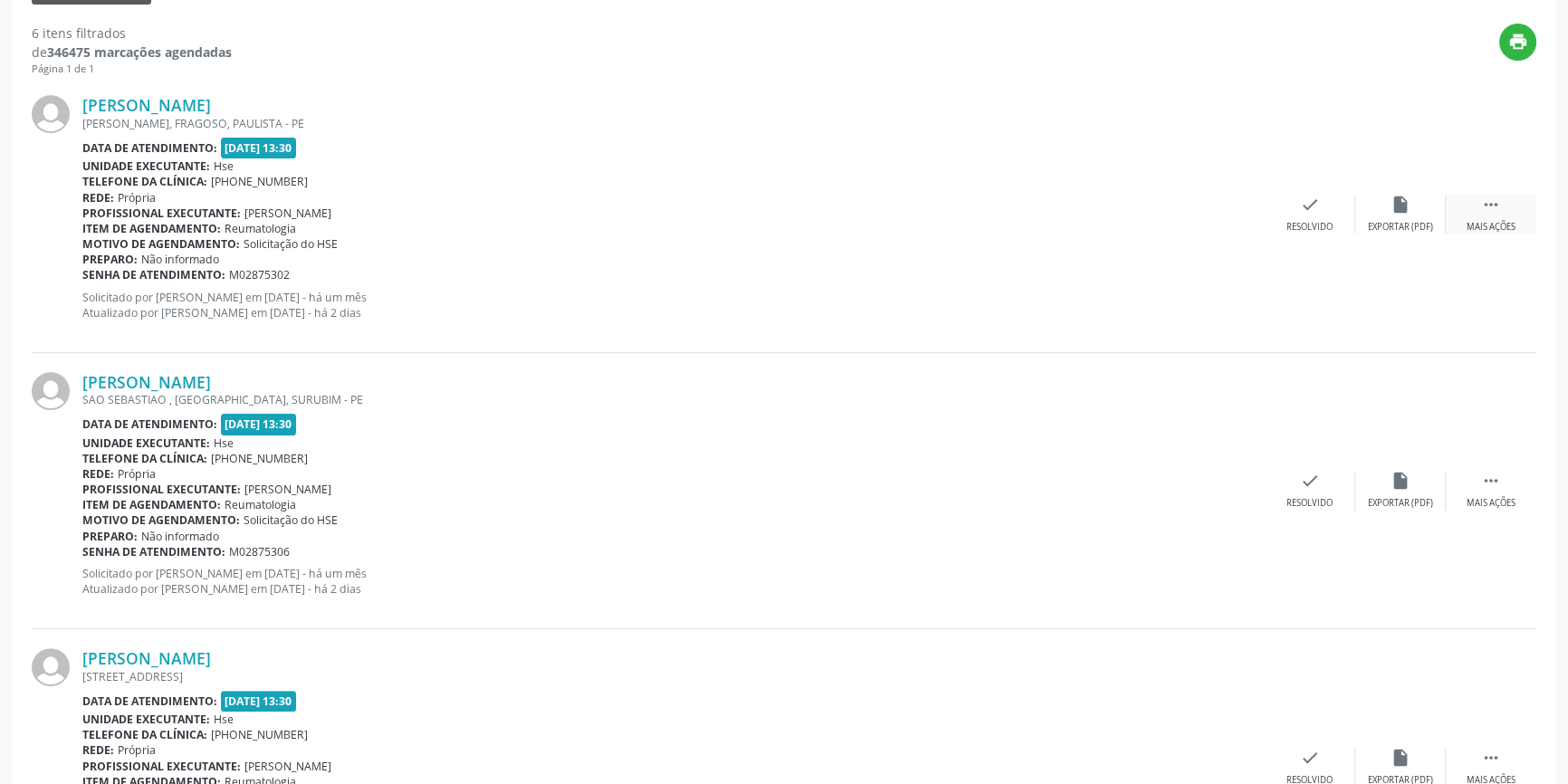
click at [1504, 198] on div " Mais ações" at bounding box center [1491, 213] width 90 height 39
click at [1415, 221] on div "Não compareceu" at bounding box center [1400, 227] width 77 height 12
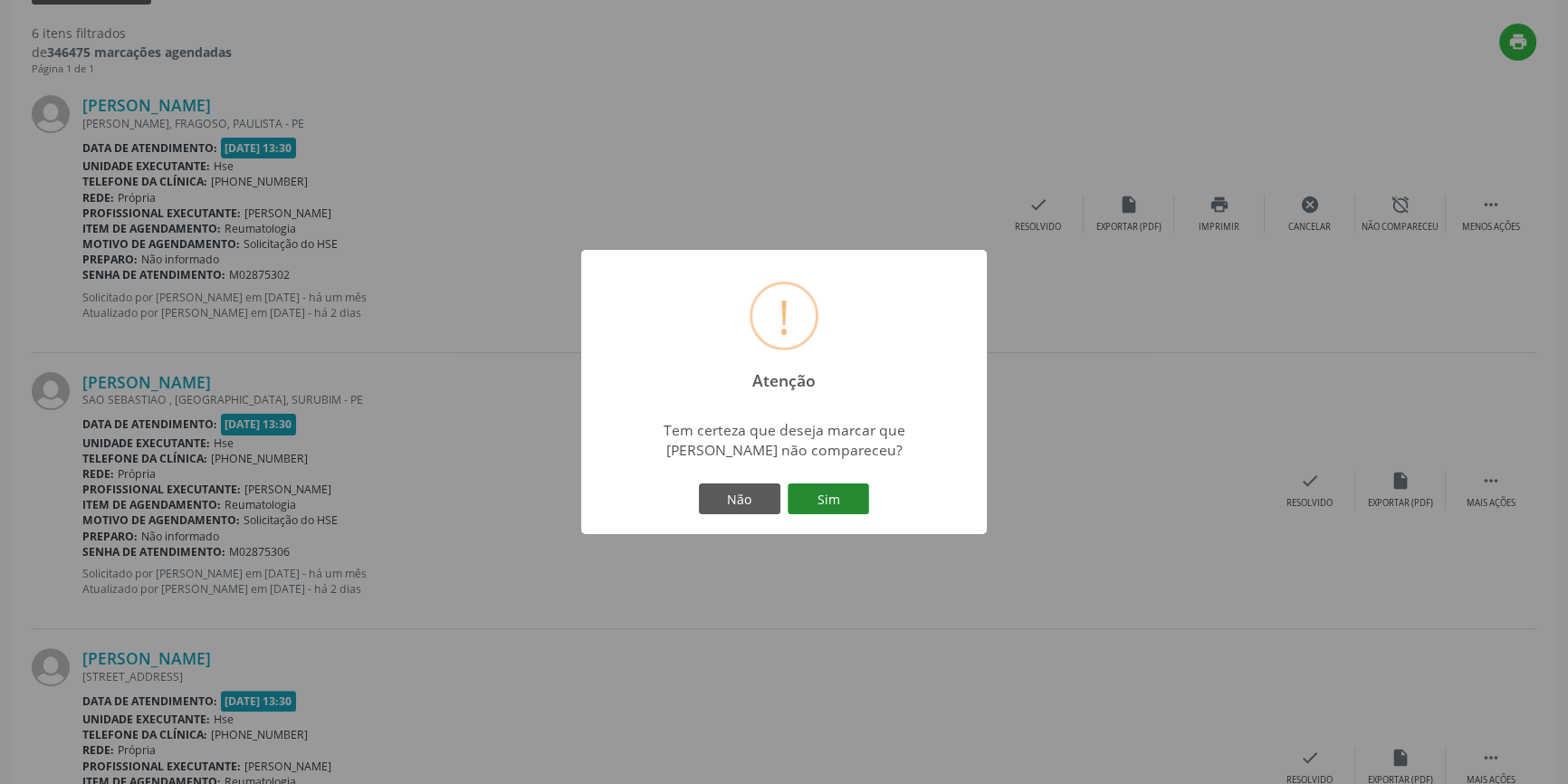
click at [837, 498] on button "Sim" at bounding box center [829, 499] width 82 height 30
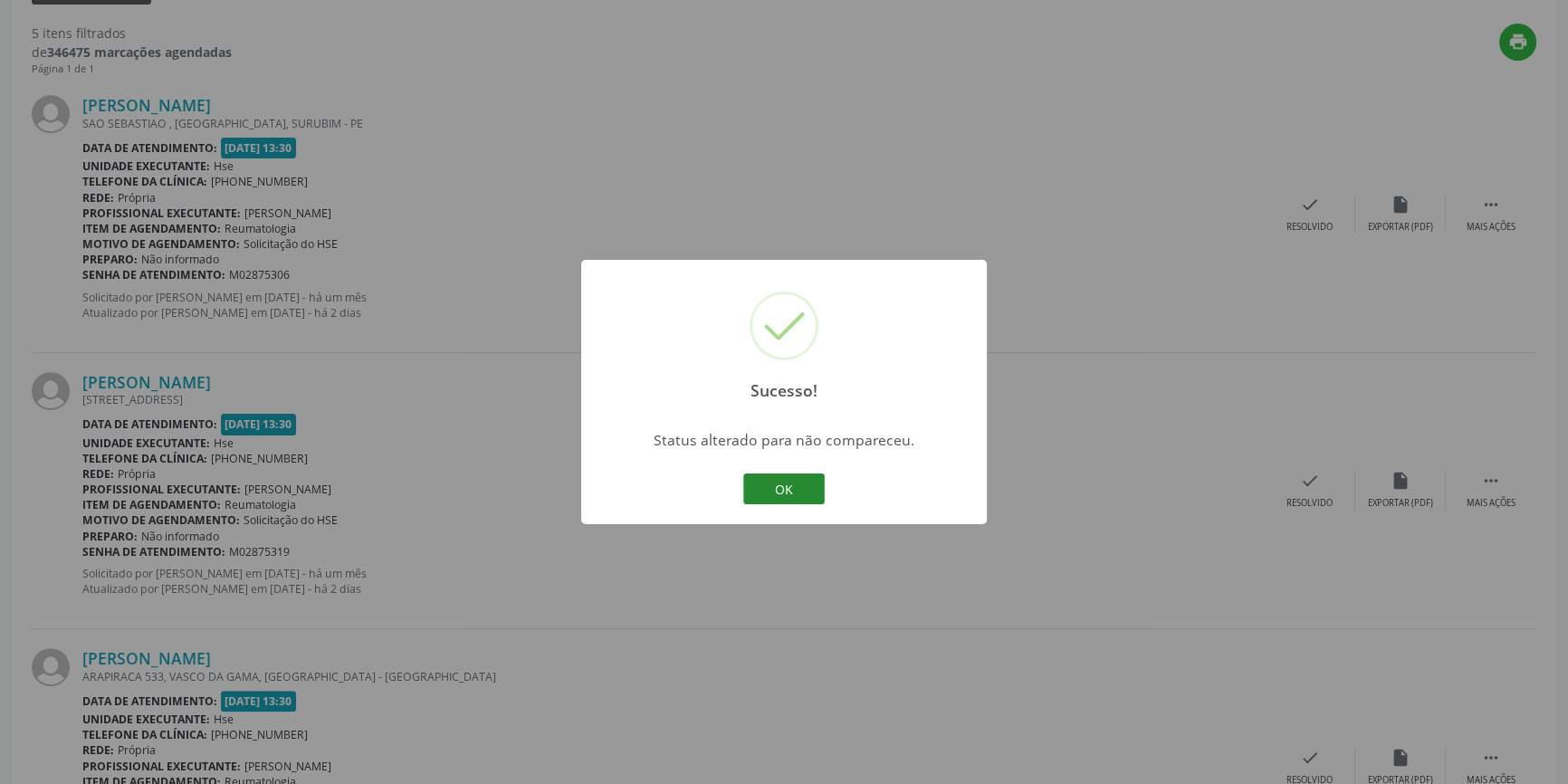
click at [792, 483] on button "OK" at bounding box center [784, 489] width 82 height 30
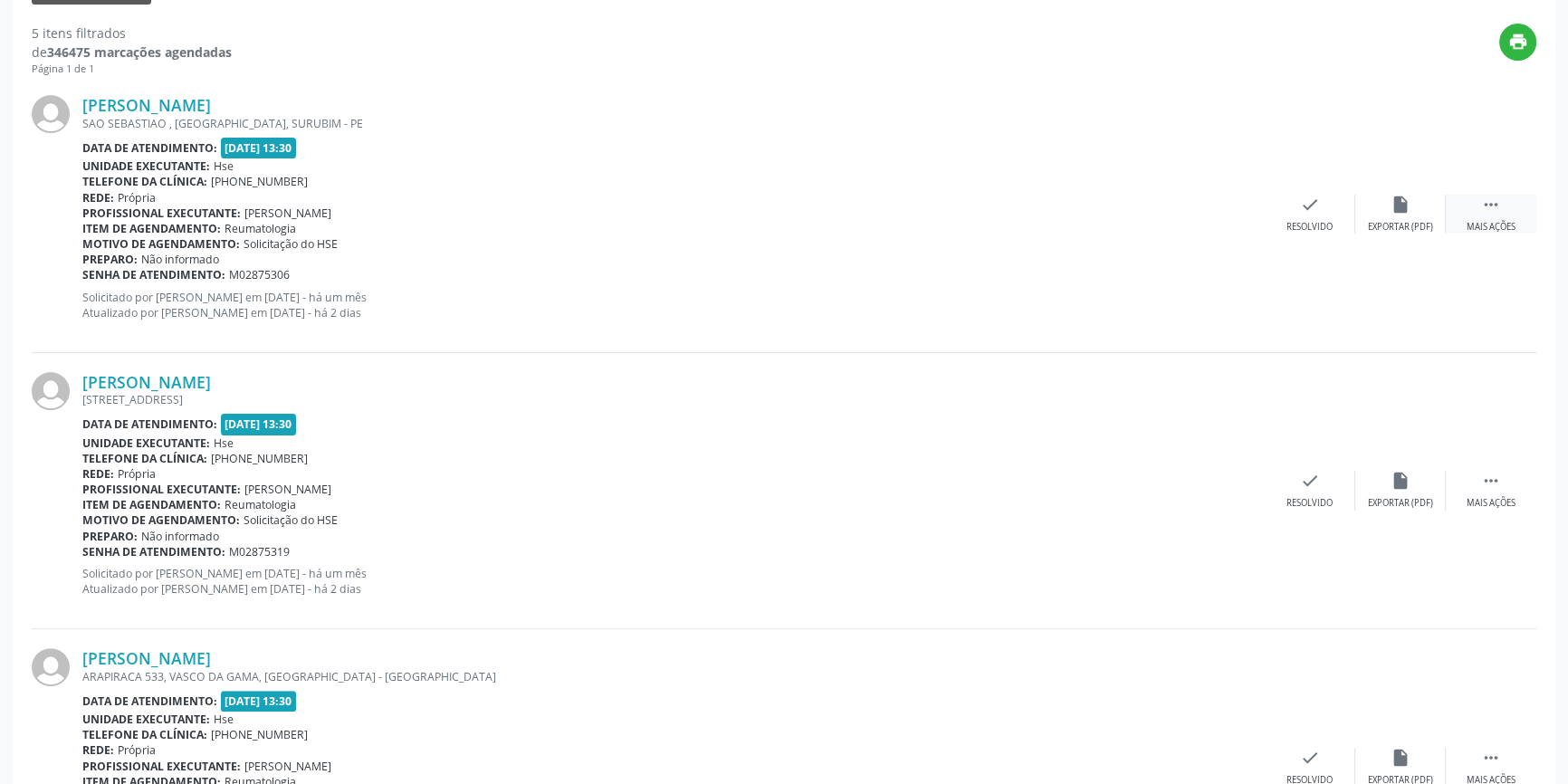
click at [1505, 206] on div " Mais ações" at bounding box center [1491, 213] width 90 height 39
click at [1398, 208] on icon "alarm_off" at bounding box center [1400, 204] width 20 height 20
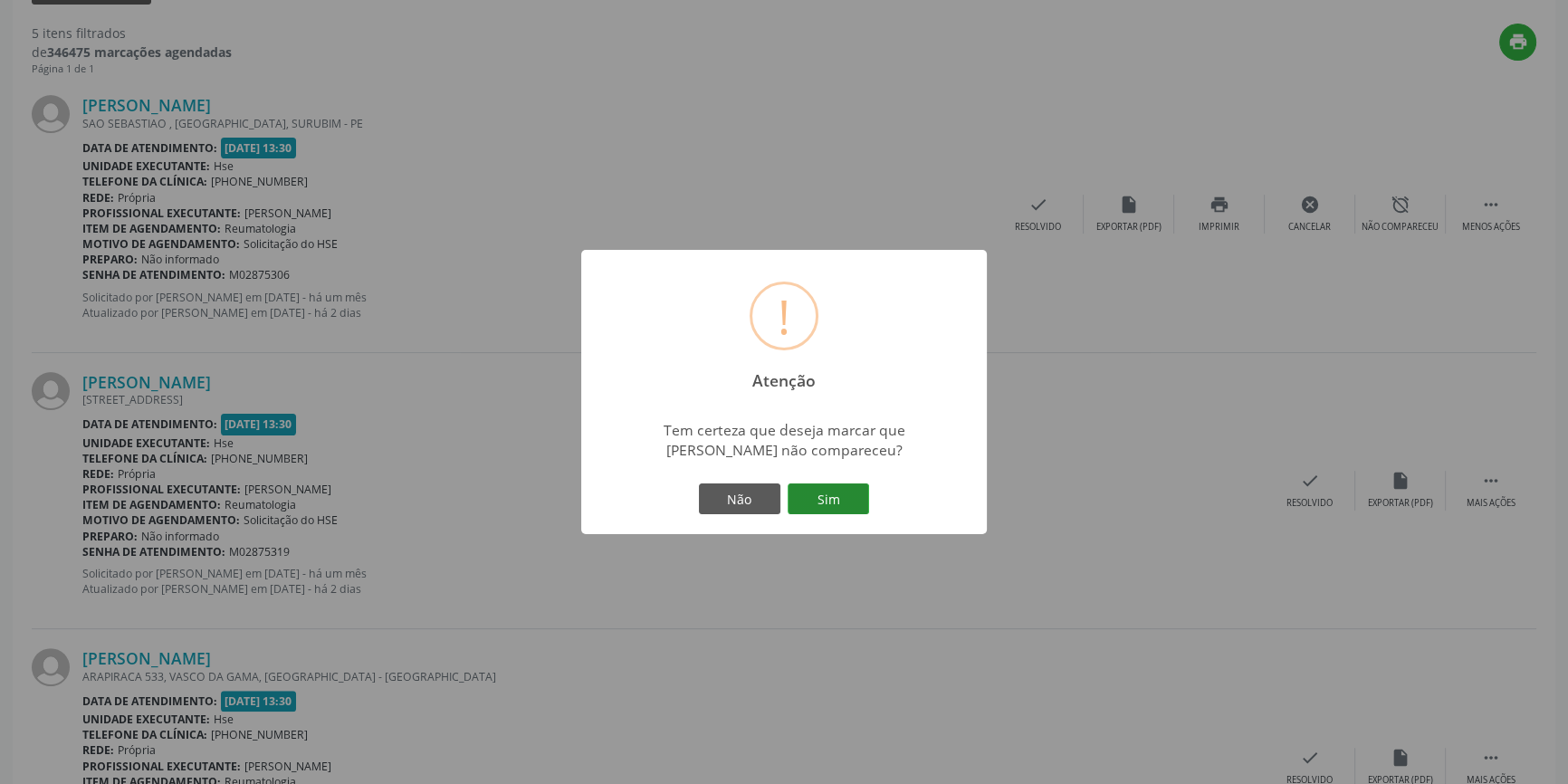
click at [839, 501] on button "Sim" at bounding box center [829, 499] width 82 height 30
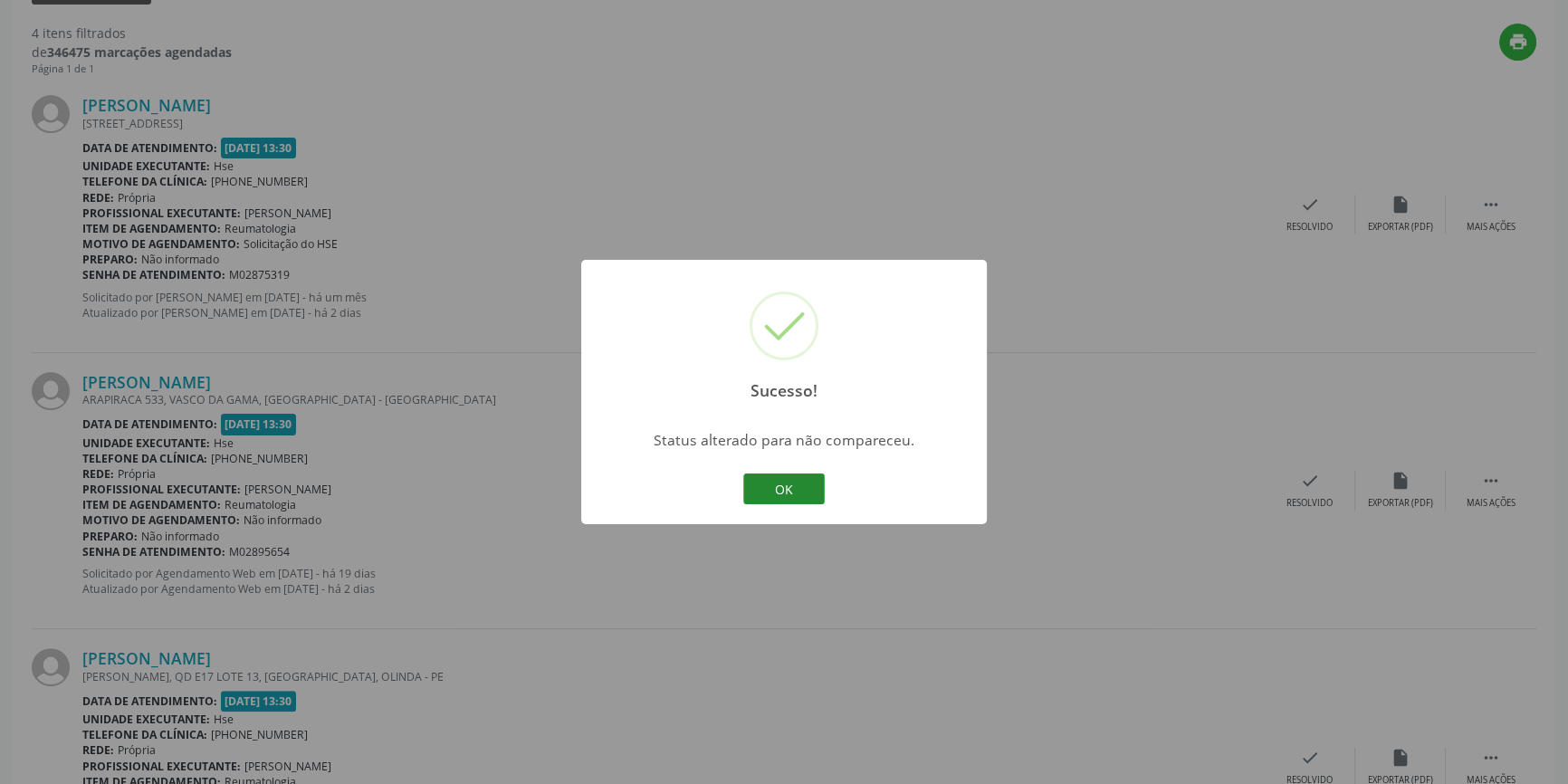
click at [787, 480] on button "OK" at bounding box center [784, 489] width 82 height 30
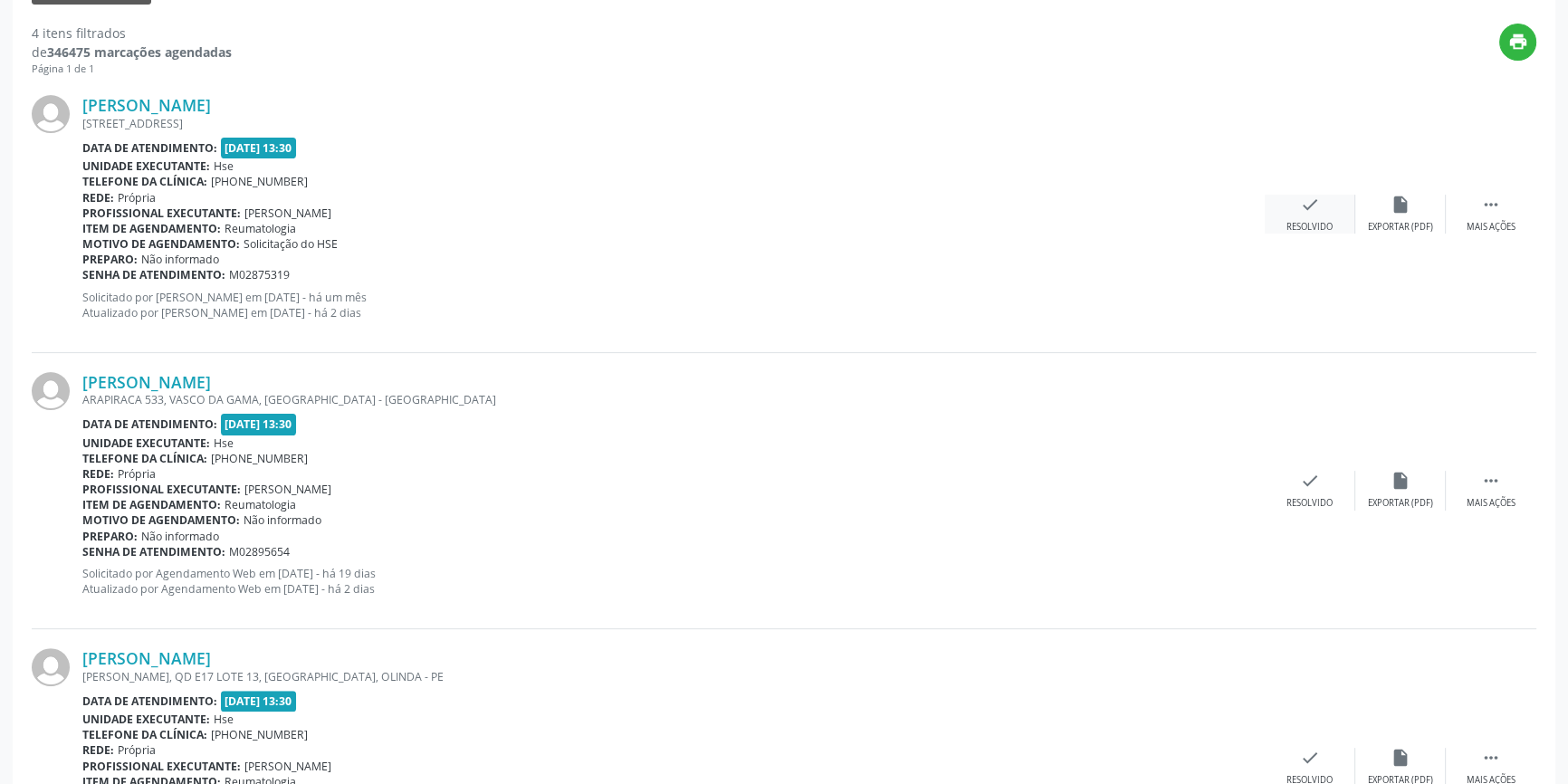
click at [1328, 201] on div "check Resolvido" at bounding box center [1310, 213] width 90 height 39
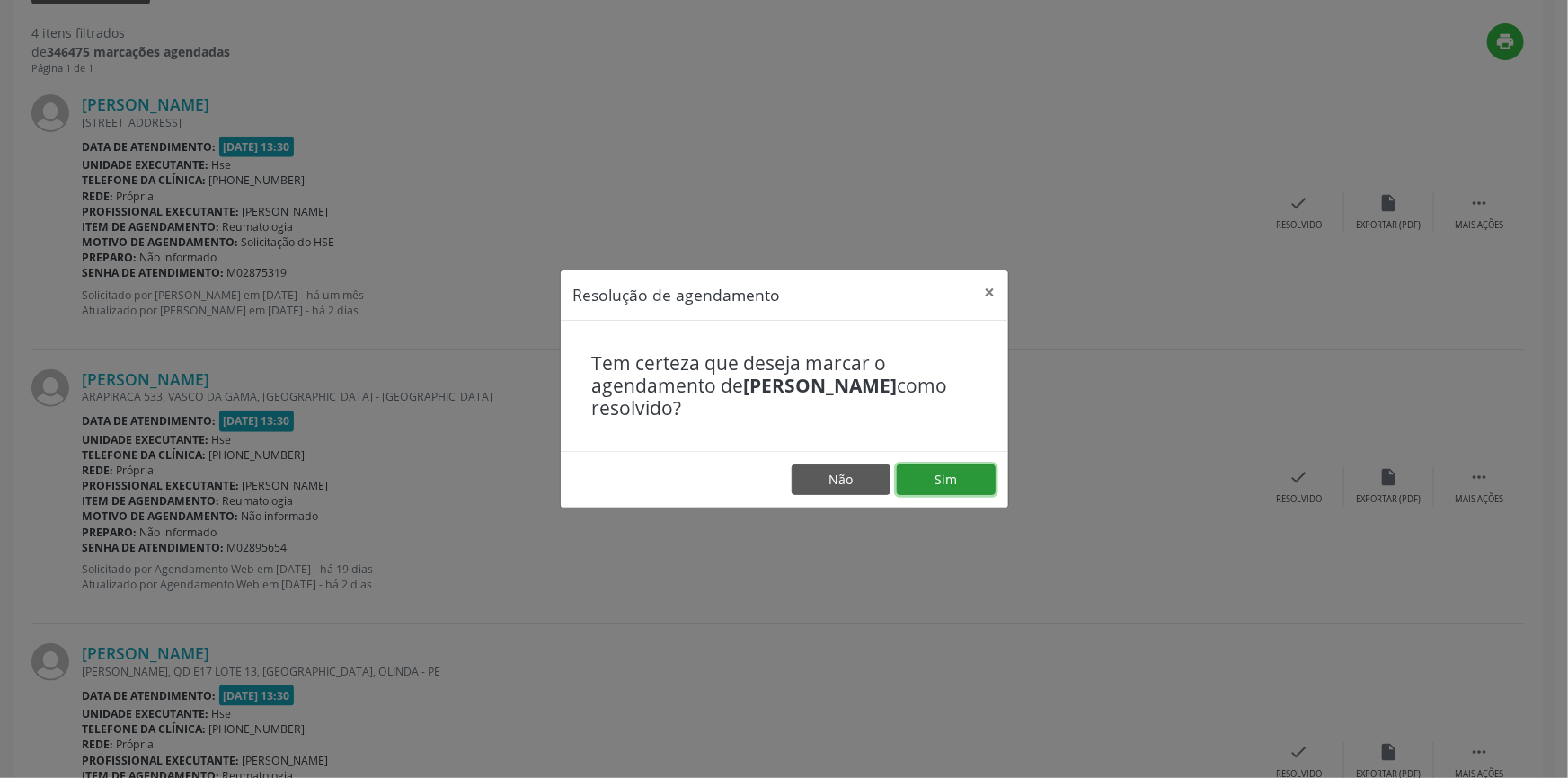
click at [966, 472] on button "Sim" at bounding box center [946, 479] width 99 height 30
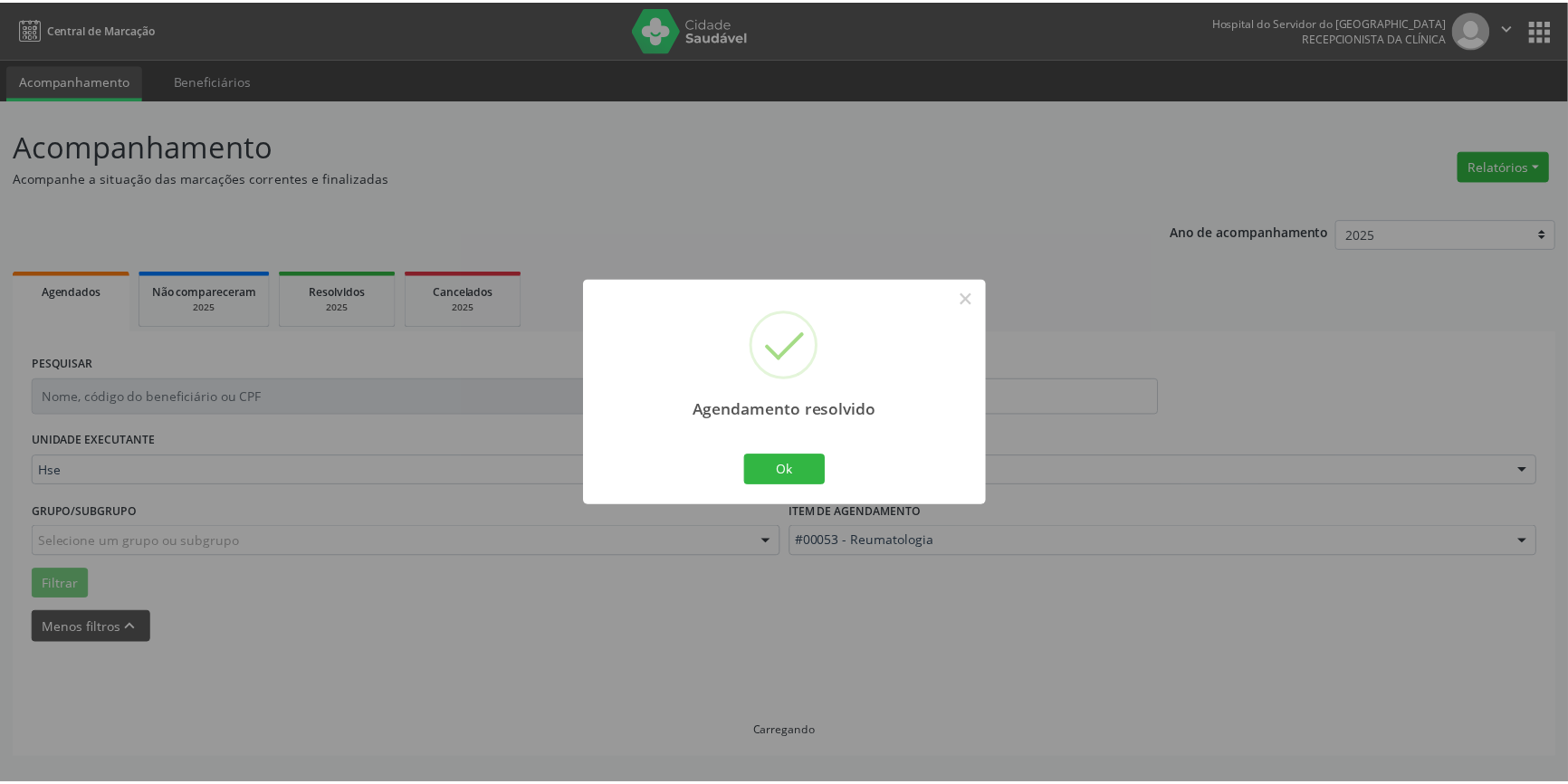
scroll to position [0, 0]
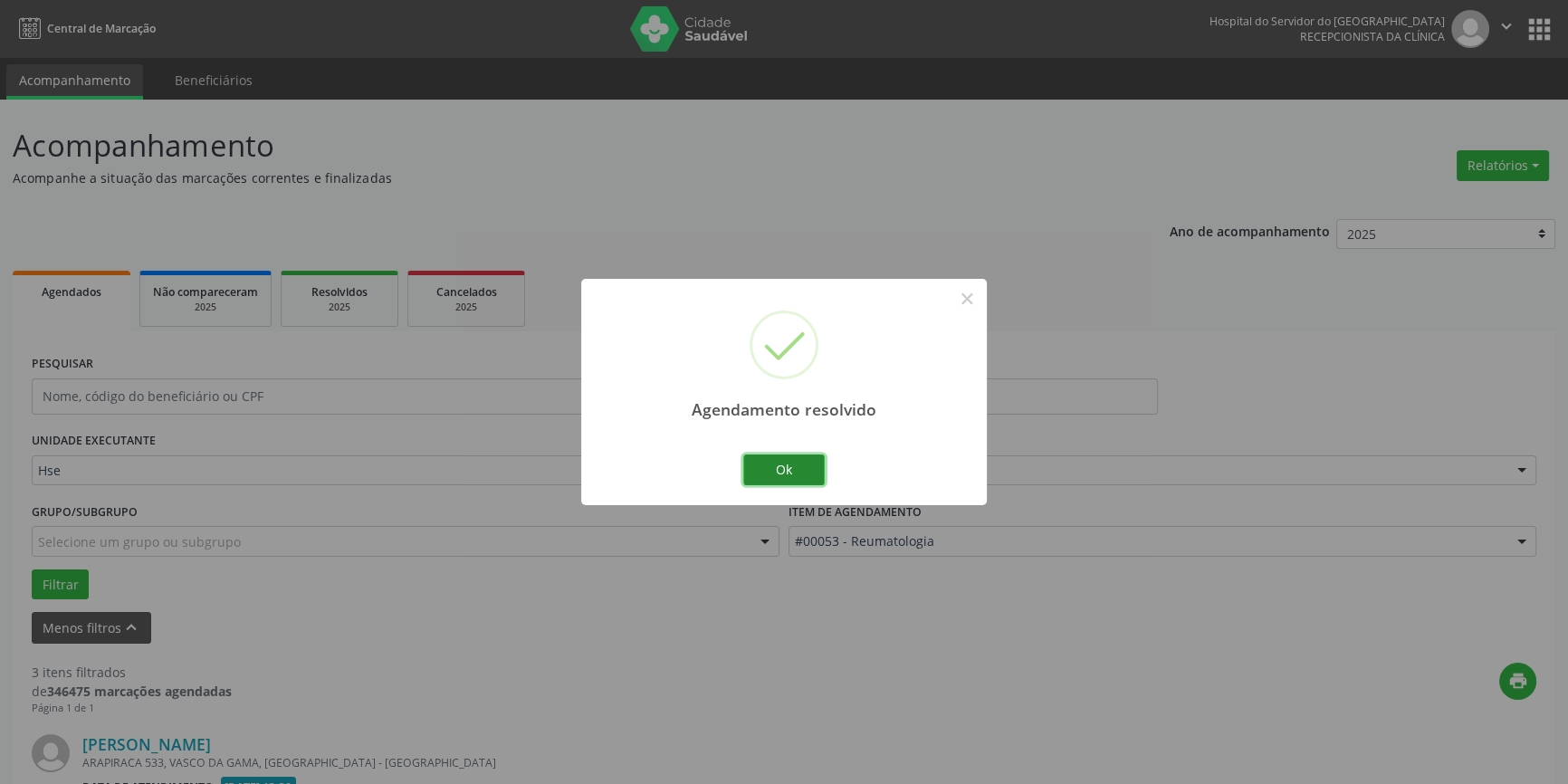
click at [793, 471] on button "Ok" at bounding box center [784, 470] width 82 height 30
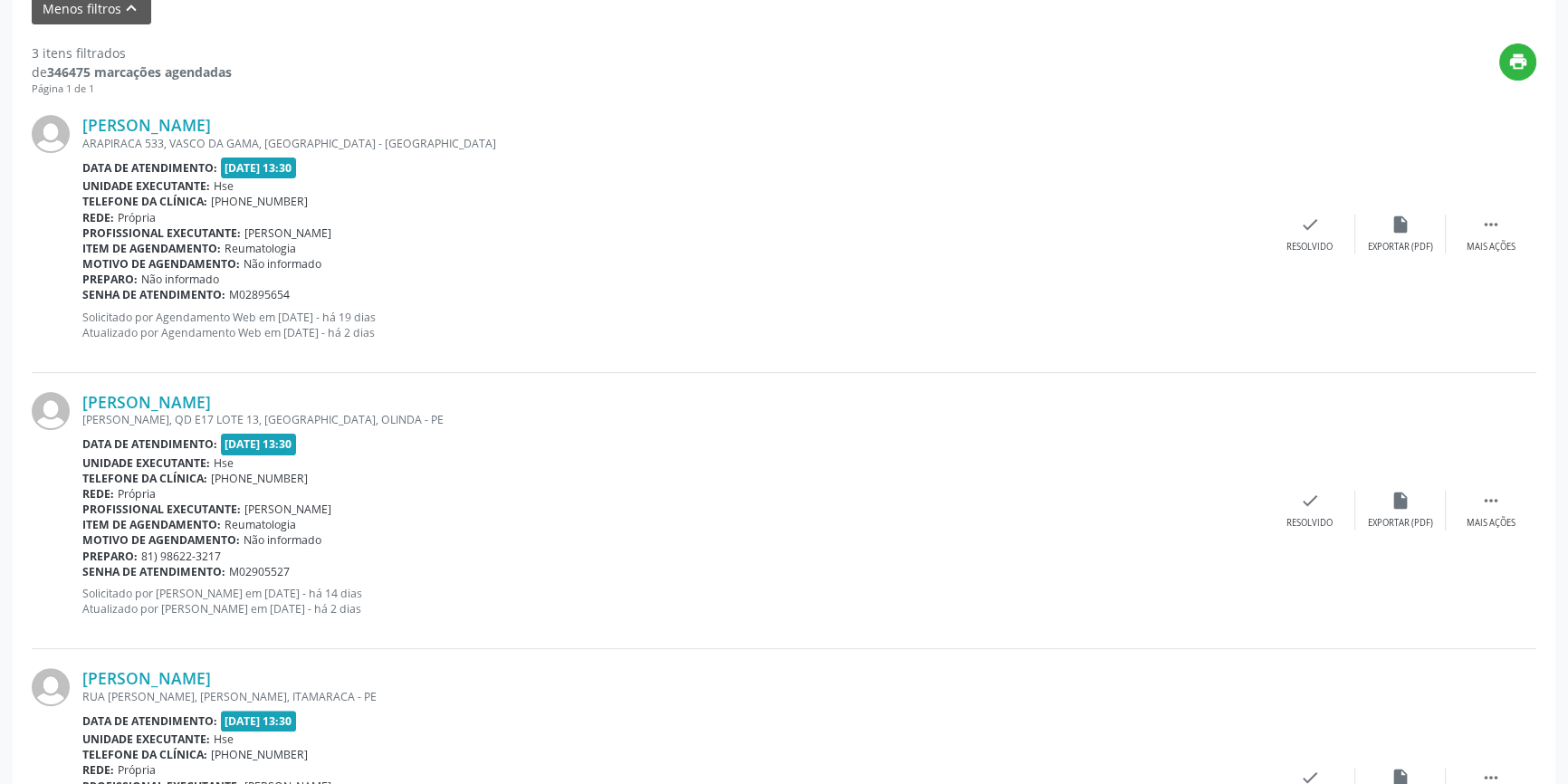
scroll to position [627, 0]
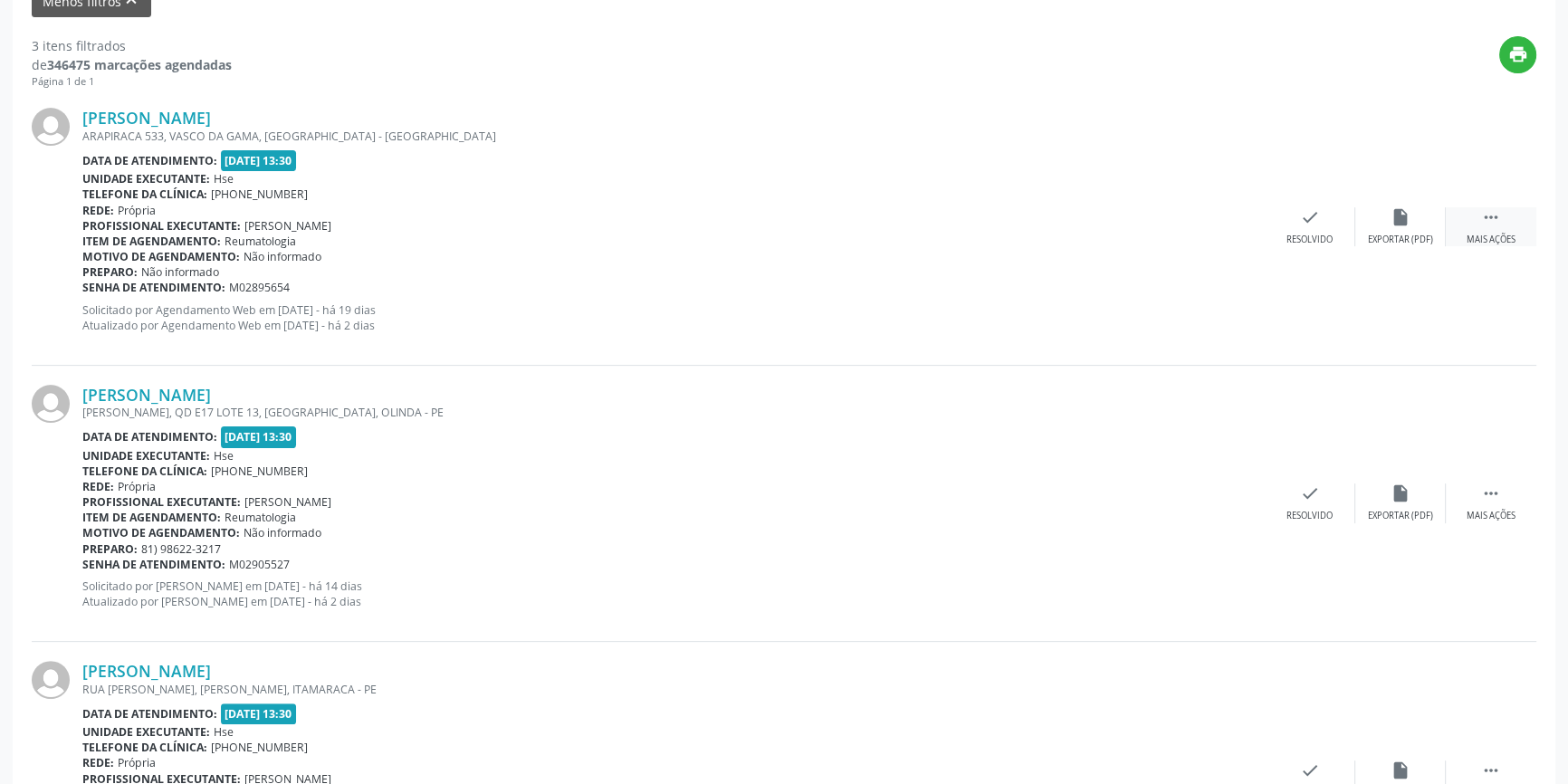
click at [1492, 216] on icon "" at bounding box center [1491, 217] width 20 height 20
click at [1387, 229] on div "alarm_off Não compareceu" at bounding box center [1400, 227] width 90 height 39
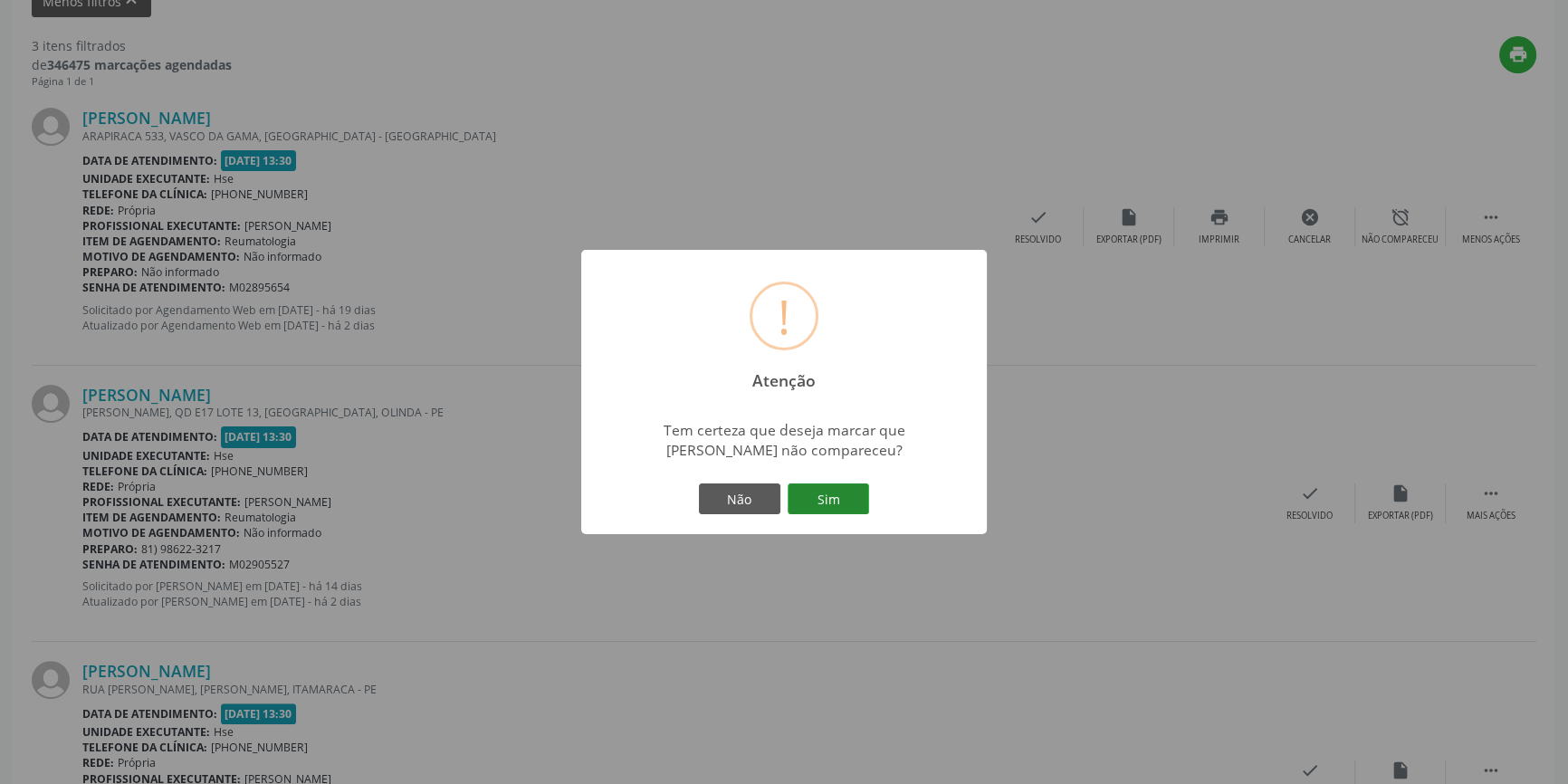
click at [852, 491] on button "Sim" at bounding box center [829, 499] width 82 height 30
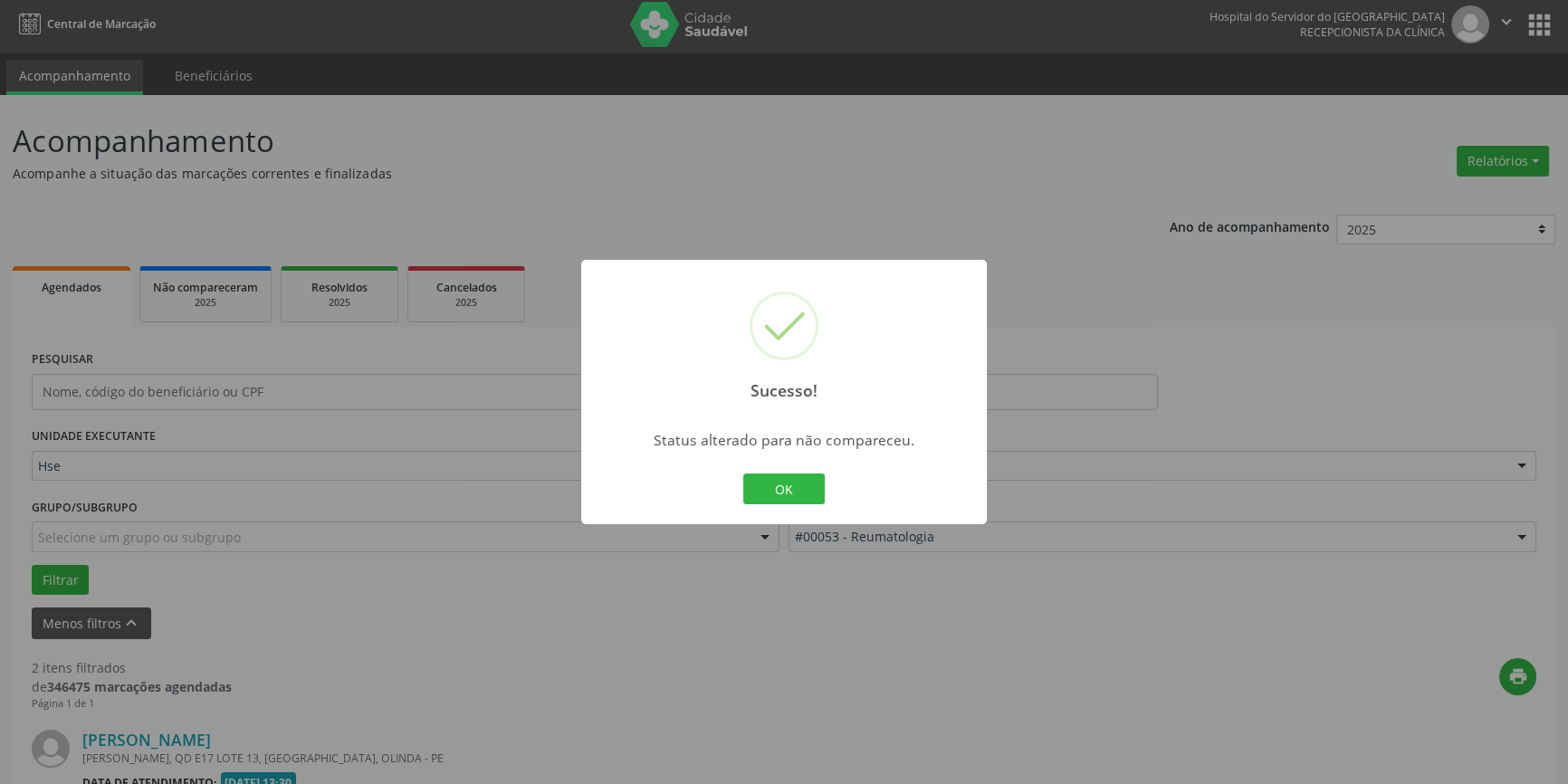
scroll to position [513, 0]
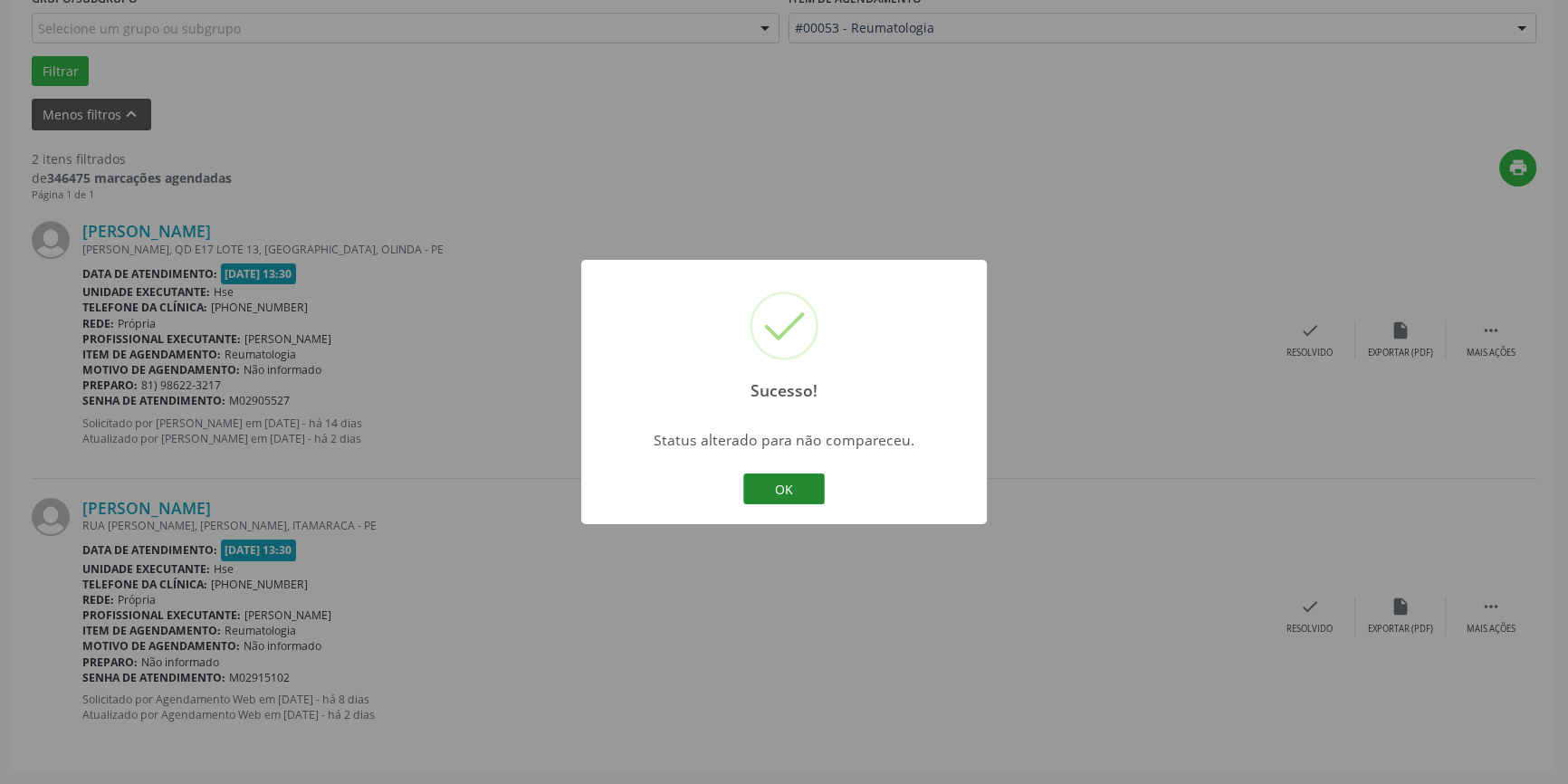
click at [817, 489] on button "OK" at bounding box center [784, 489] width 82 height 30
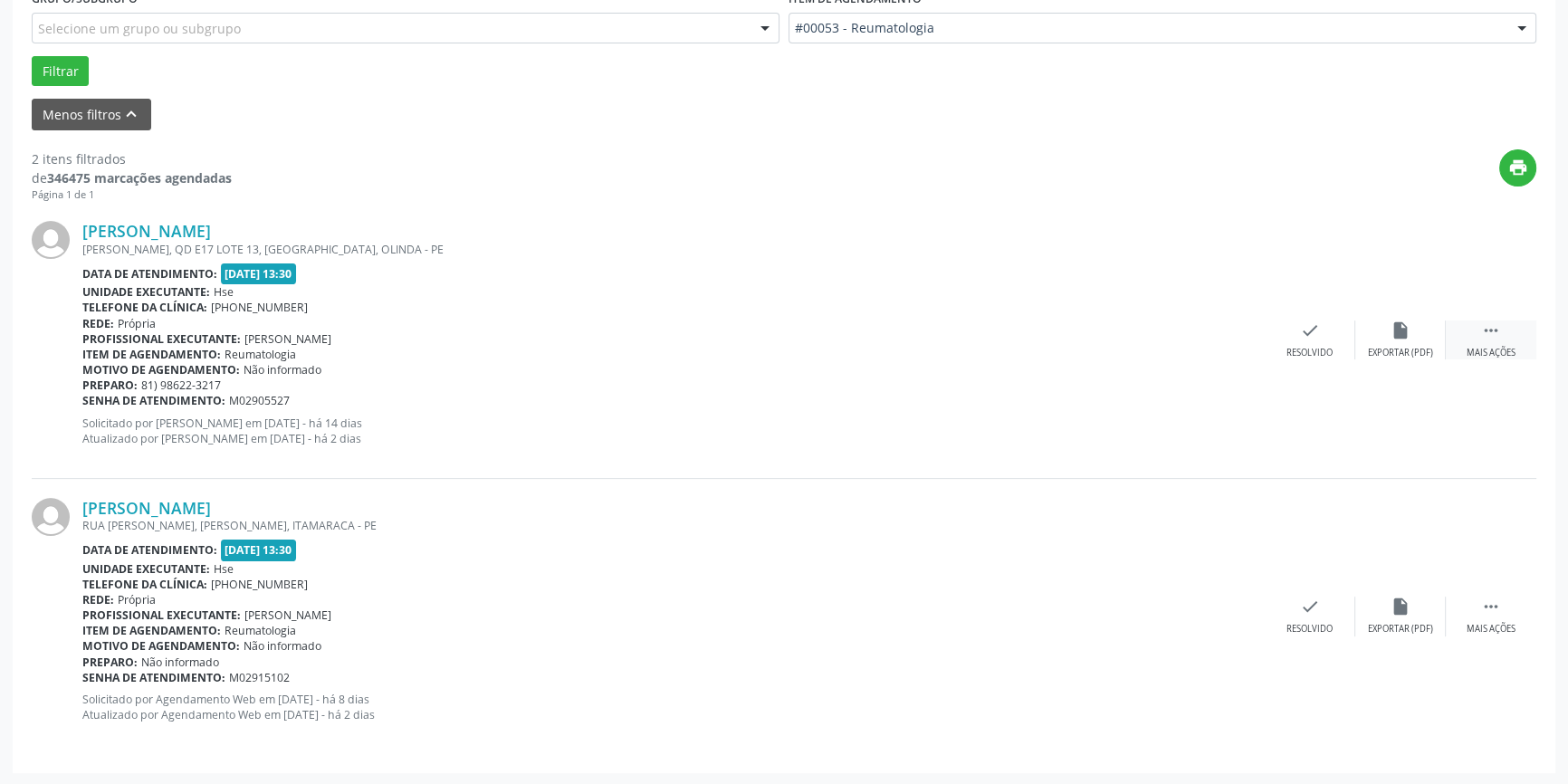
click at [1497, 335] on icon "" at bounding box center [1491, 330] width 20 height 20
click at [1424, 340] on div "alarm_off Não compareceu" at bounding box center [1400, 339] width 90 height 39
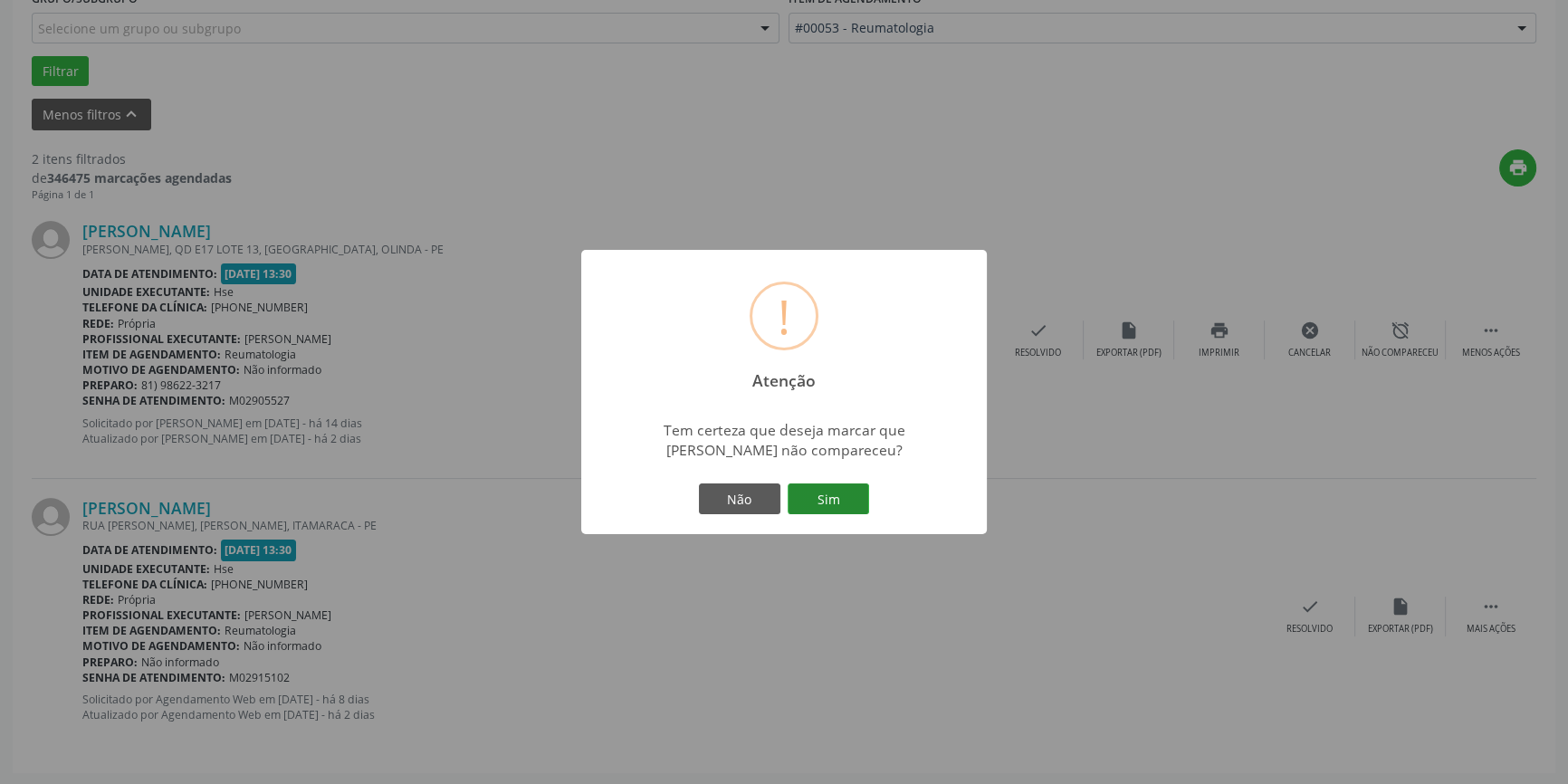
click at [831, 507] on button "Sim" at bounding box center [829, 499] width 82 height 30
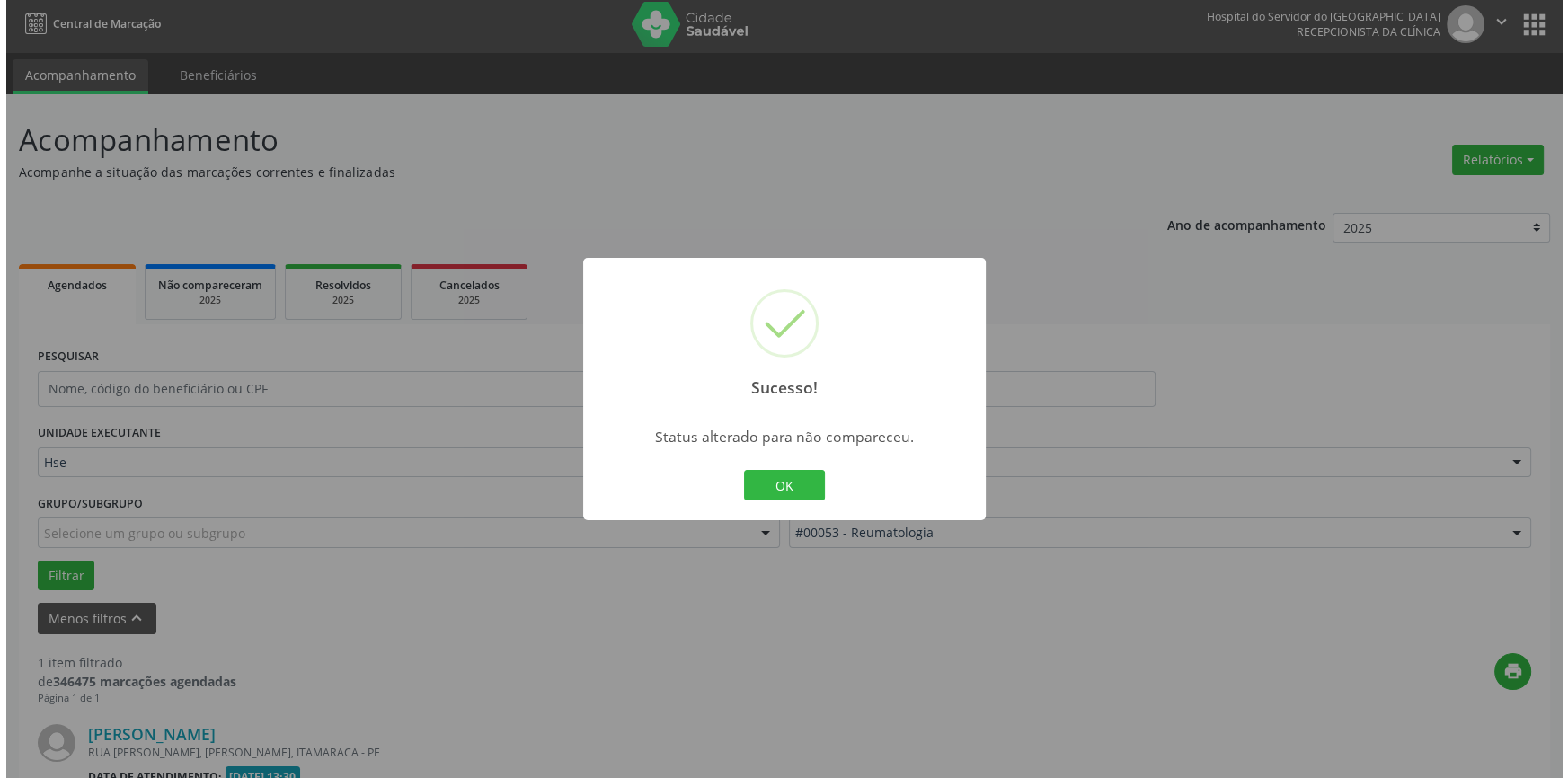
scroll to position [235, 0]
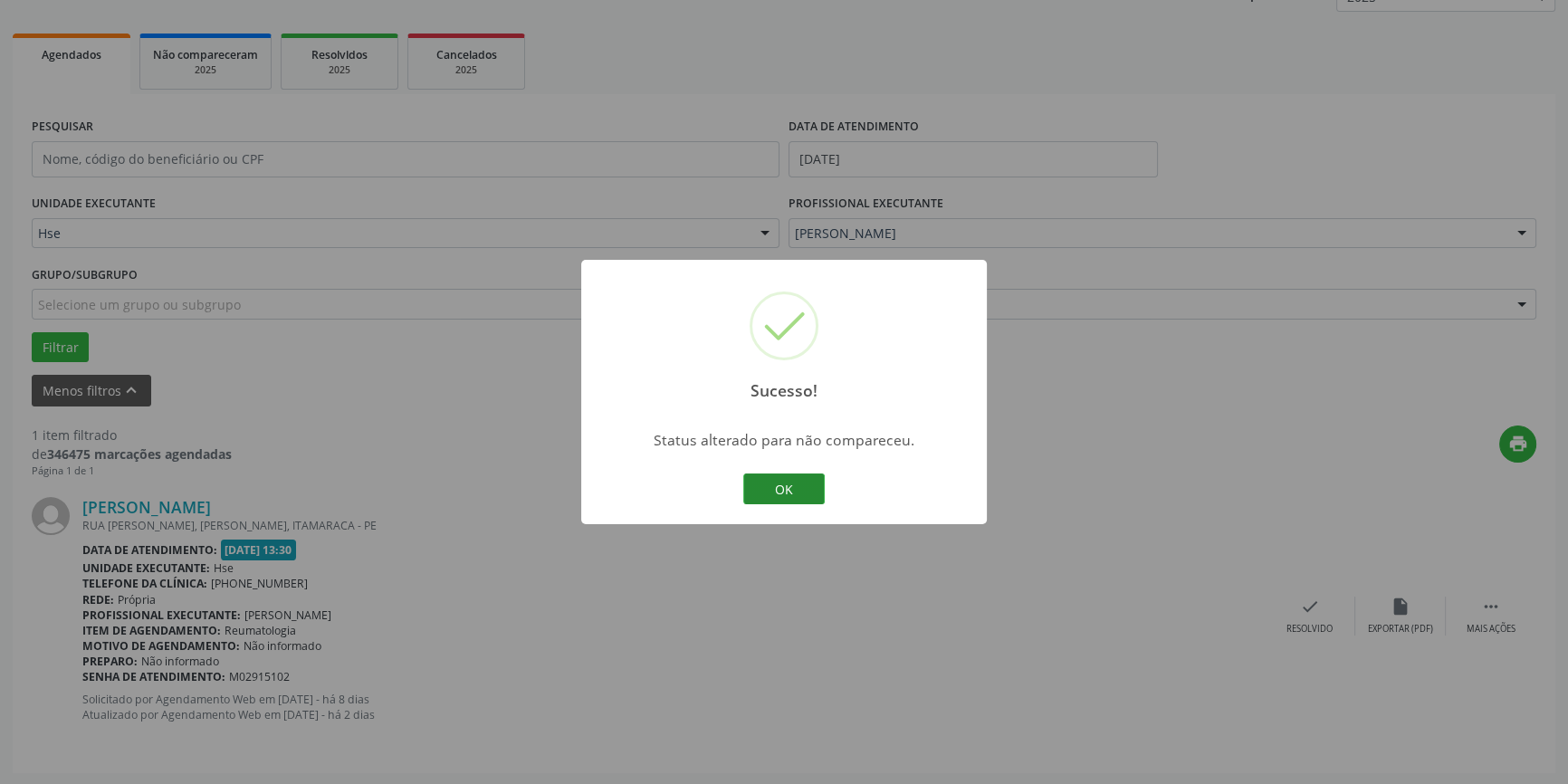
click at [776, 492] on button "OK" at bounding box center [784, 489] width 82 height 30
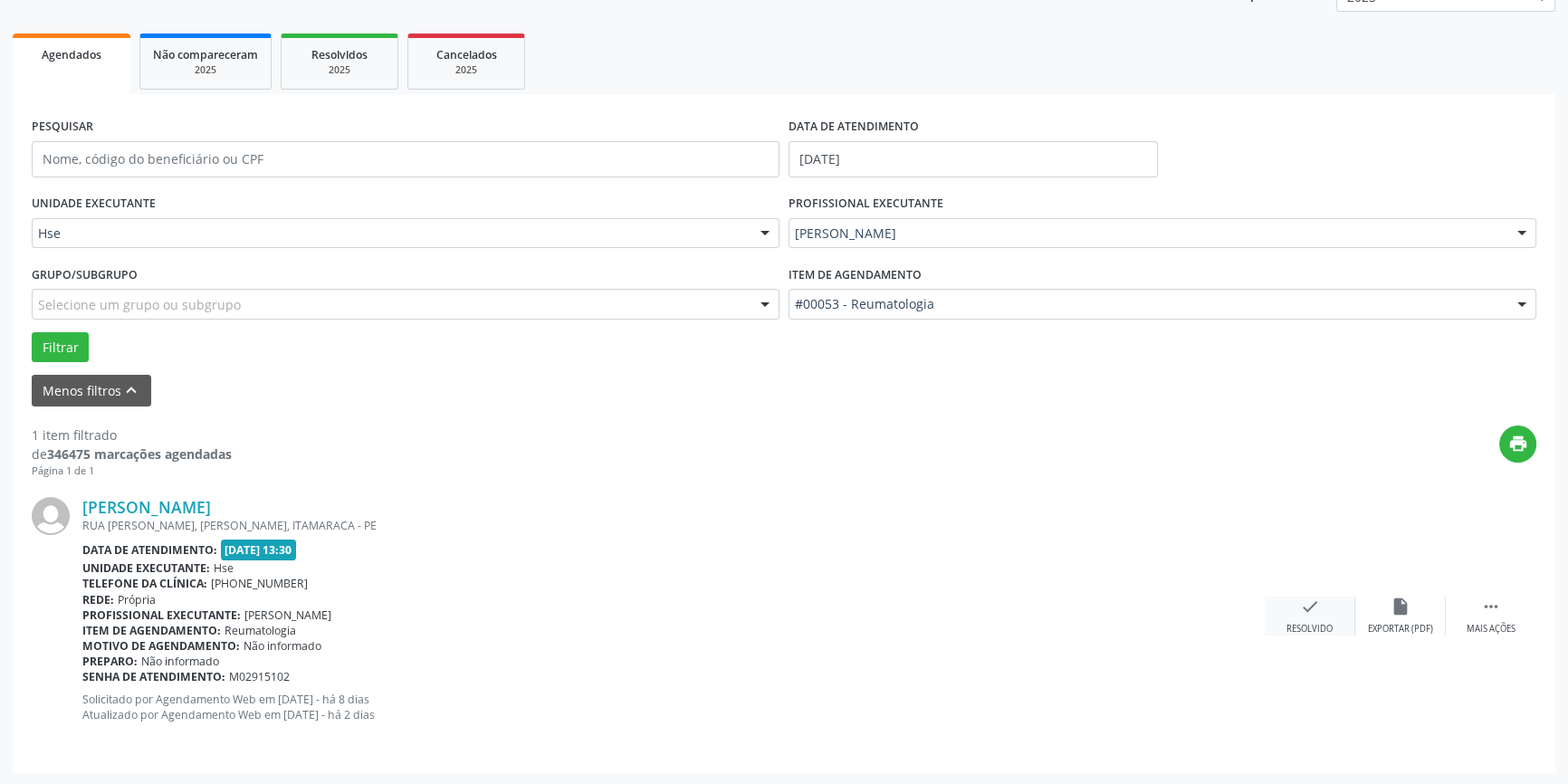
click at [1309, 607] on icon "check" at bounding box center [1310, 606] width 20 height 20
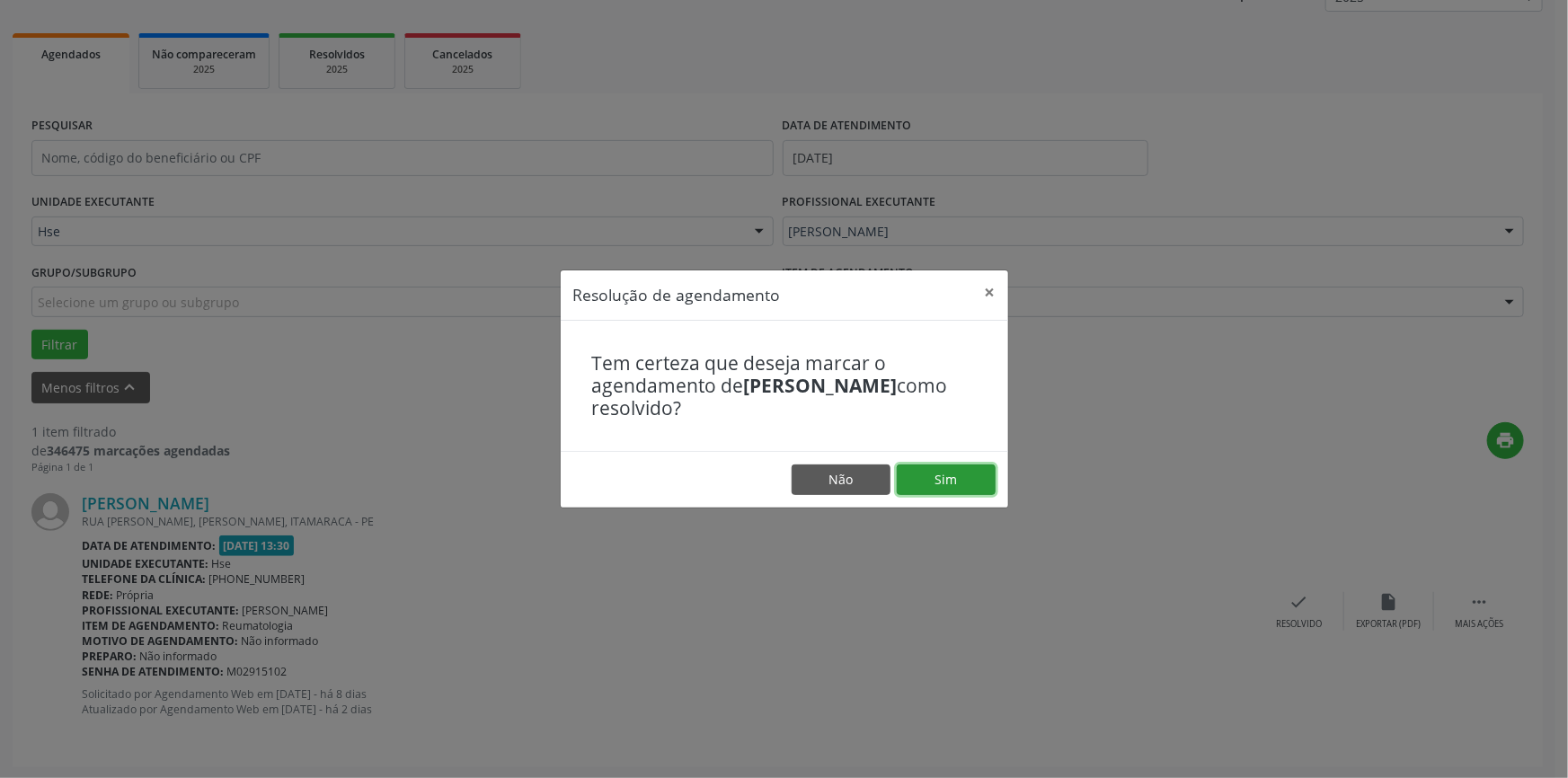
click at [956, 478] on button "Sim" at bounding box center [946, 479] width 99 height 30
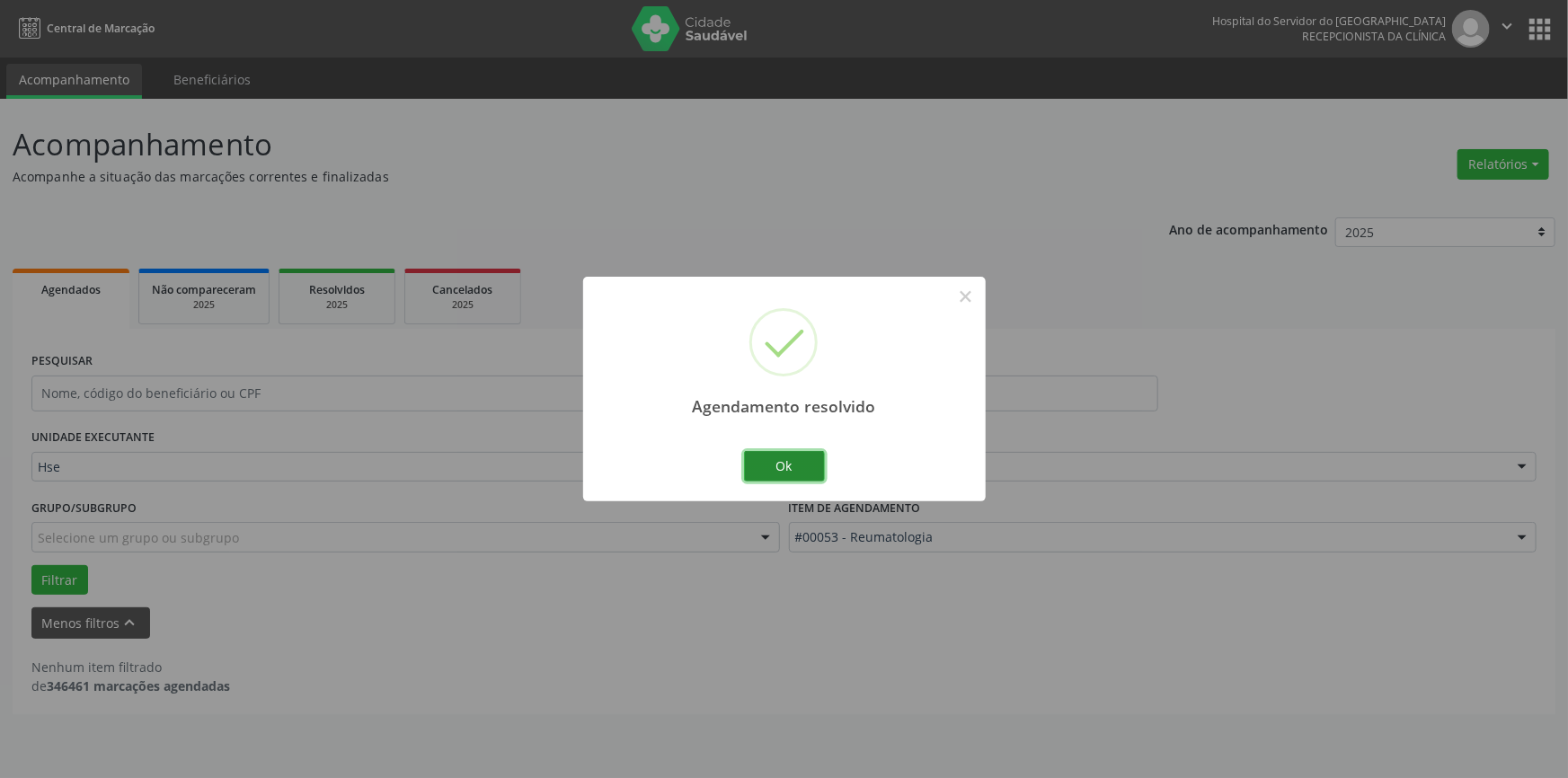
click at [780, 465] on button "Ok" at bounding box center [784, 466] width 81 height 30
